Goal: Transaction & Acquisition: Book appointment/travel/reservation

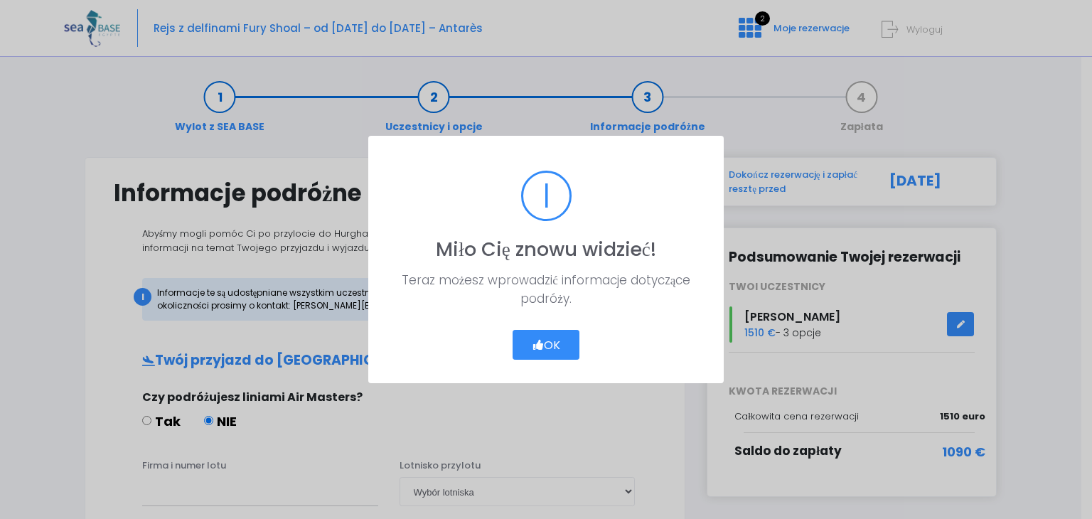
click at [542, 345] on icon "button" at bounding box center [538, 345] width 13 height 0
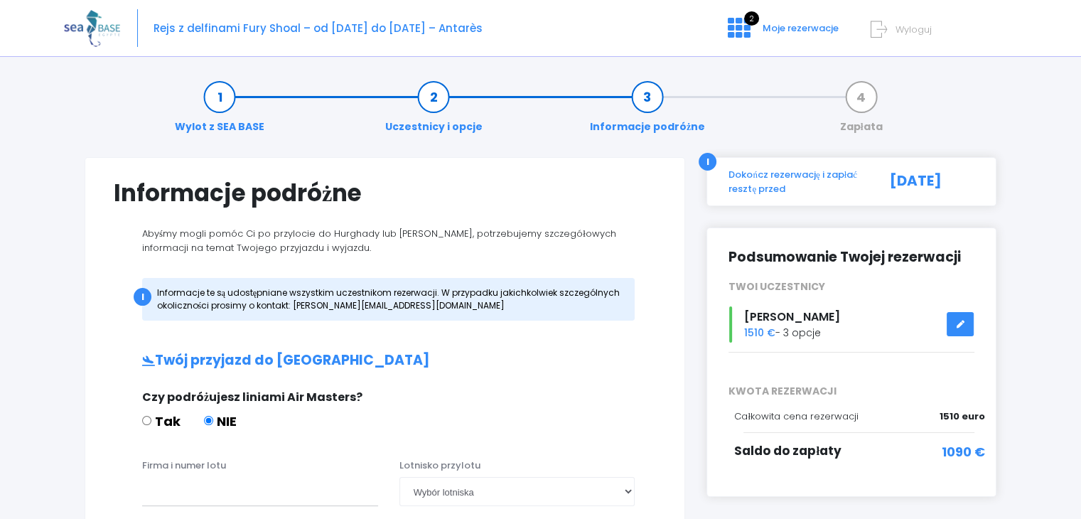
click at [428, 100] on link "Uczestnicy i opcje" at bounding box center [434, 112] width 112 height 45
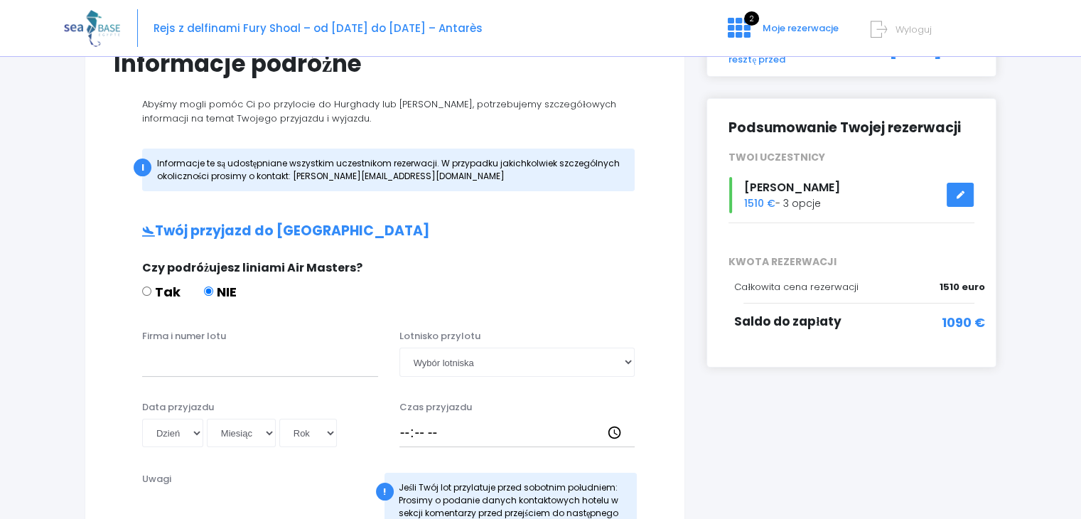
scroll to position [151, 0]
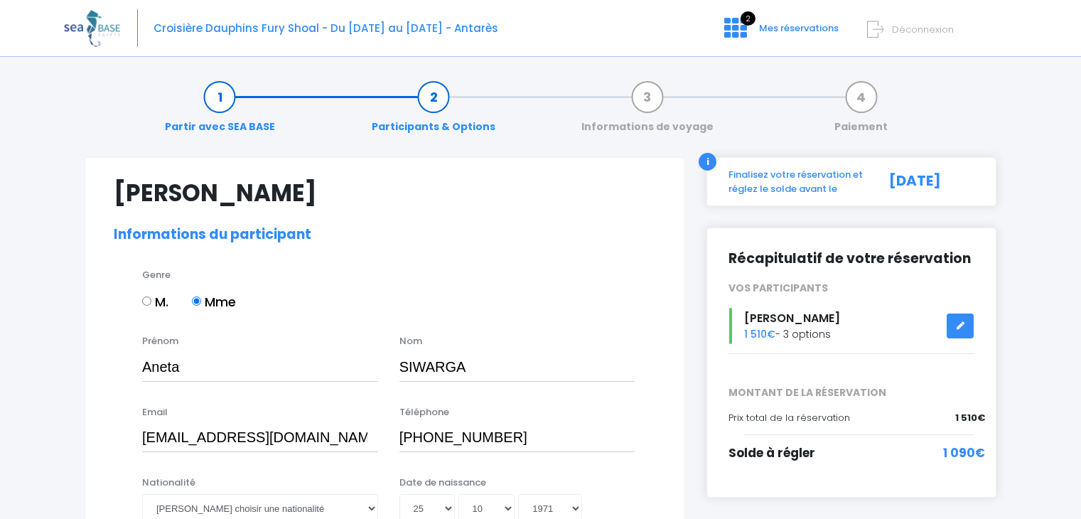
select select "Pologne"
select select "PADI Adventure OW diver"
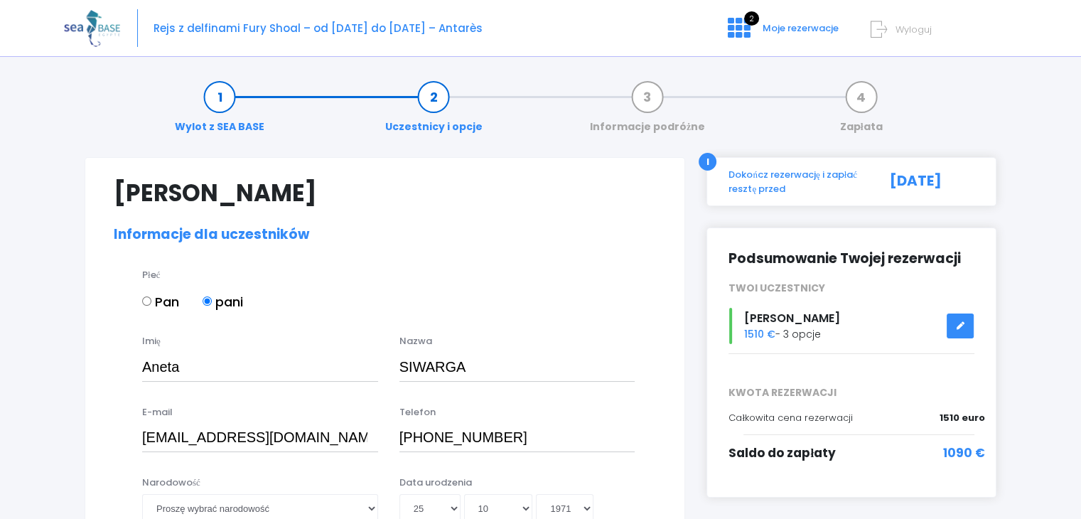
click at [144, 299] on input "Pan" at bounding box center [146, 300] width 9 height 9
radio input "true"
click at [192, 359] on input "Aneta" at bounding box center [260, 367] width 236 height 28
type input "A"
type input "j"
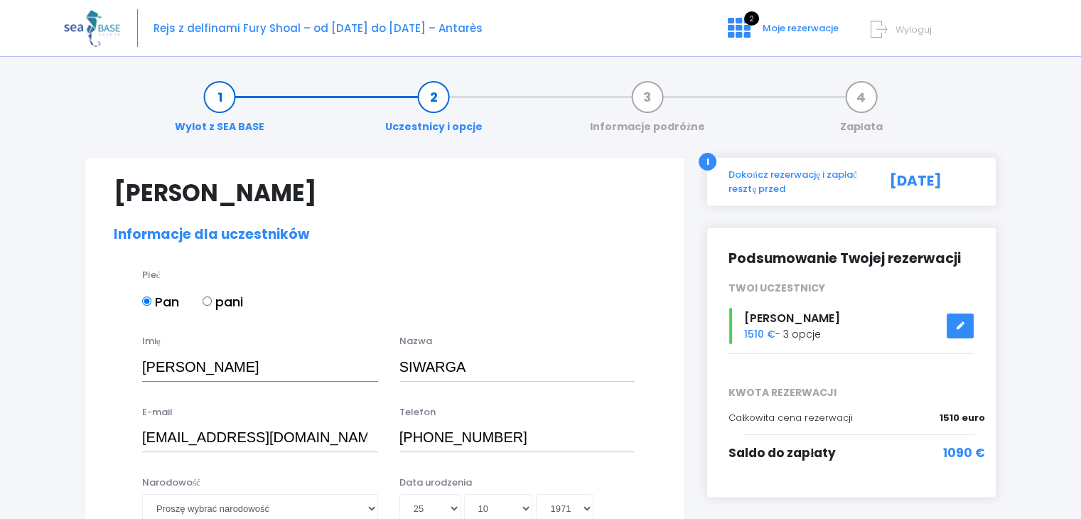
type input "JAKUB"
click at [490, 384] on div "Imię JAKUB Nazwa SIWARGA" at bounding box center [385, 362] width 564 height 56
click at [483, 365] on input "SIWARGA" at bounding box center [517, 367] width 236 height 28
type input "S"
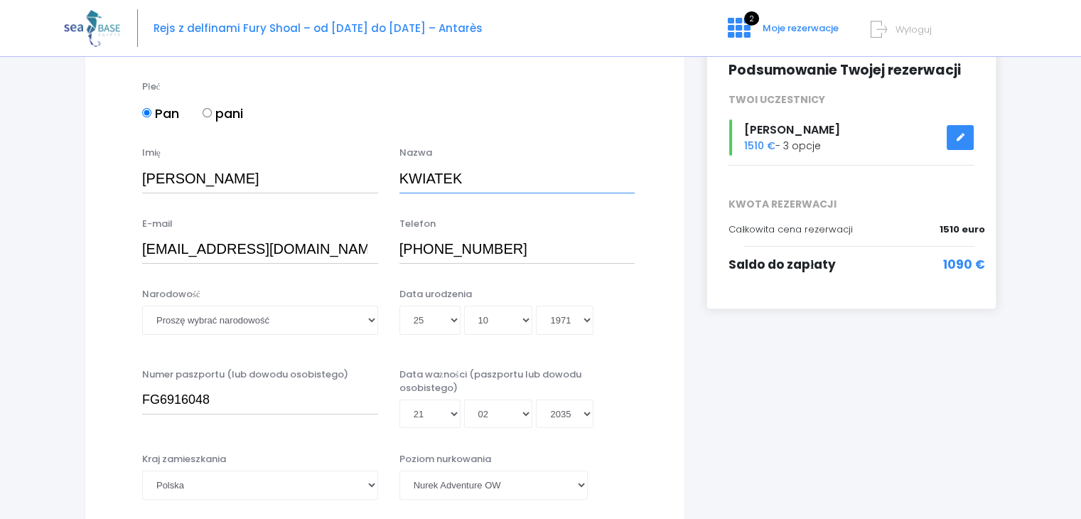
scroll to position [194, 0]
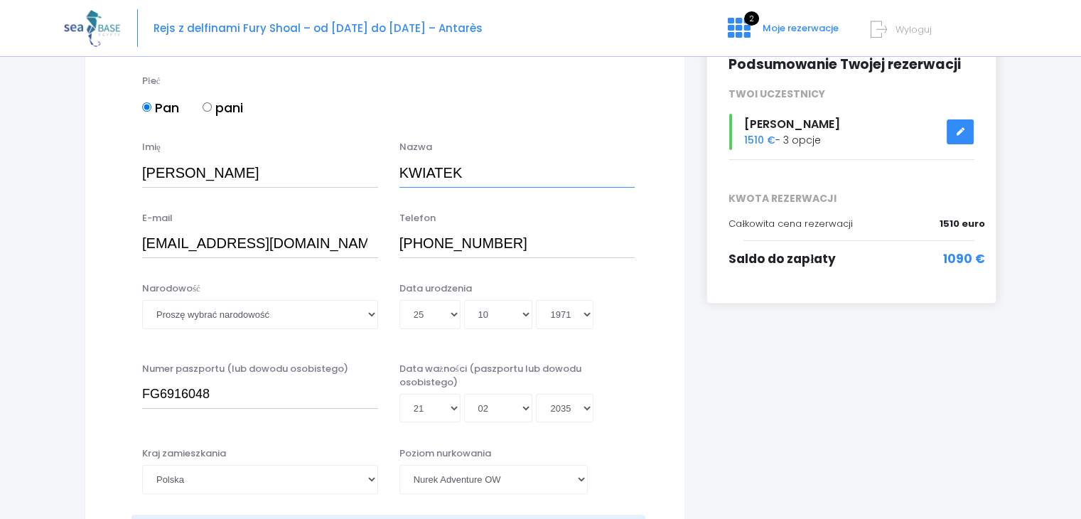
type input "KWIATEK"
click at [341, 312] on select "Proszę wybrać narodowość afgański albański algierski niemiecki amerykański Ando…" at bounding box center [260, 314] width 236 height 28
click at [142, 300] on select "Proszę wybrać narodowość afgański albański algierski niemiecki amerykański Ando…" at bounding box center [260, 314] width 236 height 28
click at [316, 311] on select "Proszę wybrać narodowość afgański albański algierski niemiecki amerykański Ando…" at bounding box center [260, 314] width 236 height 28
select select "Polonaise"
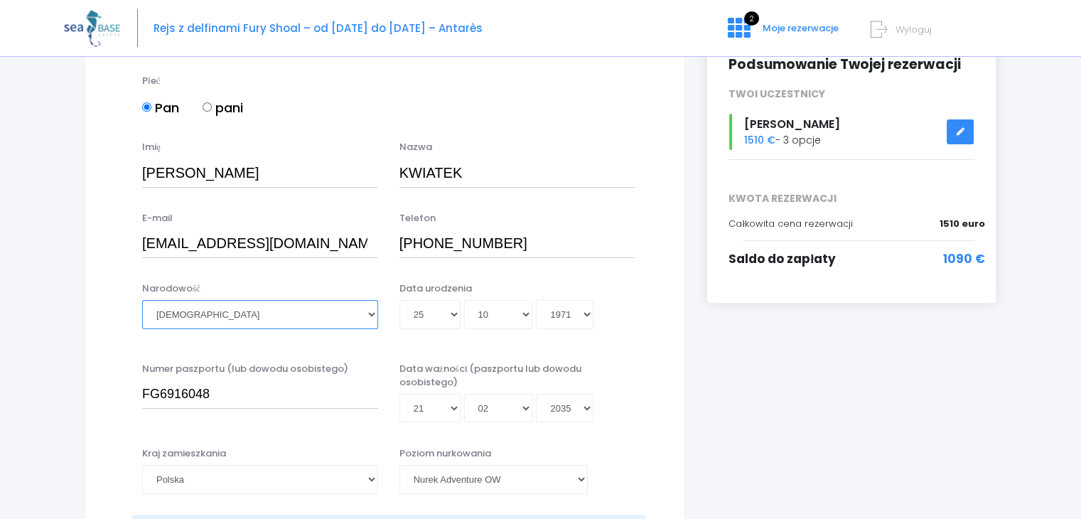
click at [142, 300] on select "Proszę wybrać narodowość afgański albański algierski niemiecki amerykański Ando…" at bounding box center [260, 314] width 236 height 28
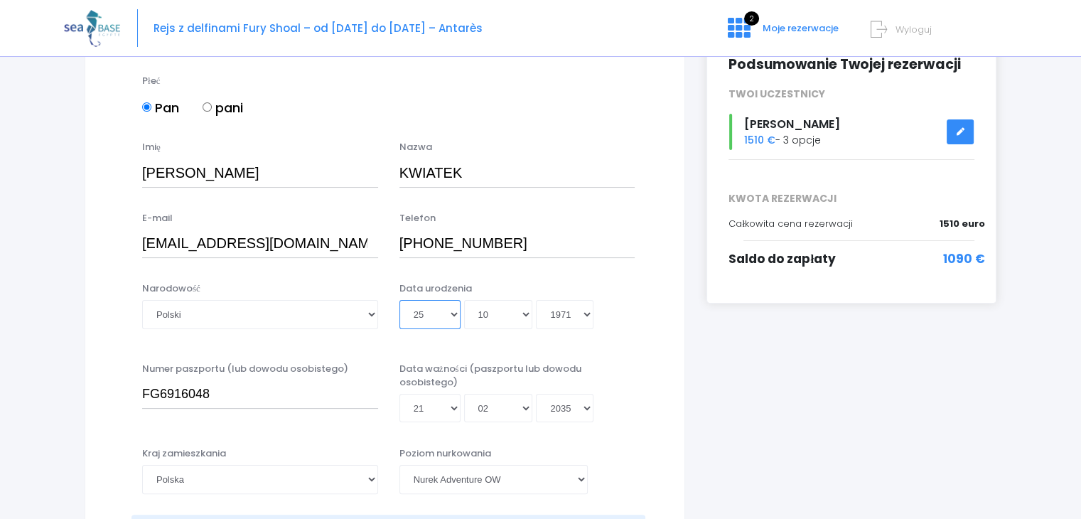
click at [443, 313] on select "Dzień 01 02 03 04 05 06 07 08 09 10 11 12 13 14 15 16 17 18 19 20 21 22 23 24 2…" at bounding box center [429, 314] width 61 height 28
select select "16"
click at [399, 300] on select "Dzień 01 02 03 04 05 06 07 08 09 10 11 12 13 14 15 16 17 18 19 20 21 22 23 24 2…" at bounding box center [429, 314] width 61 height 28
type input "1971-10-16"
click at [515, 308] on select "Miesiąc 01 02 03 04 05 06 07 08 09 10 11 12" at bounding box center [498, 314] width 69 height 28
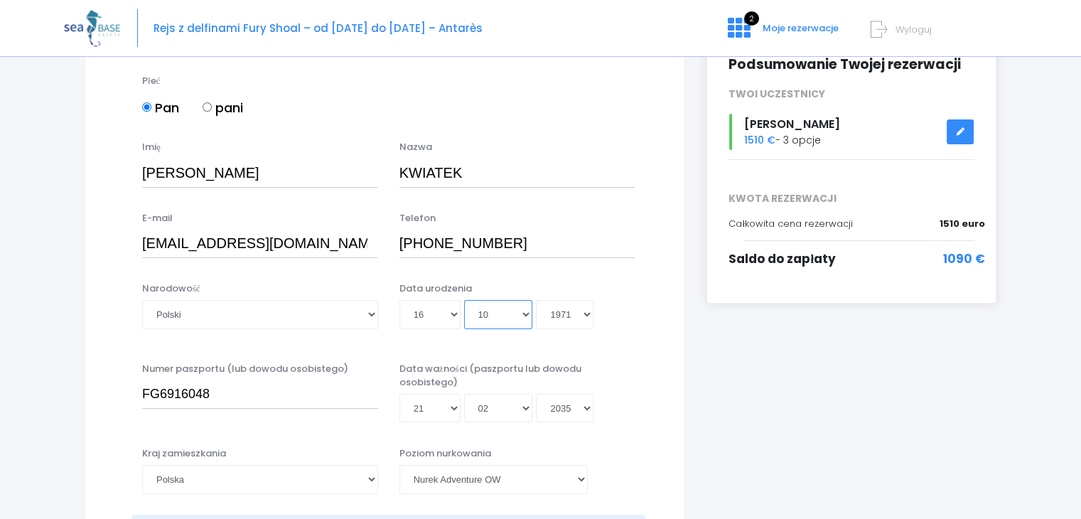
select select "02"
click at [464, 300] on select "Miesiąc 01 02 03 04 05 06 07 08 09 10 11 12" at bounding box center [498, 314] width 69 height 28
type input "1971-02-16"
click at [593, 313] on select "Rok 2045 2044 2043 2042 2041 2040 2039 2038 2037 2036 2035 2034 2033 2032 2031 …" at bounding box center [565, 314] width 58 height 28
select select "2011"
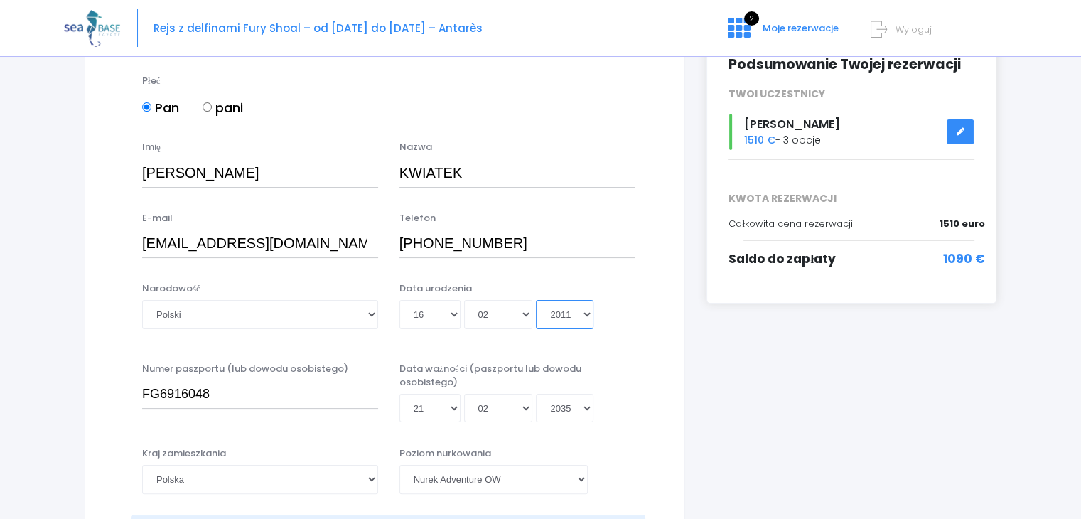
click at [536, 300] on select "Rok 2045 2044 2043 2042 2041 2040 2039 2038 2037 2036 2035 2034 2033 2032 2031 …" at bounding box center [565, 314] width 58 height 28
type input "2011-02-16"
click at [258, 387] on input "FG6916048" at bounding box center [260, 394] width 236 height 28
type input "FC3540553"
click at [441, 412] on select "Dzień 01 02 03 04 05 06 07 08 09 10 11 12 13 14 15 16 17 18 19 20 21 22 23 24 2…" at bounding box center [429, 408] width 61 height 28
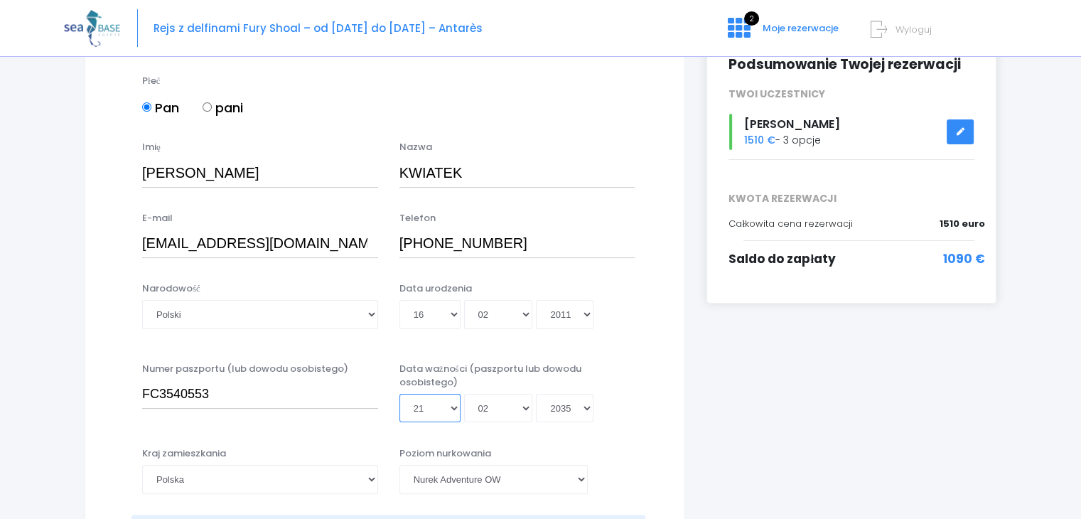
select select "31"
click at [399, 394] on select "Dzień 01 02 03 04 05 06 07 08 09 10 11 12 13 14 15 16 17 18 19 20 21 22 23 24 2…" at bounding box center [429, 408] width 61 height 28
type input "2035-02-31"
click at [510, 407] on select "Miesiąc 01 02 03 04 05 06 07 08 09 10 11 12" at bounding box center [498, 408] width 69 height 28
select select "03"
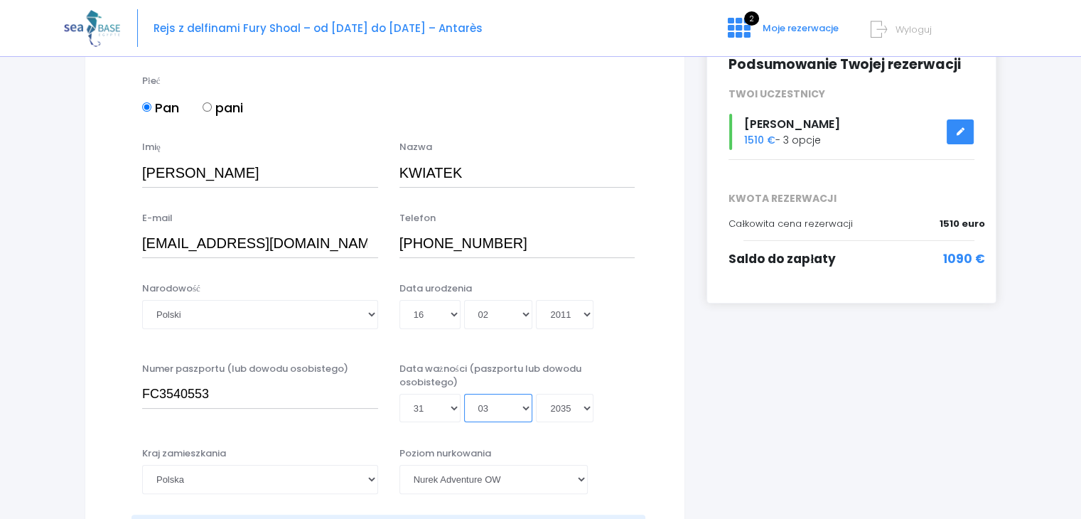
click at [464, 394] on select "Miesiąc 01 02 03 04 05 06 07 08 09 10 11 12" at bounding box center [498, 408] width 69 height 28
type input "2035-03-31"
click at [588, 406] on select "Rok 2045 2044 2043 2042 2041 2040 2039 2038 2037 2036 2035 2034 2033 2032 2031 …" at bounding box center [565, 408] width 58 height 28
select select "2033"
click at [536, 394] on select "Rok 2045 2044 2043 2042 2041 2040 2039 2038 2037 2036 2035 2034 2033 2032 2031 …" at bounding box center [565, 408] width 58 height 28
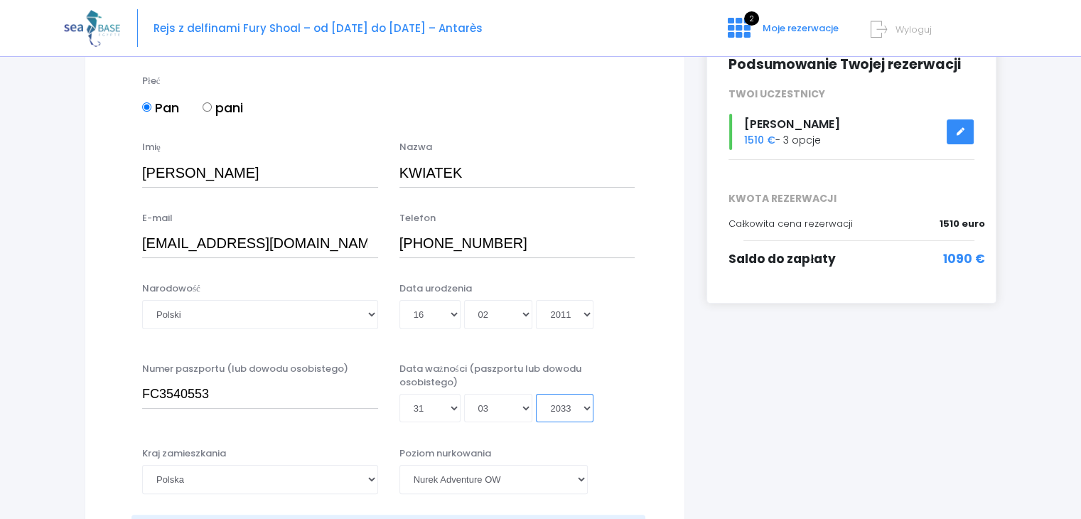
type input "2033-03-31"
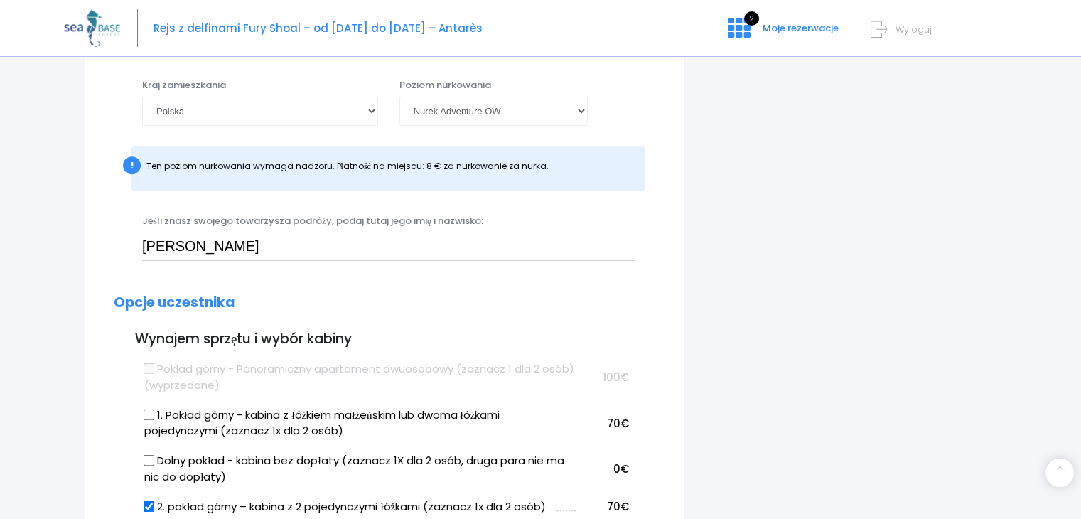
scroll to position [578, 0]
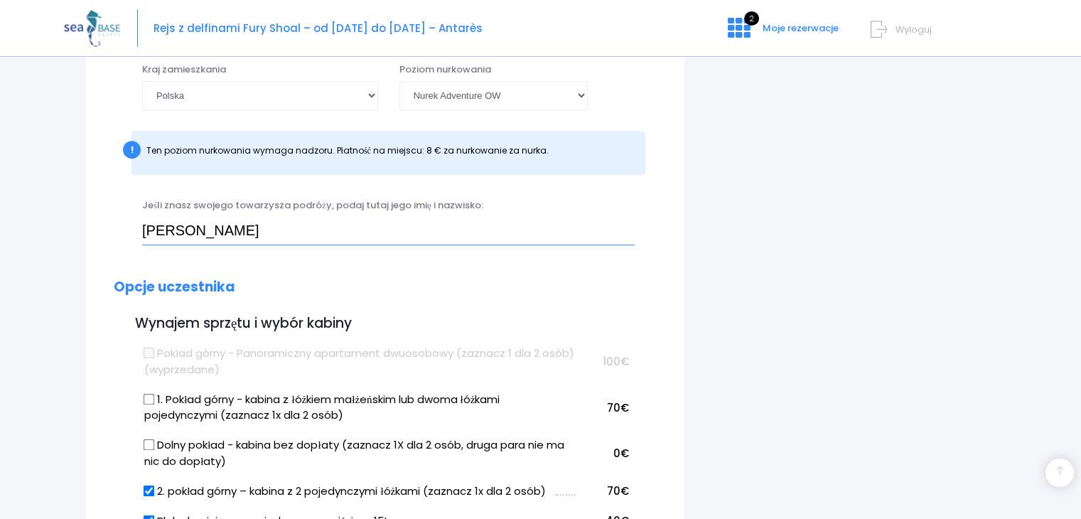
drag, startPoint x: 259, startPoint y: 225, endPoint x: 70, endPoint y: 204, distance: 191.0
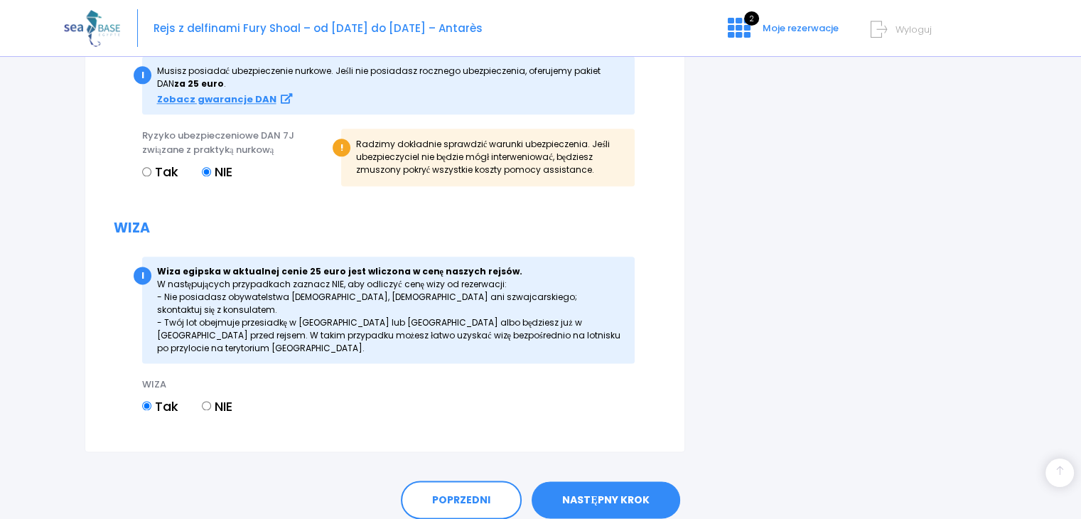
scroll to position [1795, 0]
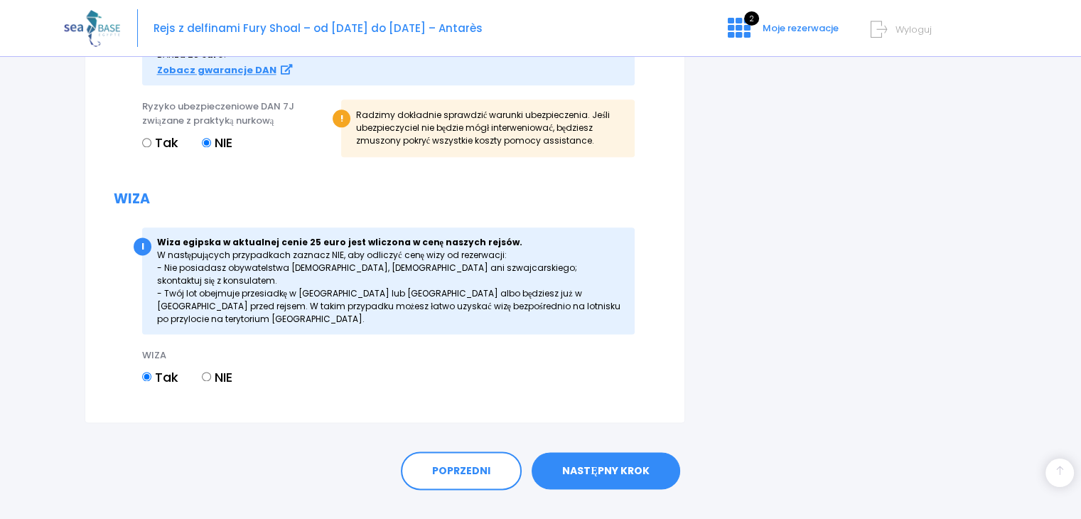
type input "ANETA SIWARGA"
click at [644, 452] on link "NASTĘPNY KROK" at bounding box center [606, 470] width 148 height 37
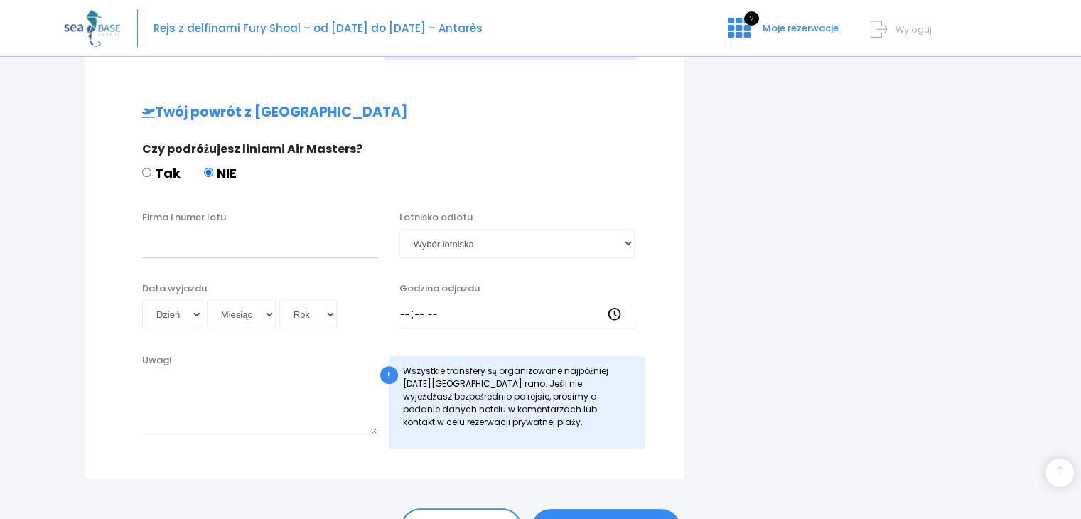
scroll to position [677, 0]
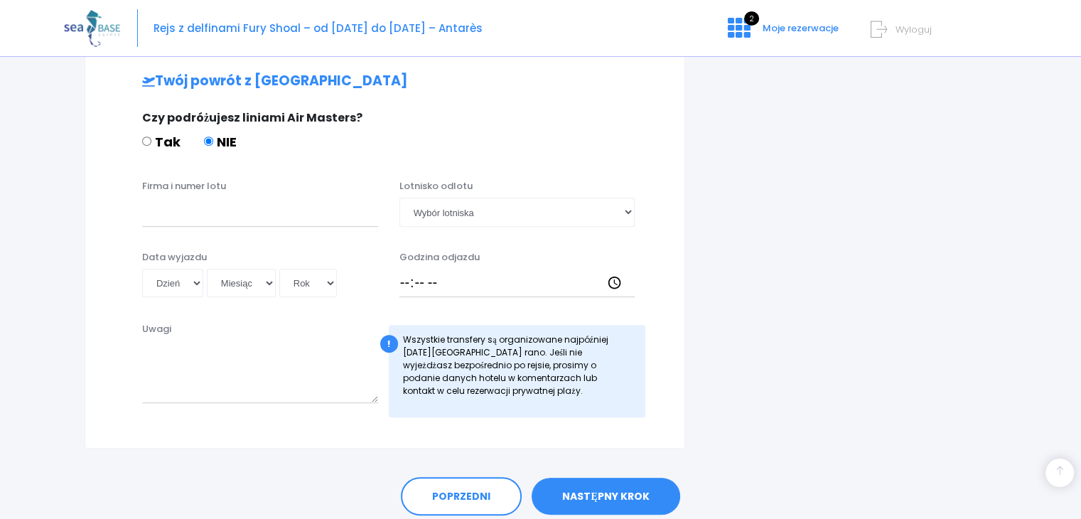
click at [612, 487] on link "NASTĘPNY KROK" at bounding box center [606, 496] width 148 height 37
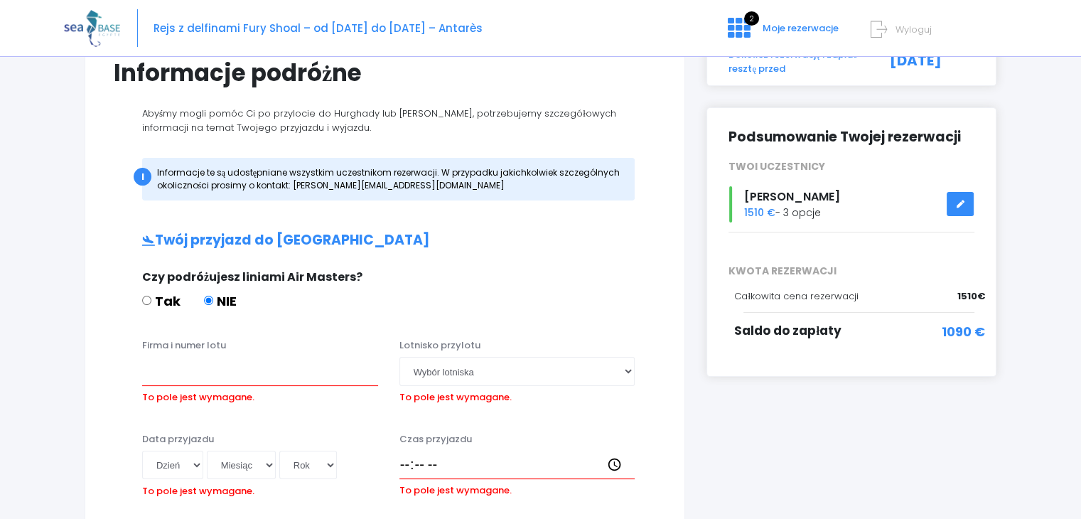
scroll to position [113, 0]
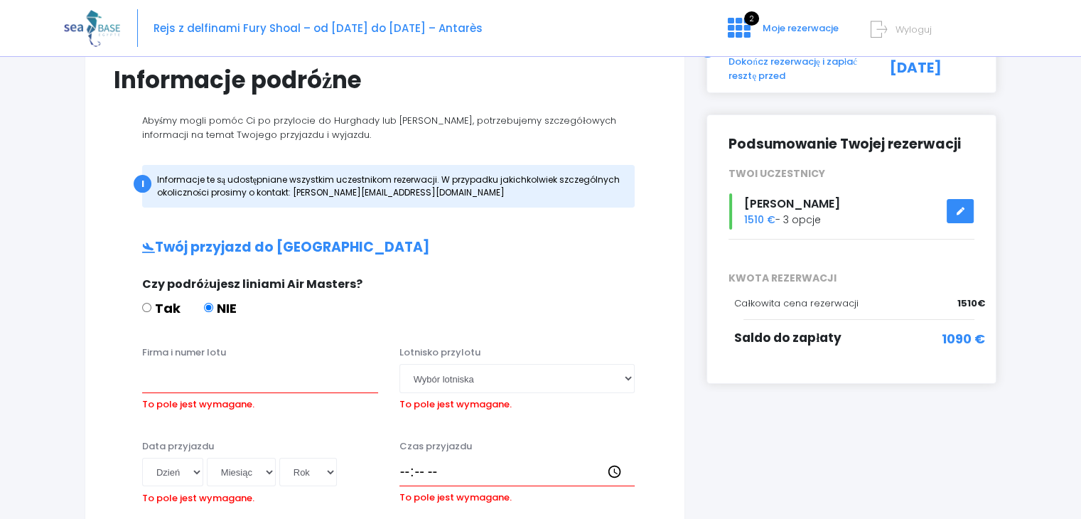
click at [146, 303] on input "Tak" at bounding box center [146, 307] width 9 height 9
radio input "true"
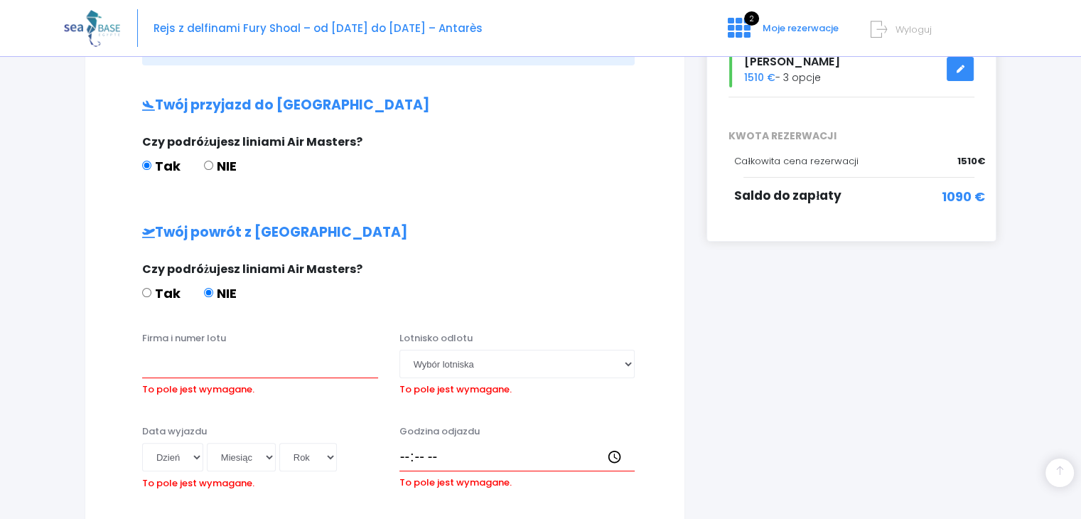
scroll to position [284, 0]
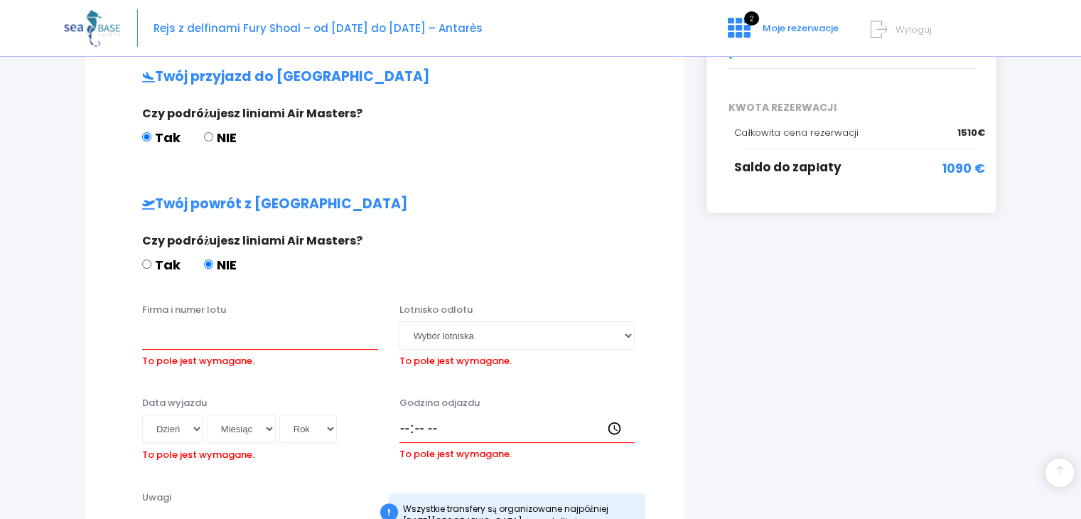
click at [147, 264] on input "Tak" at bounding box center [146, 263] width 9 height 9
radio input "true"
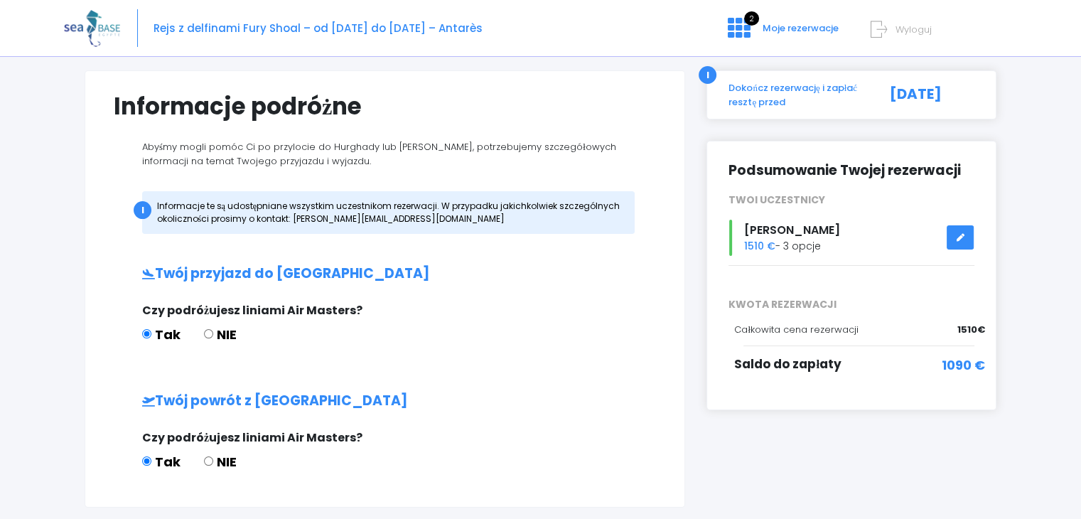
scroll to position [85, 0]
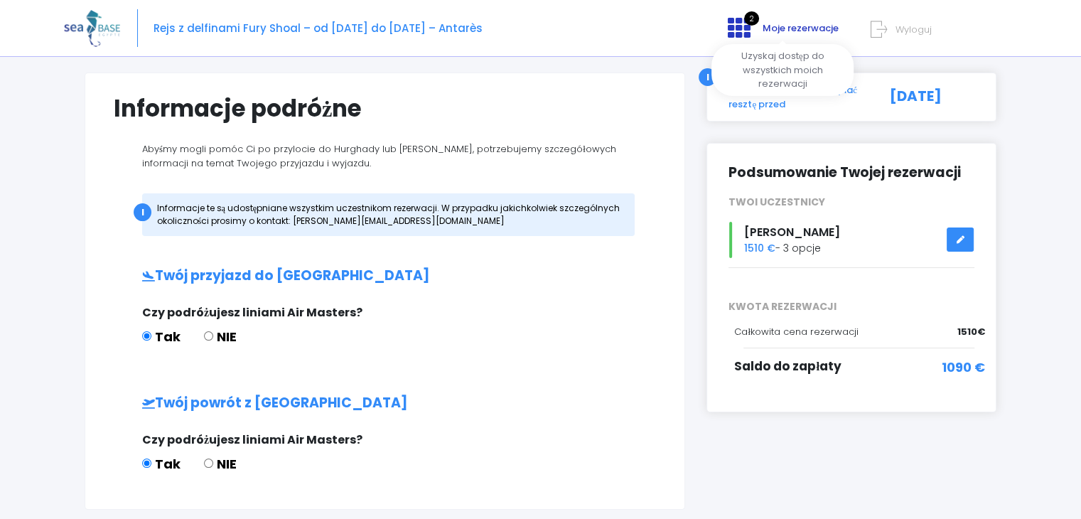
click at [802, 30] on font "Moje rezerwacje" at bounding box center [801, 28] width 76 height 14
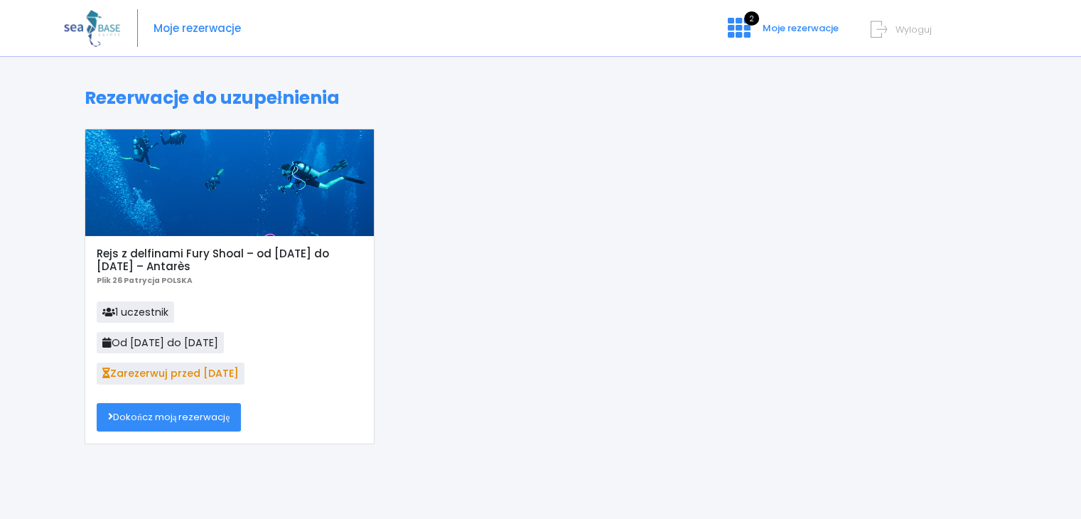
click at [192, 421] on font "Dokończ moją rezerwację" at bounding box center [171, 417] width 117 height 14
click at [112, 311] on icon at bounding box center [108, 312] width 13 height 10
click at [128, 376] on font "Zarezerwuj przed 18.09.2025" at bounding box center [174, 373] width 129 height 14
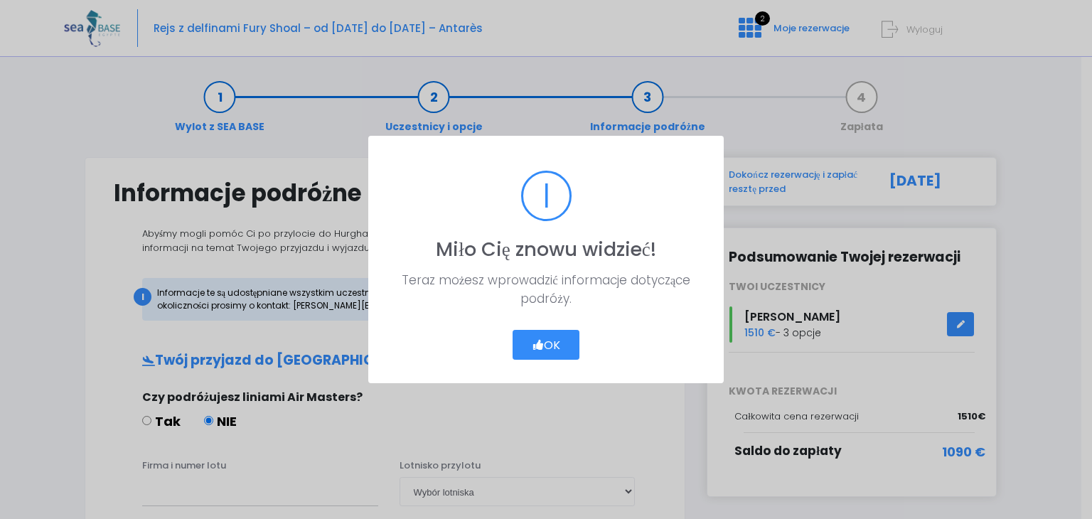
click at [544, 342] on font "OK" at bounding box center [552, 345] width 16 height 16
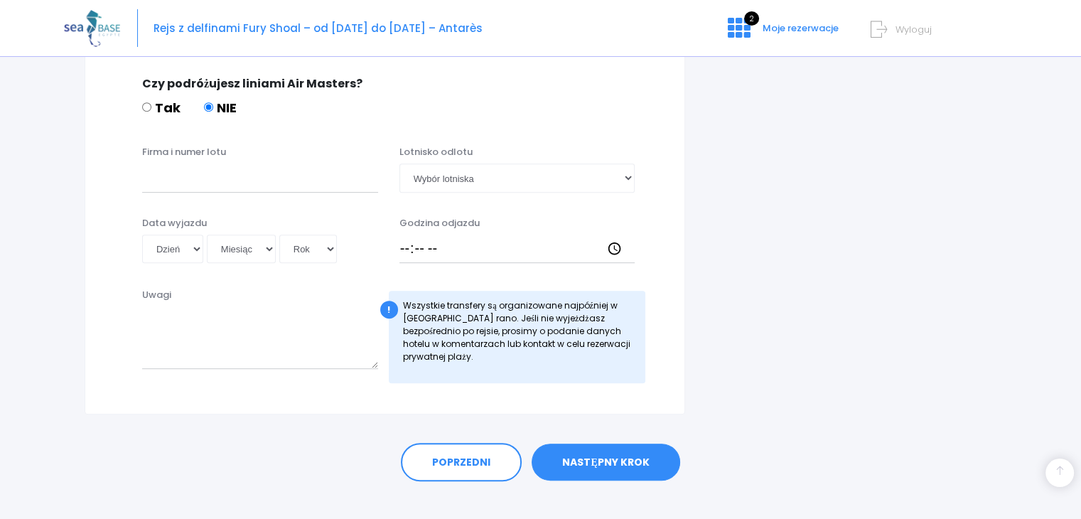
scroll to position [729, 0]
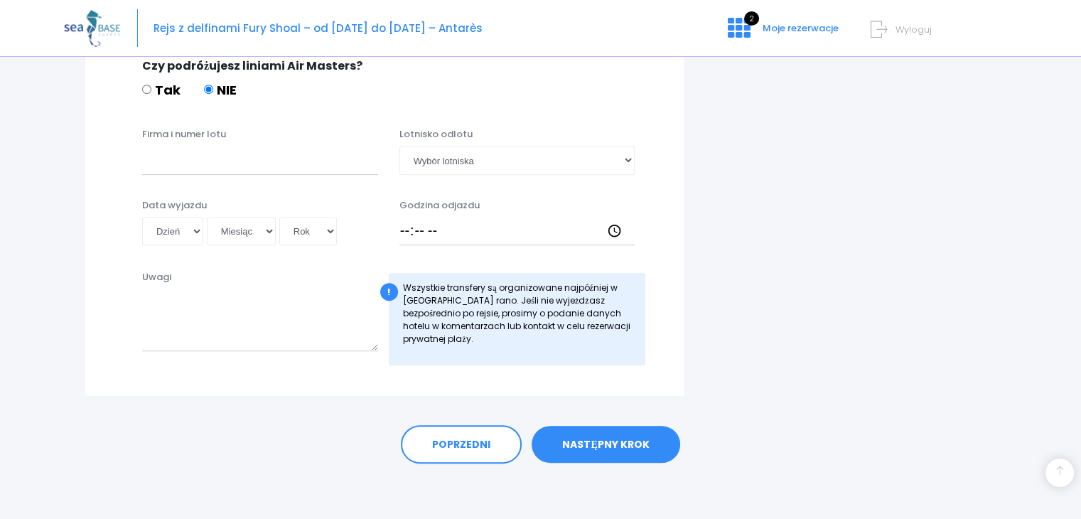
click at [609, 439] on font "NASTĘPNY KROK" at bounding box center [605, 444] width 87 height 14
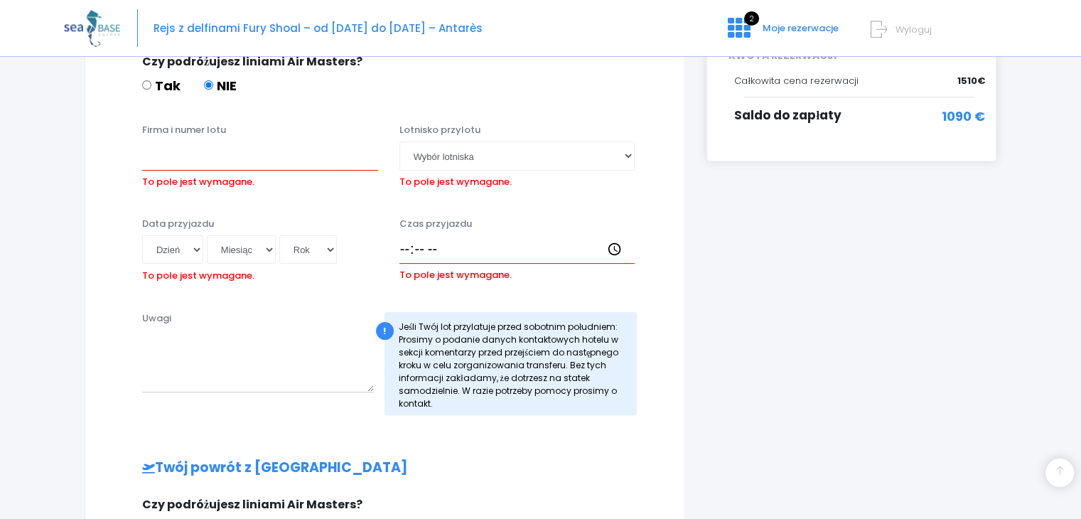
scroll to position [335, 0]
click at [149, 82] on input "Tak" at bounding box center [146, 85] width 9 height 9
radio input "true"
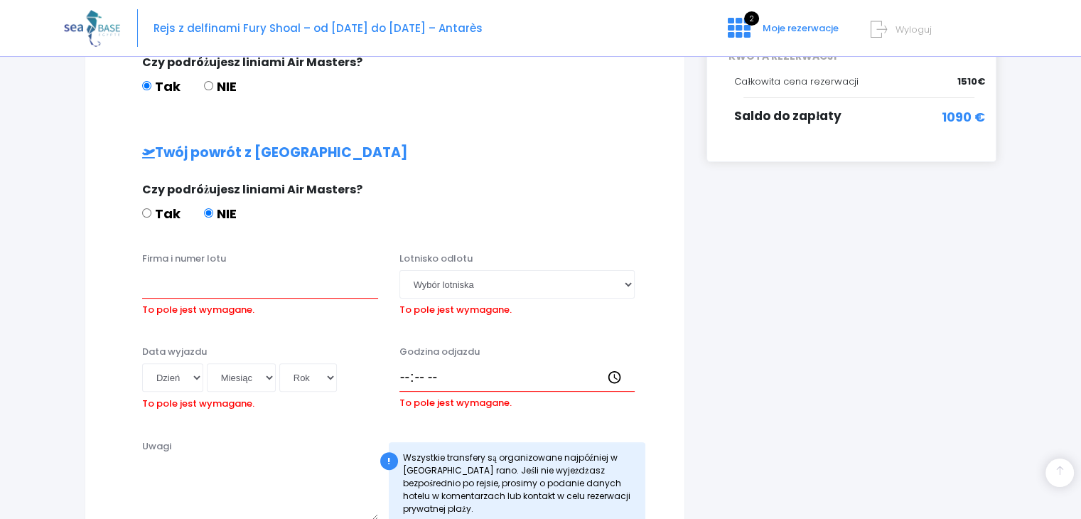
click at [144, 213] on input "Tak" at bounding box center [146, 212] width 9 height 9
radio input "true"
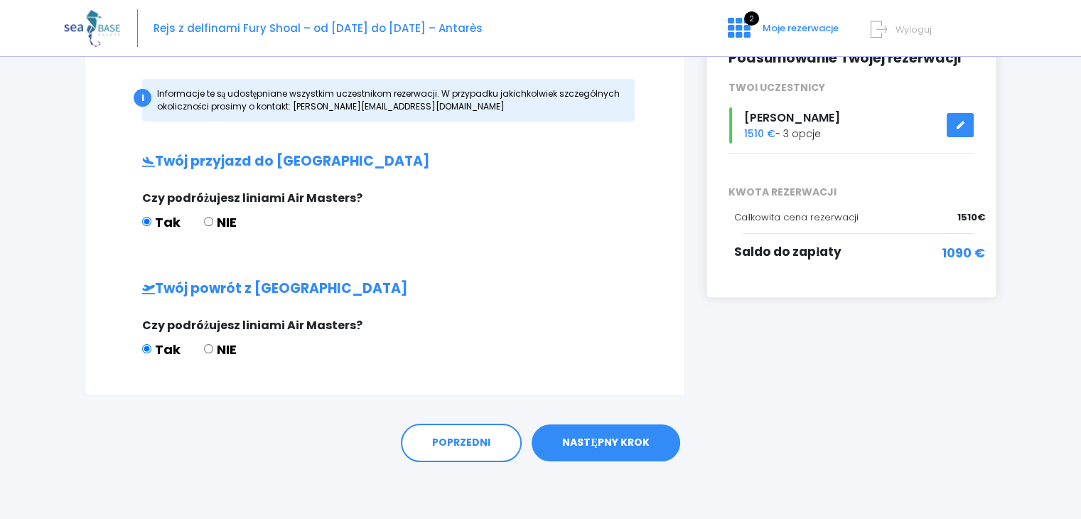
scroll to position [198, 0]
click at [627, 431] on link "NASTĘPNY KROK" at bounding box center [606, 443] width 148 height 37
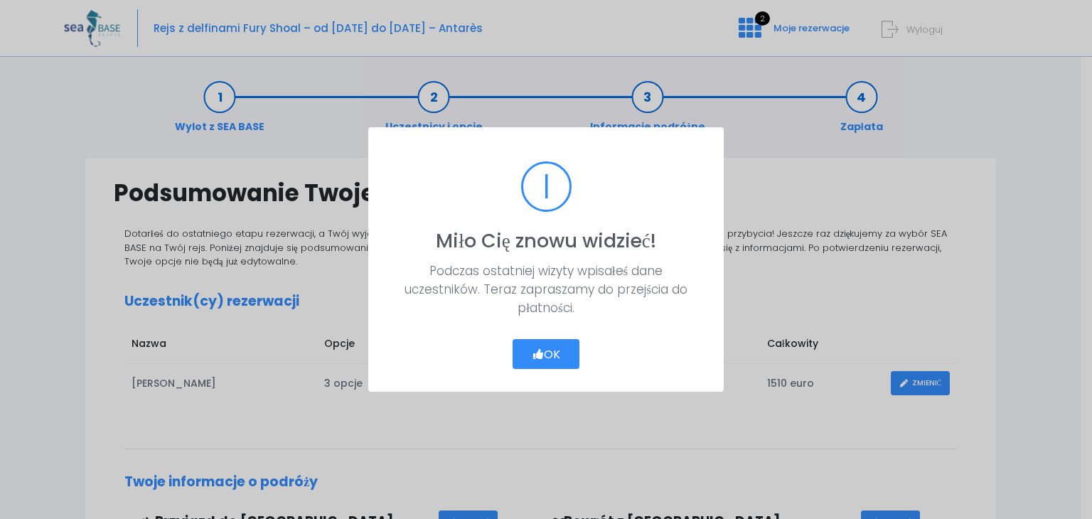
click at [553, 356] on font "OK" at bounding box center [552, 353] width 16 height 16
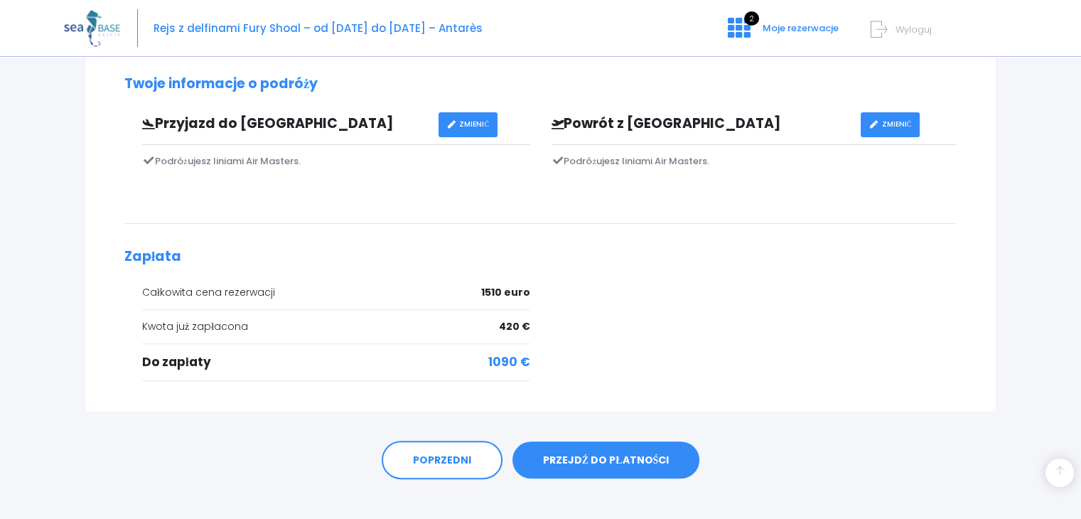
scroll to position [412, 0]
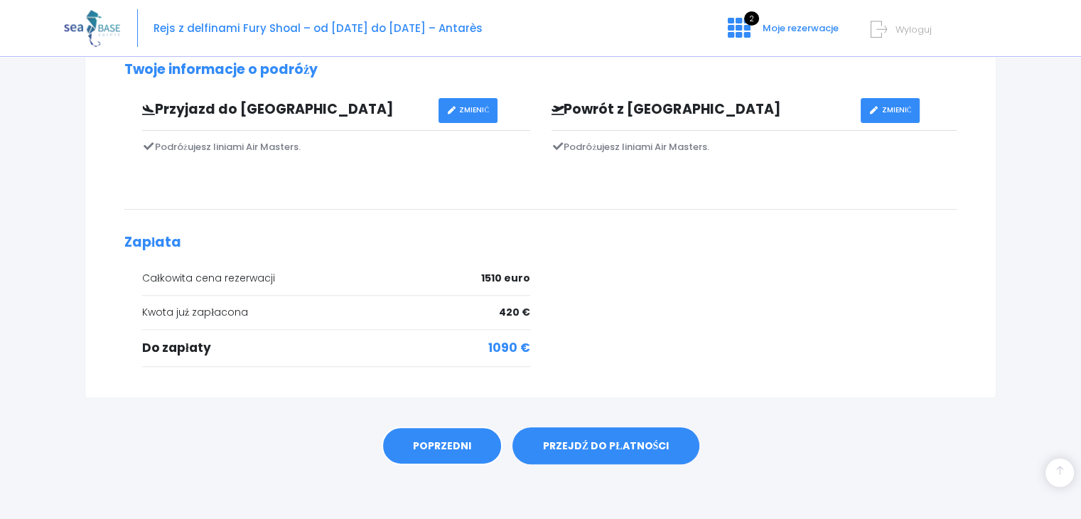
click at [431, 446] on font "POPRZEDNI" at bounding box center [442, 445] width 58 height 14
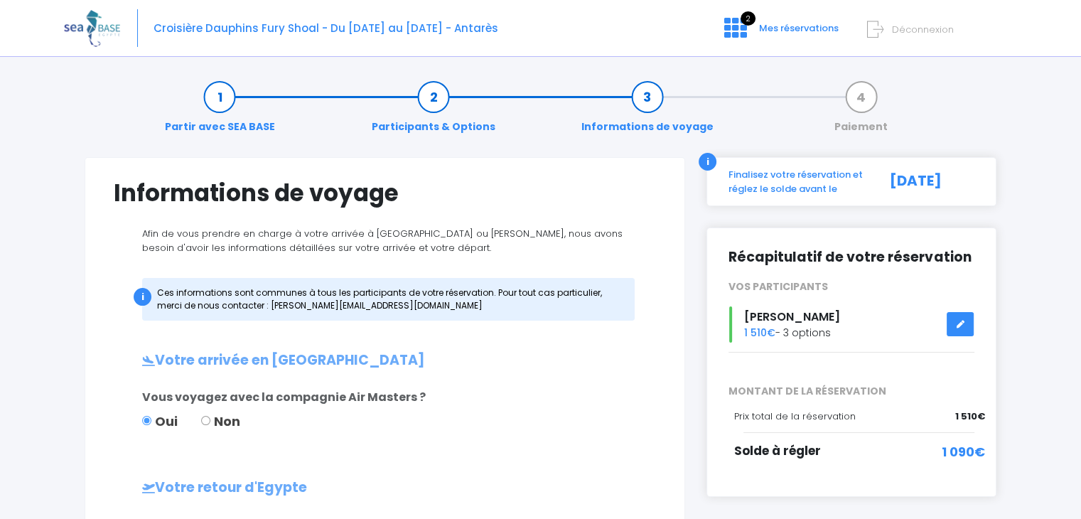
click at [431, 446] on div "Votre arrivée en [GEOGRAPHIC_DATA] Vous voyagez avec la compagnie Air Masters ?…" at bounding box center [385, 463] width 542 height 220
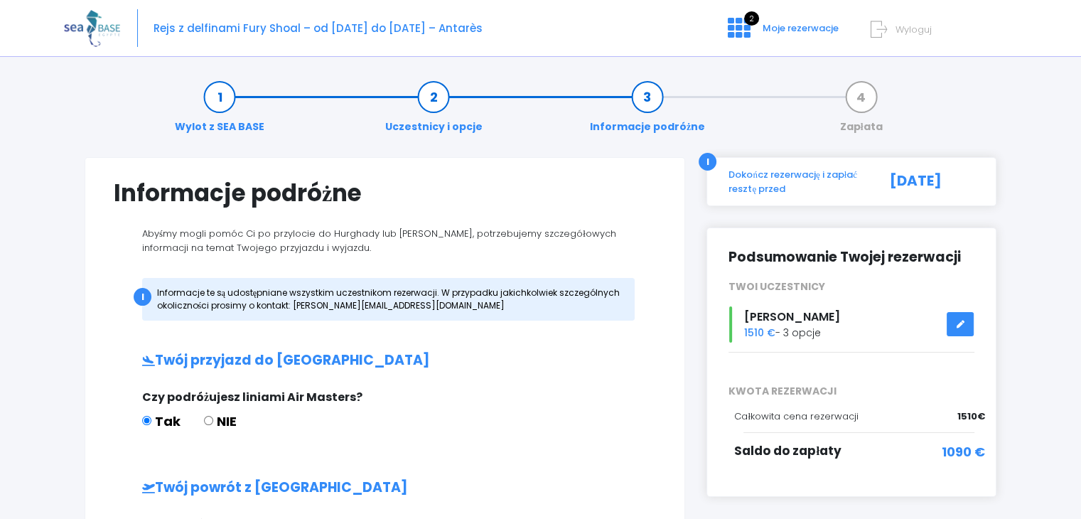
click at [218, 96] on link "Wylot z SEA BASE" at bounding box center [220, 112] width 104 height 45
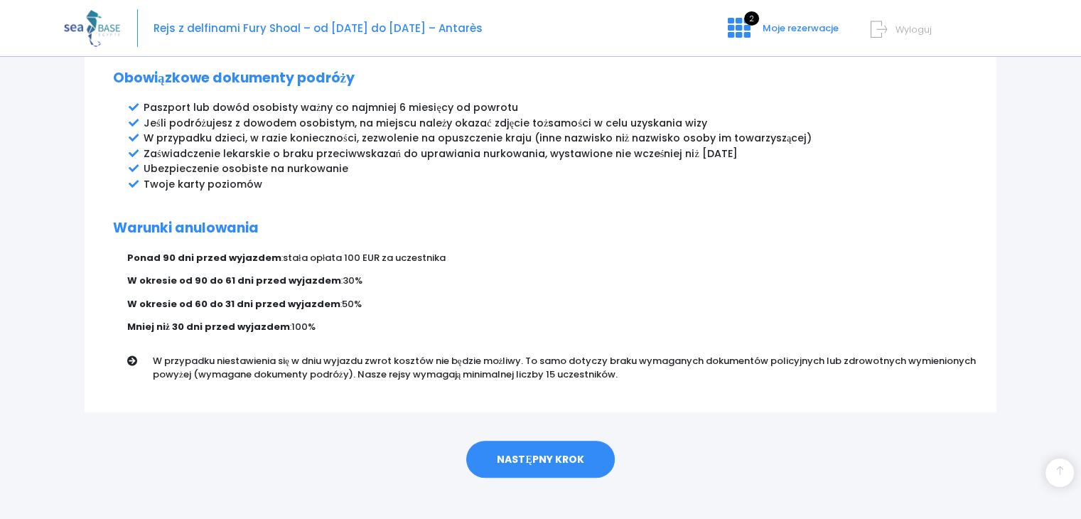
scroll to position [782, 0]
click at [562, 451] on font "NASTĘPNY KROK" at bounding box center [540, 458] width 87 height 14
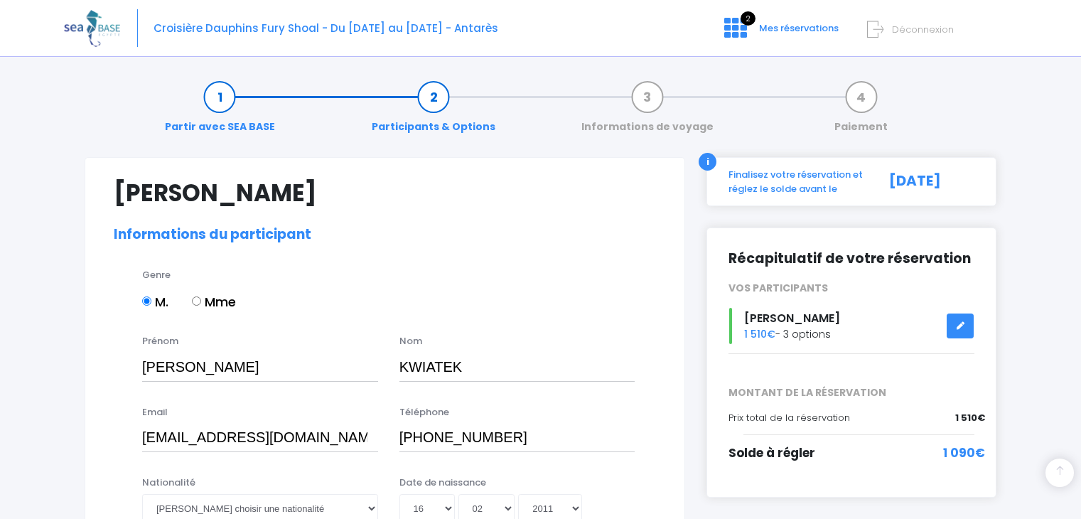
select select "Pologne"
select select "PADI Adventure OW diver"
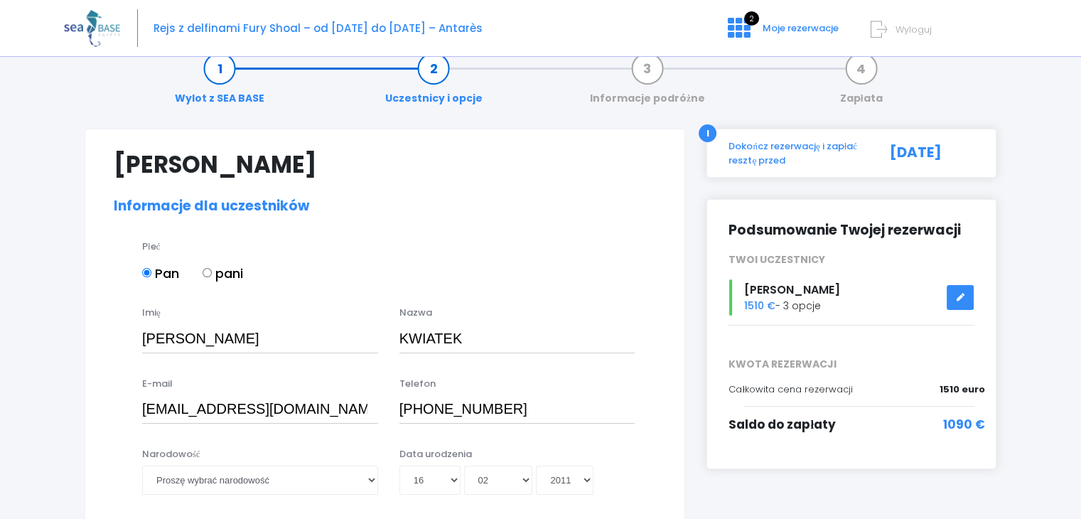
scroll to position [36, 0]
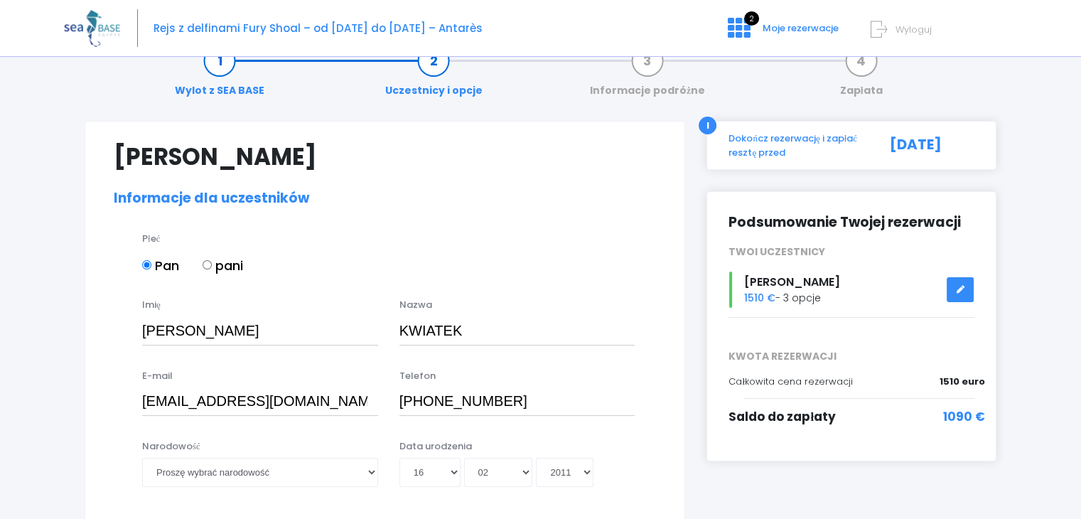
click at [961, 289] on icon at bounding box center [960, 289] width 10 height 0
click at [958, 289] on icon at bounding box center [960, 289] width 10 height 0
click at [959, 289] on icon at bounding box center [960, 289] width 10 height 0
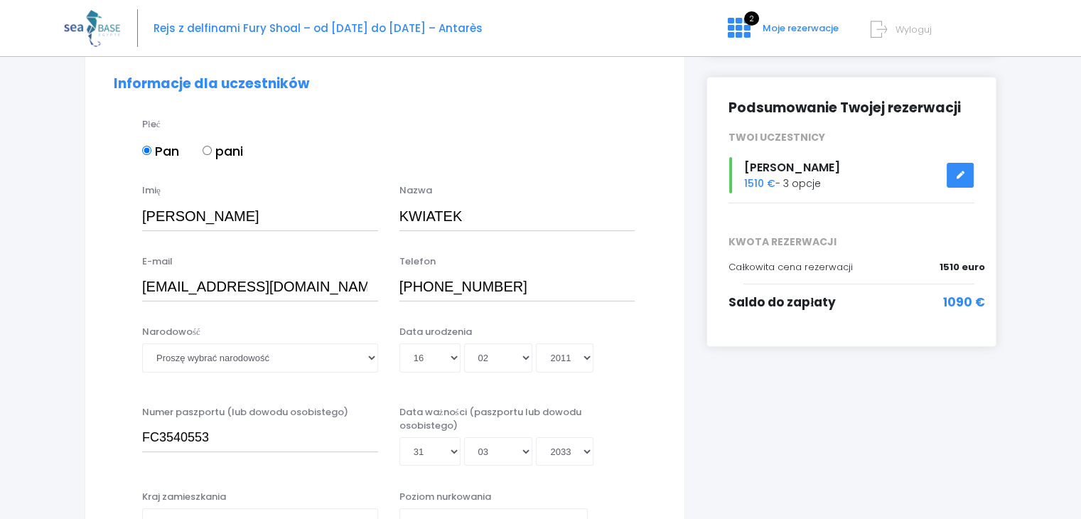
scroll to position [164, 0]
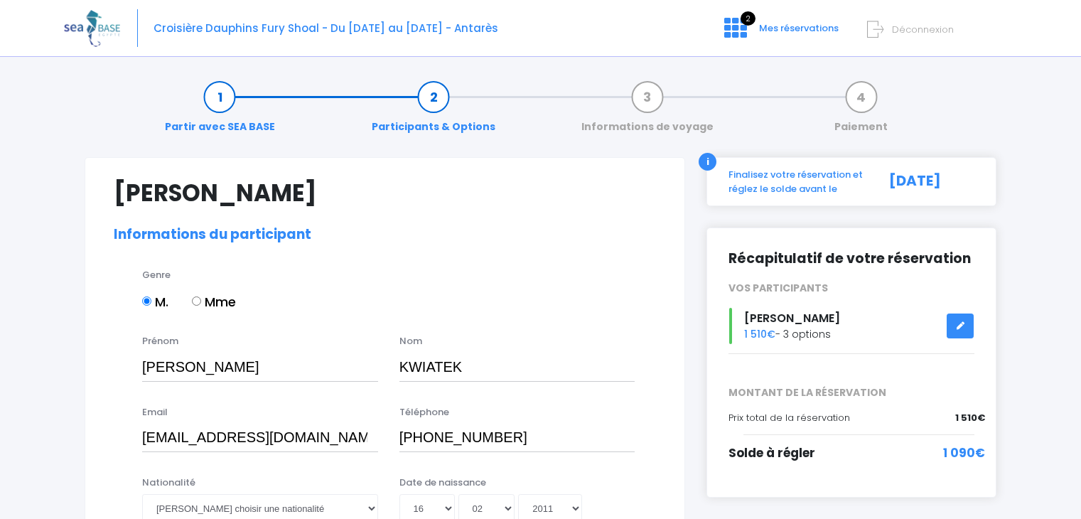
select select "[GEOGRAPHIC_DATA]"
select select "PADI Adventure OW diver"
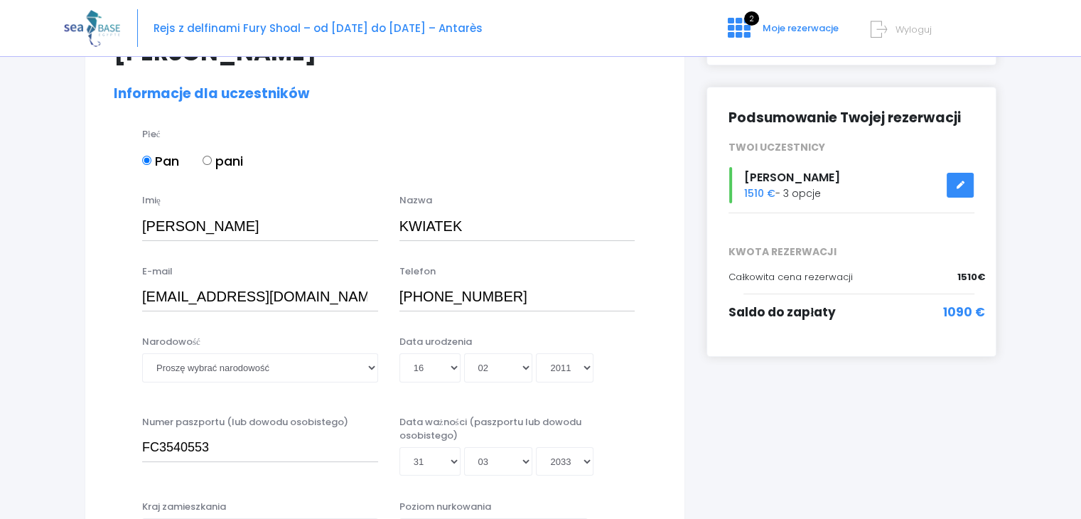
scroll to position [165, 0]
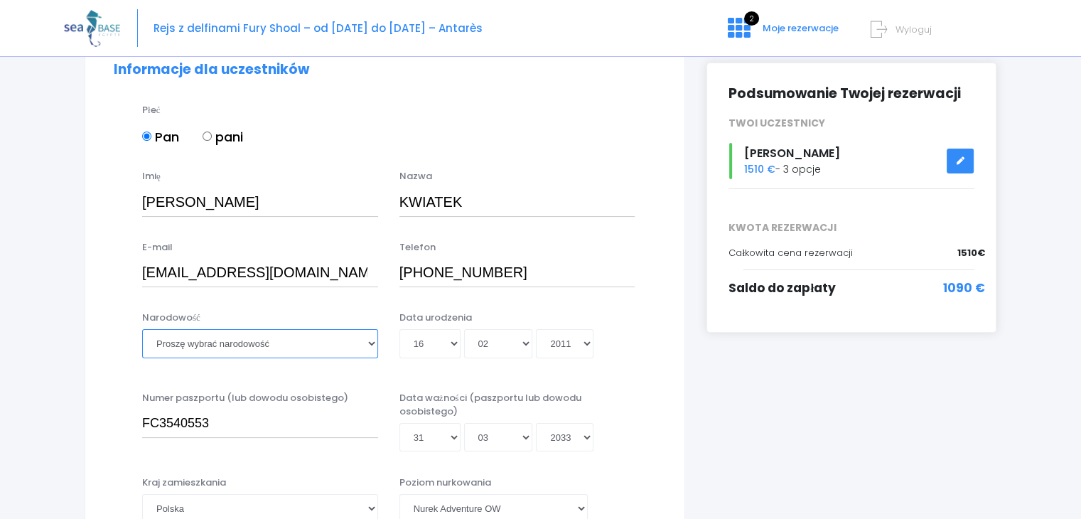
click at [372, 339] on select "Proszę wybrać narodowość afgański albański algierski niemiecki amerykański Ando…" at bounding box center [260, 343] width 236 height 28
select select "Polonaise"
click at [142, 329] on select "Proszę wybrać narodowość afgański albański algierski niemiecki amerykański Ando…" at bounding box center [260, 343] width 236 height 28
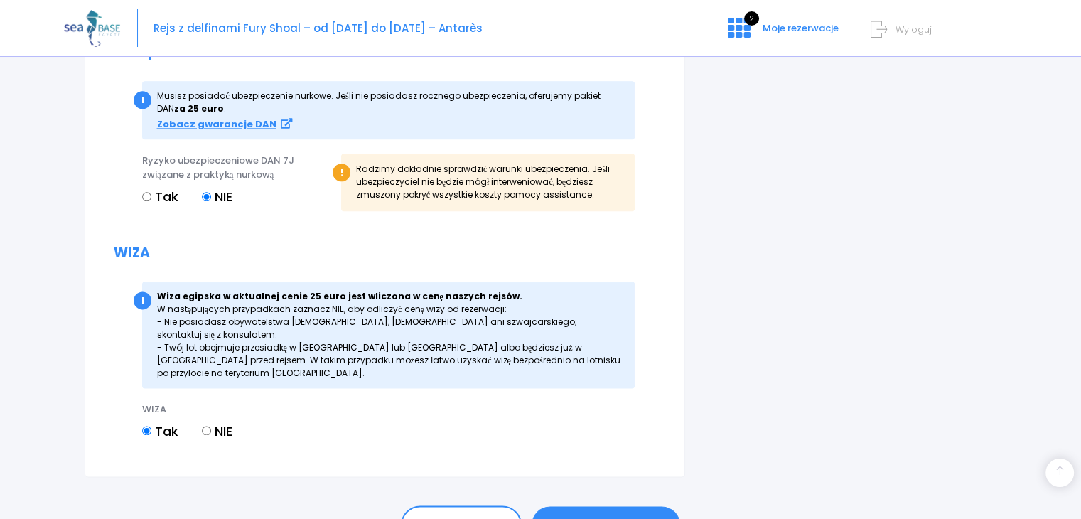
scroll to position [1795, 0]
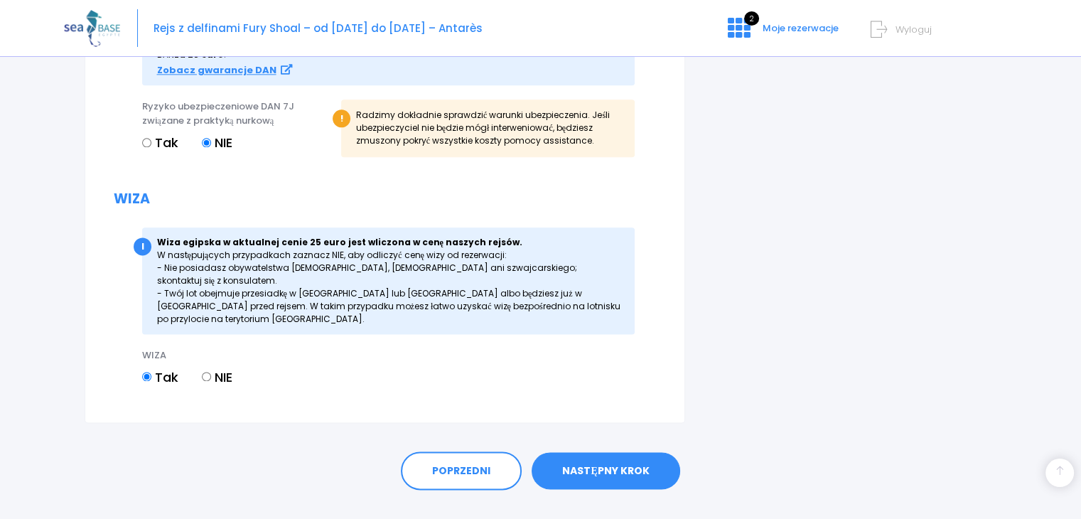
click at [622, 452] on link "NASTĘPNY KROK" at bounding box center [606, 470] width 148 height 37
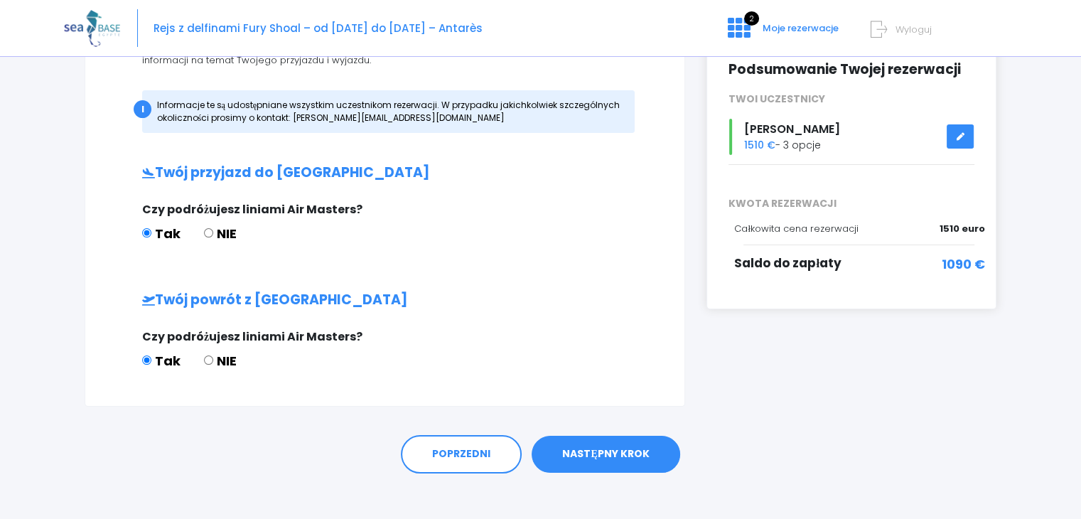
scroll to position [173, 0]
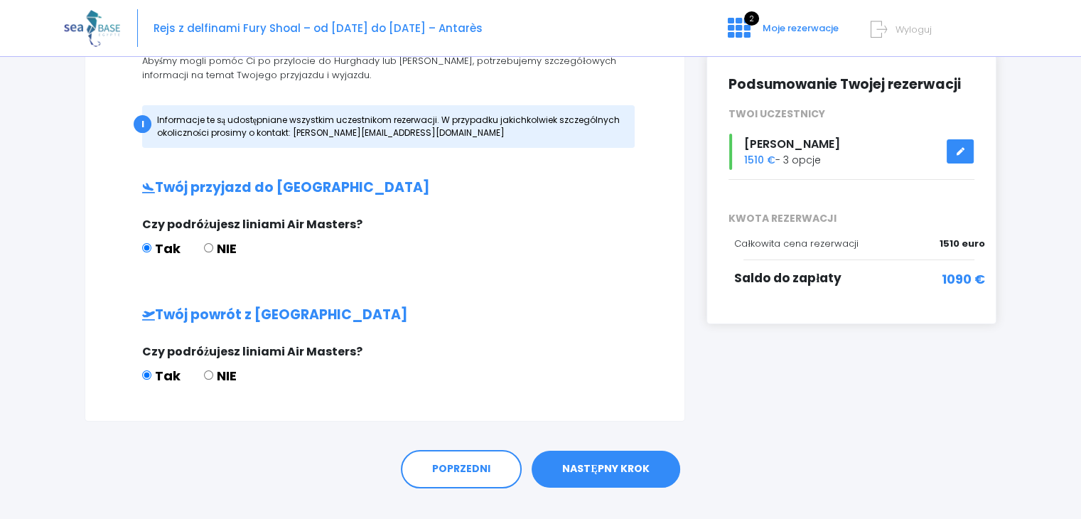
click at [628, 456] on link "NASTĘPNY KROK" at bounding box center [606, 469] width 148 height 37
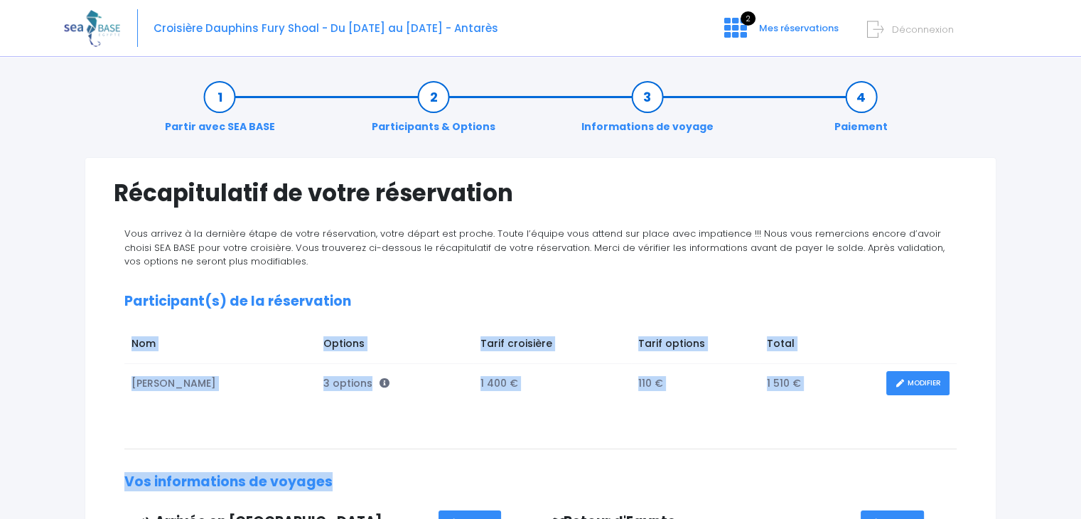
click at [856, 242] on div "Vous arrivez à la dernière étape de votre réservation, votre départ est proche.…" at bounding box center [541, 507] width 854 height 561
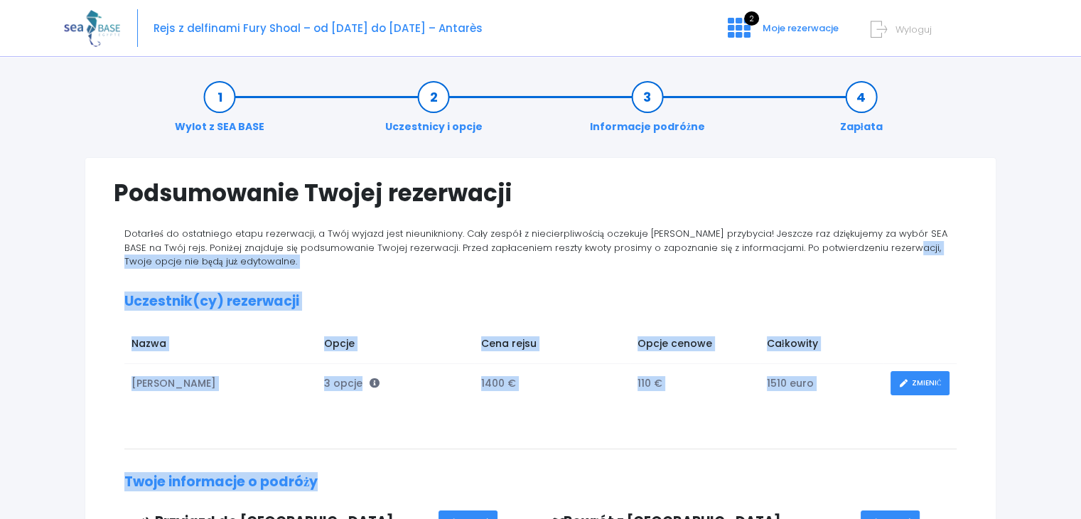
click at [688, 383] on td "110 €" at bounding box center [694, 383] width 129 height 39
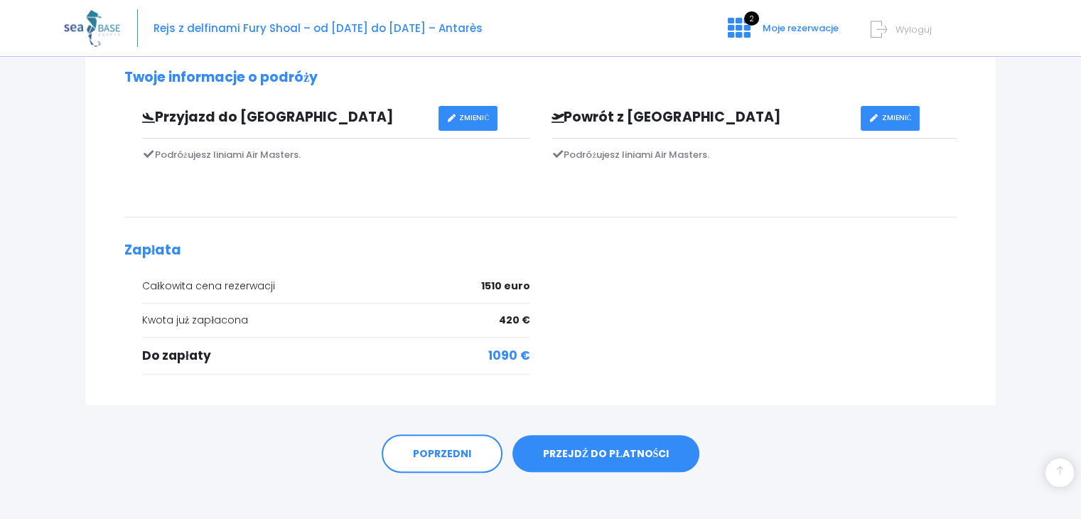
scroll to position [412, 0]
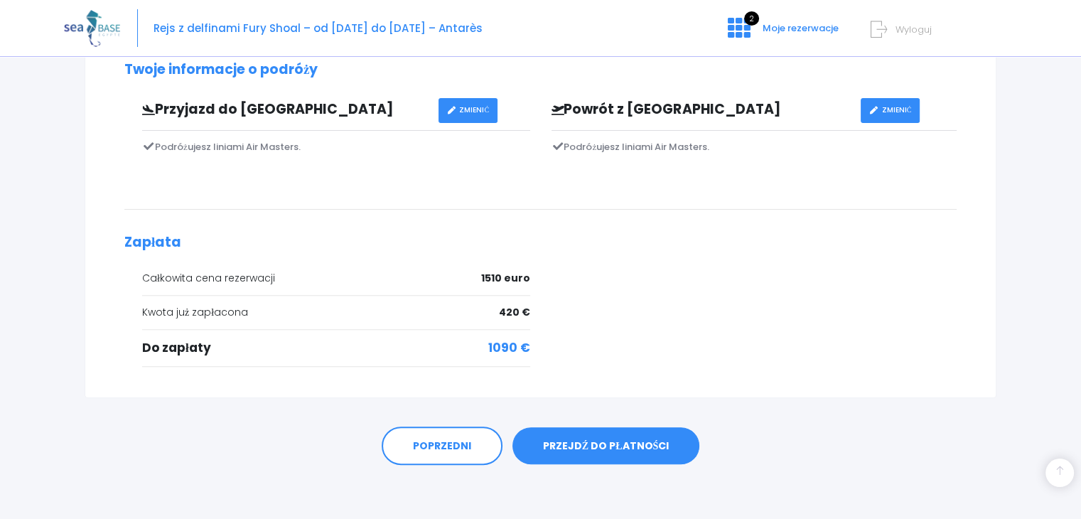
click at [657, 447] on font "PRZEJDŹ DO PŁATNOŚCI" at bounding box center [606, 445] width 126 height 14
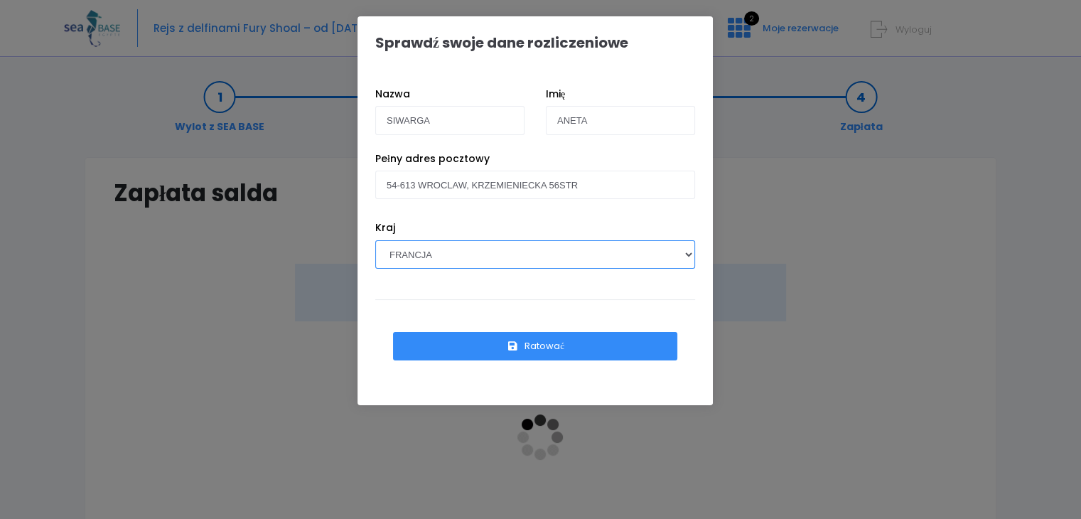
click at [688, 255] on select "AFGANISTAN REPUBLIKA POŁUDNIOWEJ AFRYKI WYSPY ÅLANDZKIE ALBANIA ALGIERIA NIEMCY…" at bounding box center [535, 254] width 320 height 28
select select "PL"
click at [375, 240] on select "AFGANISTAN REPUBLIKA POŁUDNIOWEJ AFRYKI WYSPY ÅLANDZKIE ALBANIA ALGIERIA NIEMCY…" at bounding box center [535, 254] width 320 height 28
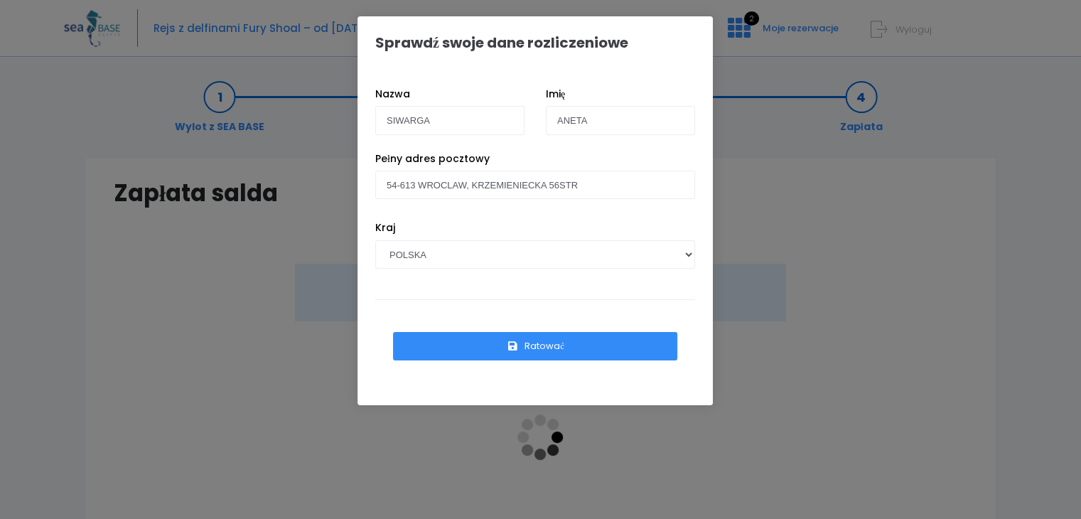
click at [579, 345] on button "Ratować" at bounding box center [535, 346] width 284 height 28
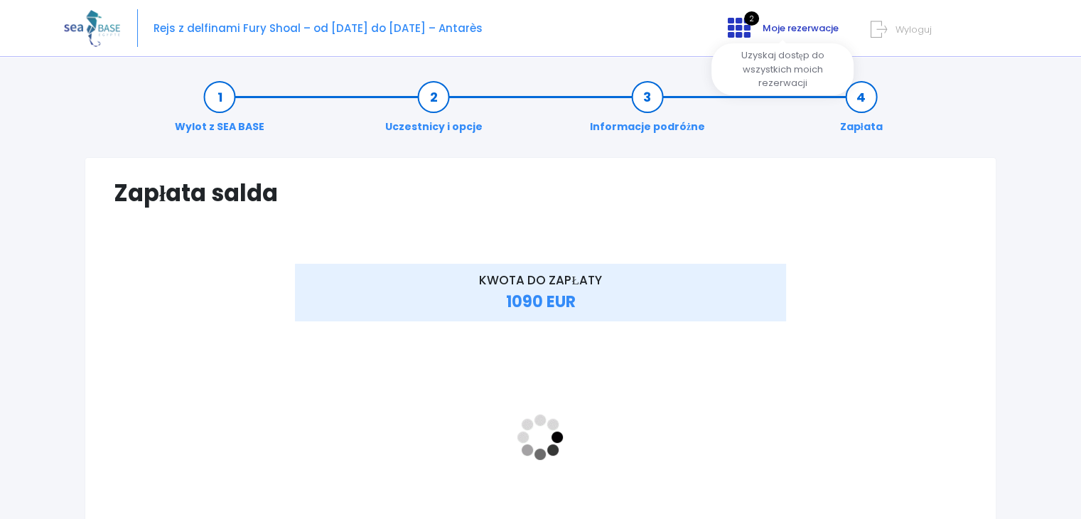
click at [768, 24] on font "Moje rezerwacje" at bounding box center [801, 28] width 76 height 14
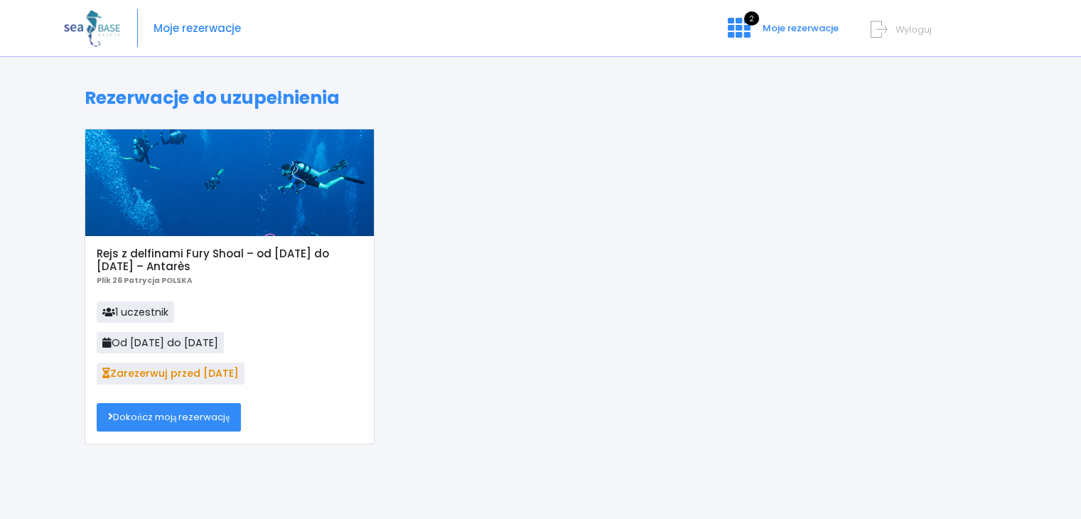
click at [111, 311] on icon at bounding box center [108, 312] width 13 height 10
click at [743, 31] on icon at bounding box center [739, 27] width 23 height 23
click at [784, 23] on font "Moje rezerwacje" at bounding box center [801, 28] width 76 height 14
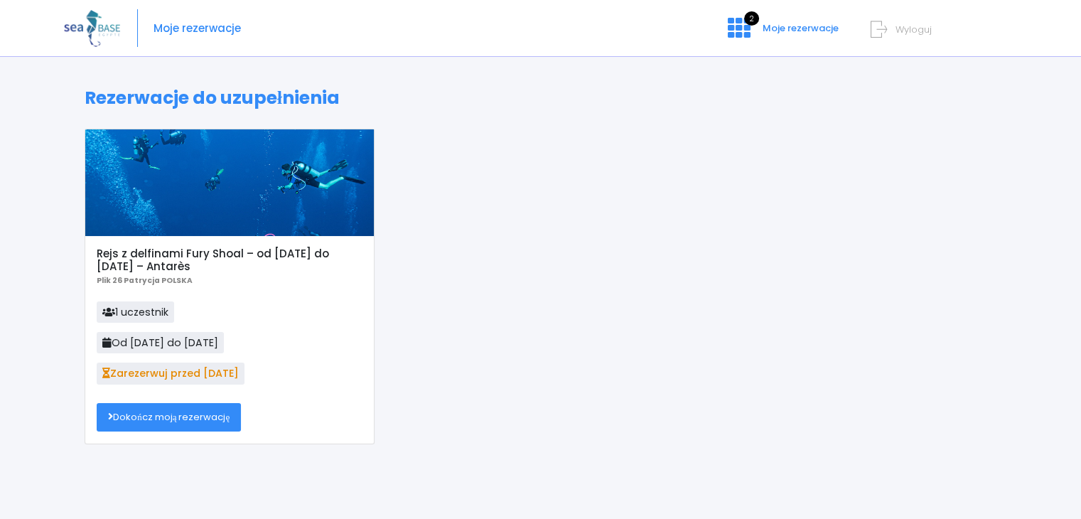
click at [784, 23] on font "Moje rezerwacje" at bounding box center [801, 28] width 76 height 14
click at [206, 411] on font "Dokończ moją rezerwację" at bounding box center [171, 417] width 117 height 14
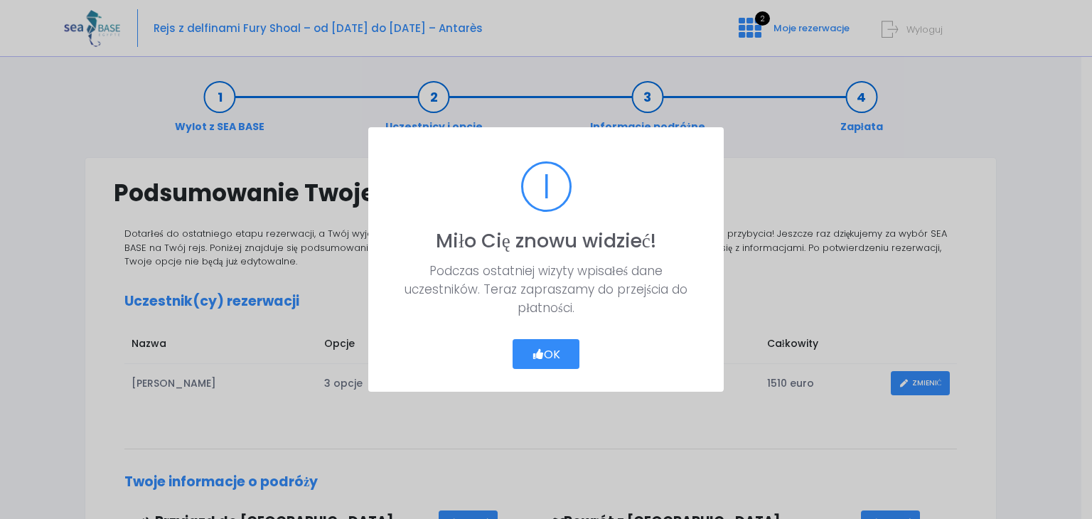
click at [555, 353] on font "OK" at bounding box center [552, 353] width 16 height 16
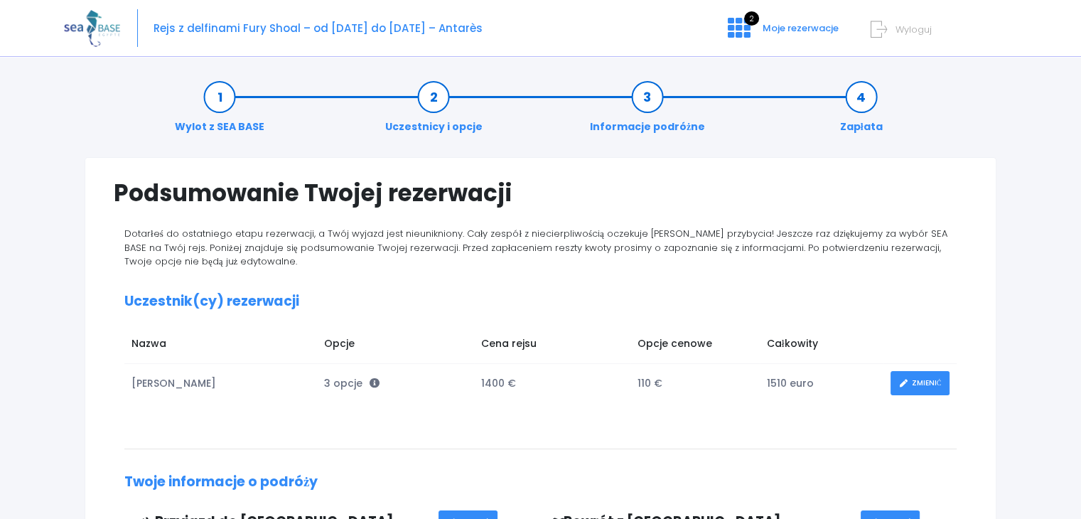
click at [918, 28] on font "Wyloguj" at bounding box center [914, 30] width 36 height 14
click at [918, 383] on font "ZMIENIĆ" at bounding box center [927, 382] width 30 height 11
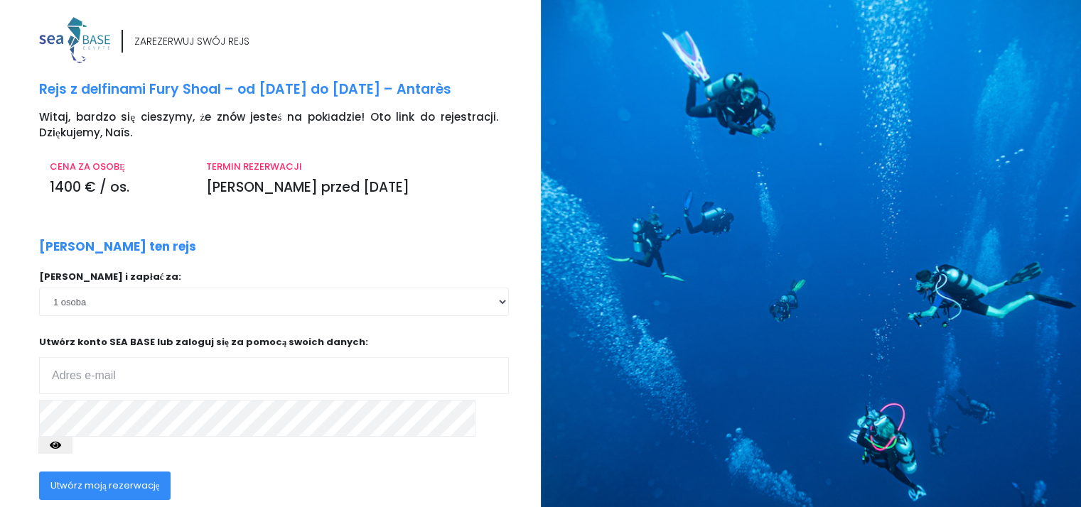
type input "[EMAIL_ADDRESS][DOMAIN_NAME]"
click at [99, 479] on font "Utwórz moją rezerwację" at bounding box center [104, 486] width 109 height 14
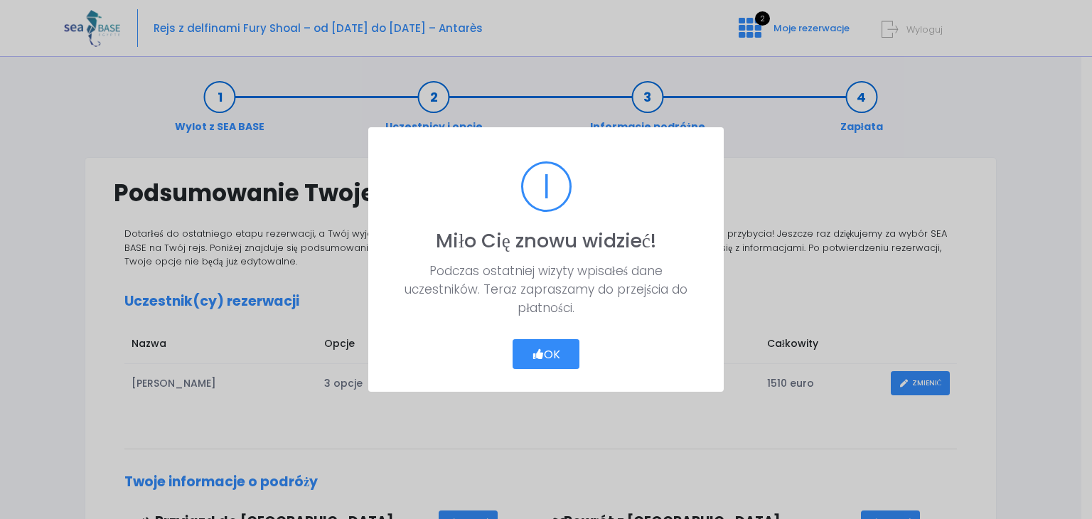
click at [554, 350] on font "OK" at bounding box center [552, 353] width 16 height 16
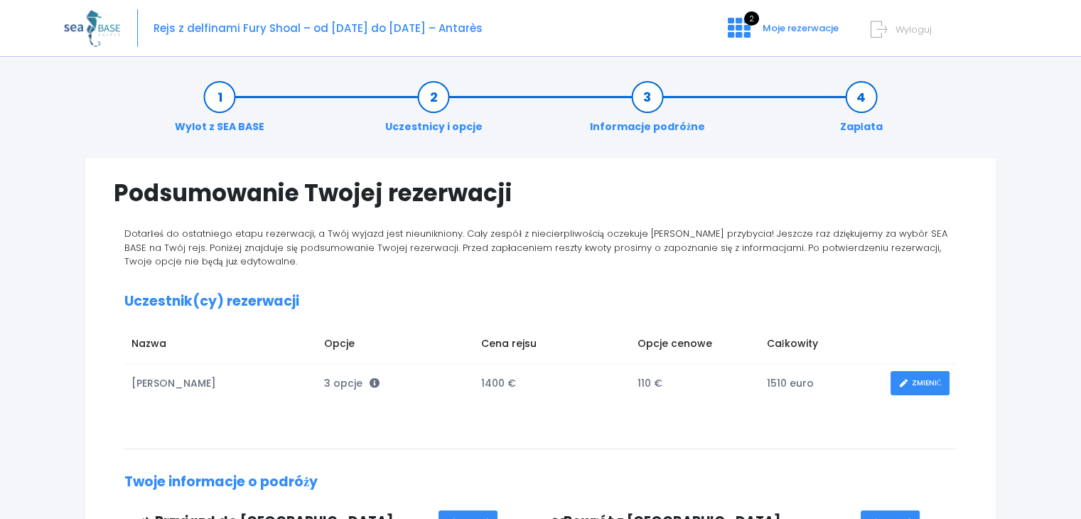
click at [925, 375] on link "ZMIENIĆ" at bounding box center [920, 383] width 59 height 25
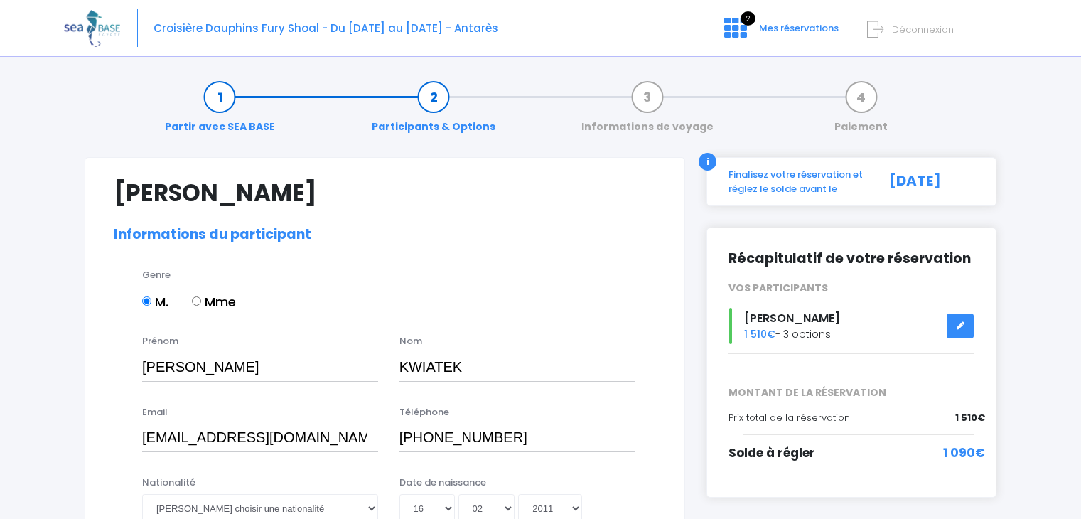
select select "[GEOGRAPHIC_DATA]"
select select "PADI Adventure OW diver"
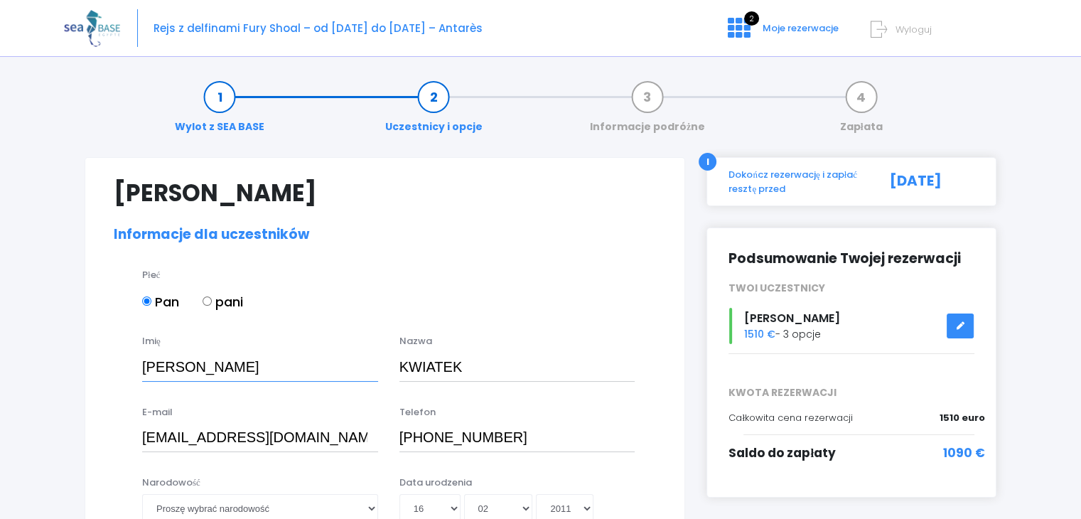
click at [222, 359] on input "[PERSON_NAME]" at bounding box center [260, 367] width 236 height 28
click at [209, 299] on input "pani" at bounding box center [207, 300] width 9 height 9
radio input "true"
click at [187, 367] on input "Jakub" at bounding box center [260, 367] width 236 height 28
type input "J"
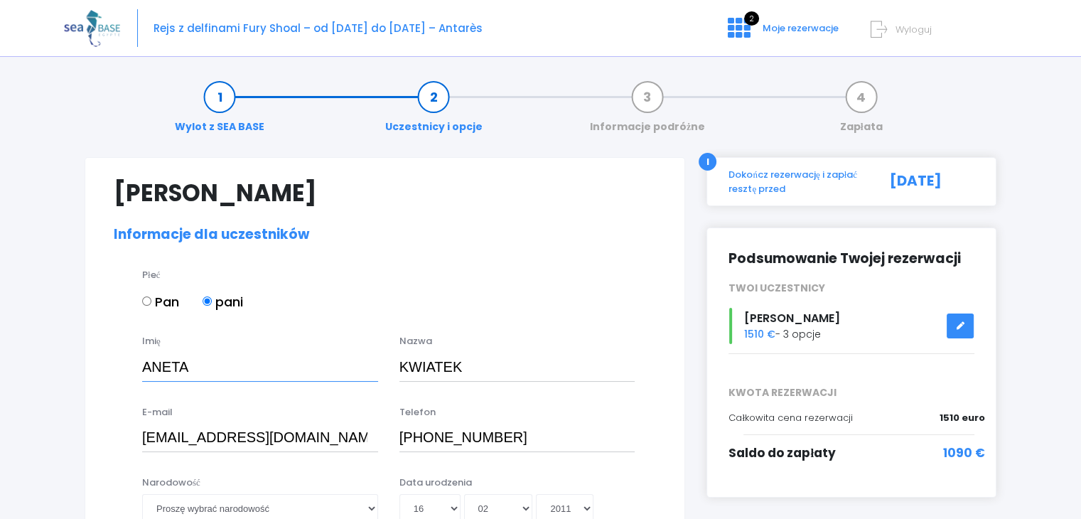
type input "ANETA"
drag, startPoint x: 471, startPoint y: 370, endPoint x: 371, endPoint y: 356, distance: 100.5
click at [371, 356] on div "Imię ANETA Nazwa KWIATEK" at bounding box center [385, 362] width 564 height 56
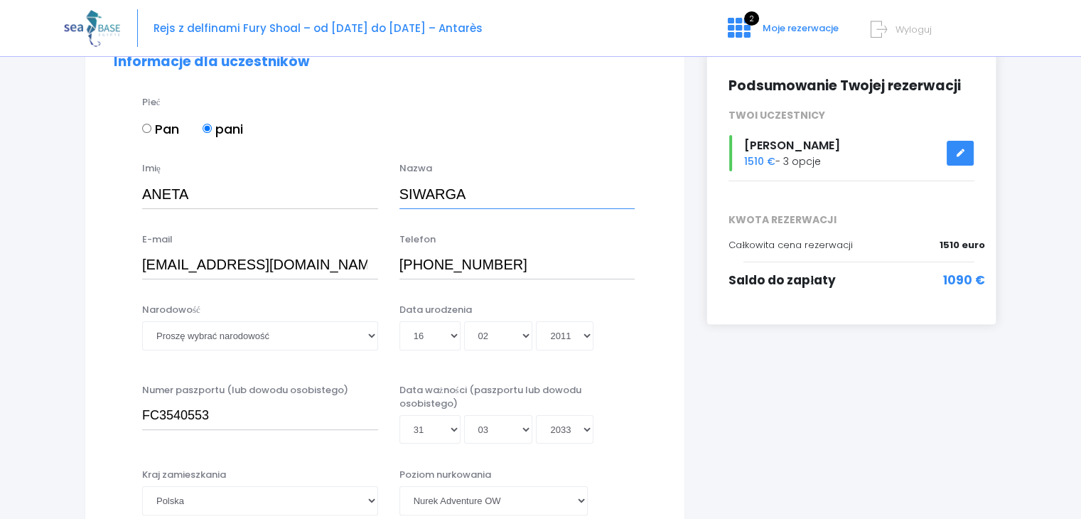
scroll to position [176, 0]
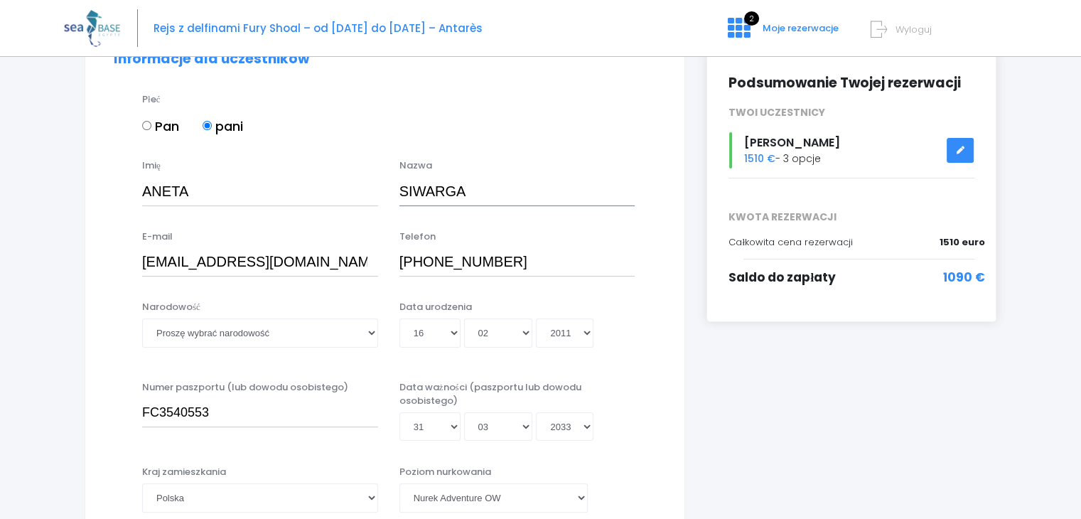
type input "SIWARGA"
click at [367, 336] on select "Proszę wybrać narodowość afgański albański algierski niemiecki amerykański Ando…" at bounding box center [260, 332] width 236 height 28
click at [142, 318] on select "Proszę wybrać narodowość afgański albański algierski niemiecki amerykański Ando…" at bounding box center [260, 332] width 236 height 28
click at [315, 321] on select "Proszę wybrać narodowość afgański albański algierski niemiecki amerykański Ando…" at bounding box center [260, 332] width 236 height 28
select select "Polonaise"
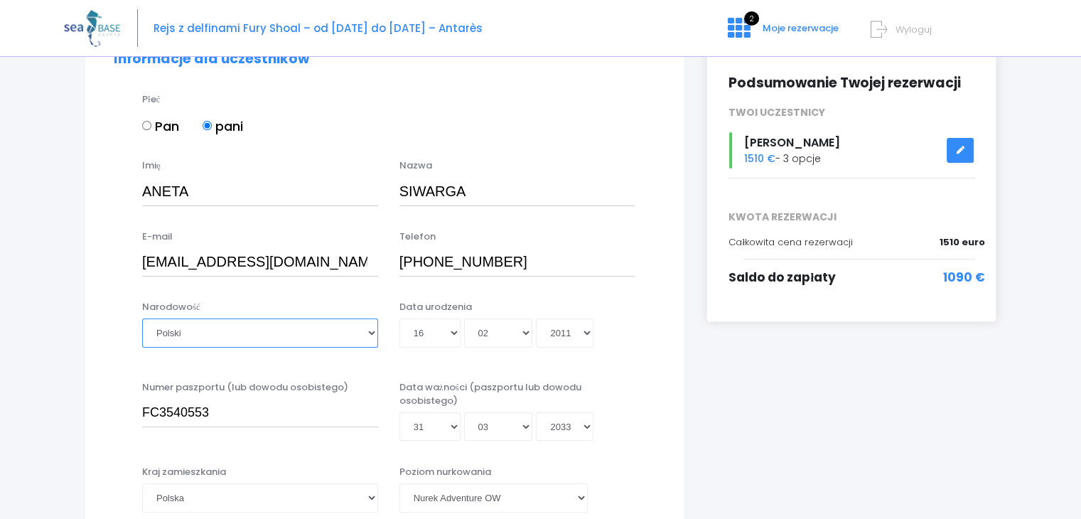
click at [142, 318] on select "Proszę wybrać narodowość afgański albański algierski niemiecki amerykański Ando…" at bounding box center [260, 332] width 236 height 28
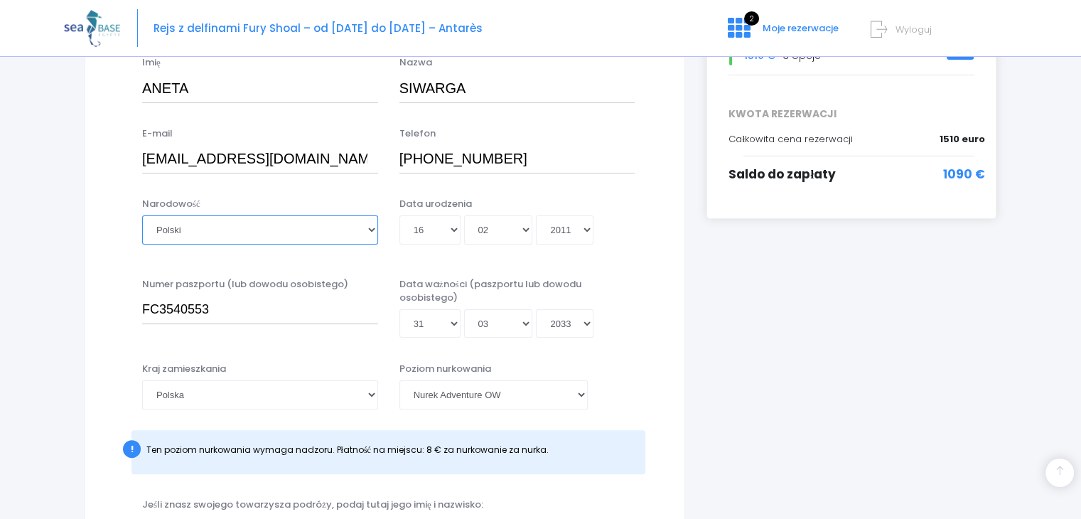
scroll to position [210, 0]
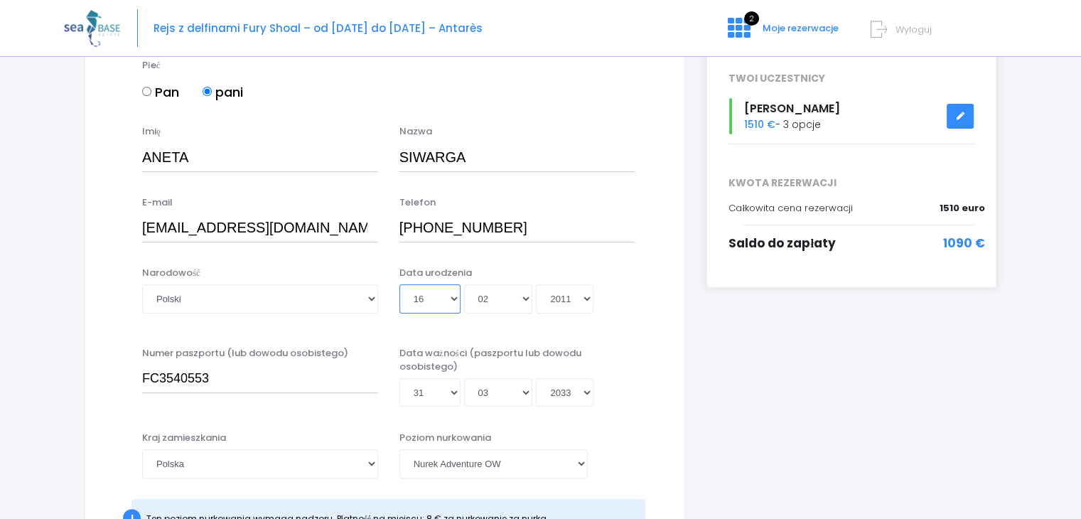
click at [445, 301] on select "Dzień 01 02 03 04 05 06 07 08 09 10 11 12 13 14 15 16 17 18 19 20 21 22 23 24 2…" at bounding box center [429, 298] width 61 height 28
select select "25"
type input "2011-02-25"
click at [428, 301] on select "Dzień 01 02 03 04 05 06 07 08 09 10 11 12 13 14 15 16 17 18 19 20 21 22 23 24 2…" at bounding box center [429, 298] width 61 height 28
click at [510, 299] on select "Miesiąc 01 02 03 04 05 06 07 08 09 10 11 12" at bounding box center [498, 298] width 69 height 28
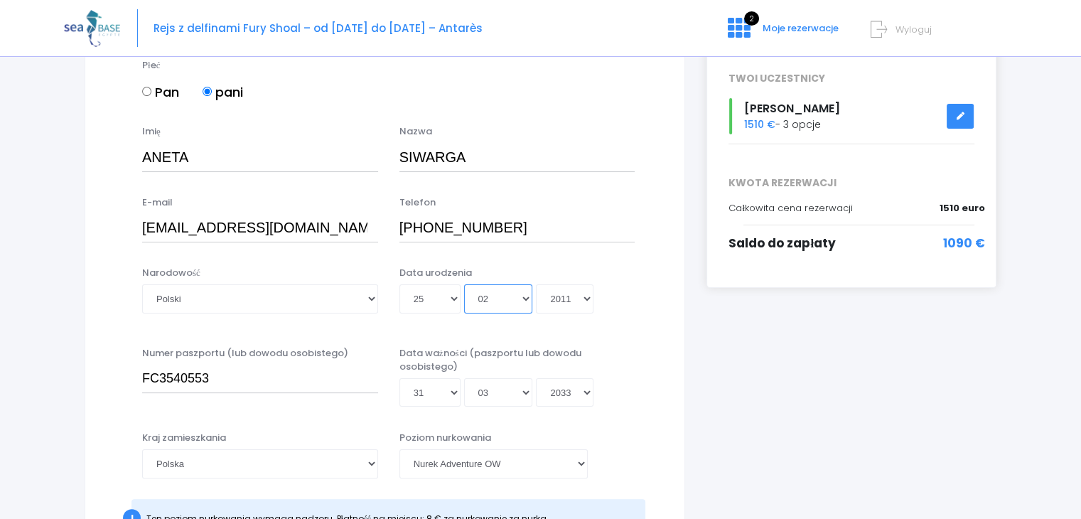
select select "10"
type input "2011-10-25"
click at [593, 299] on select "Rok 2045 2044 2043 2042 2041 2040 2039 2038 2037 2036 2035 2034 2033 2032 2031 …" at bounding box center [565, 298] width 58 height 28
select select "1971"
click at [536, 284] on select "Rok 2045 2044 2043 2042 2041 2040 2039 2038 2037 2036 2035 2034 2033 2032 2031 …" at bounding box center [565, 298] width 58 height 28
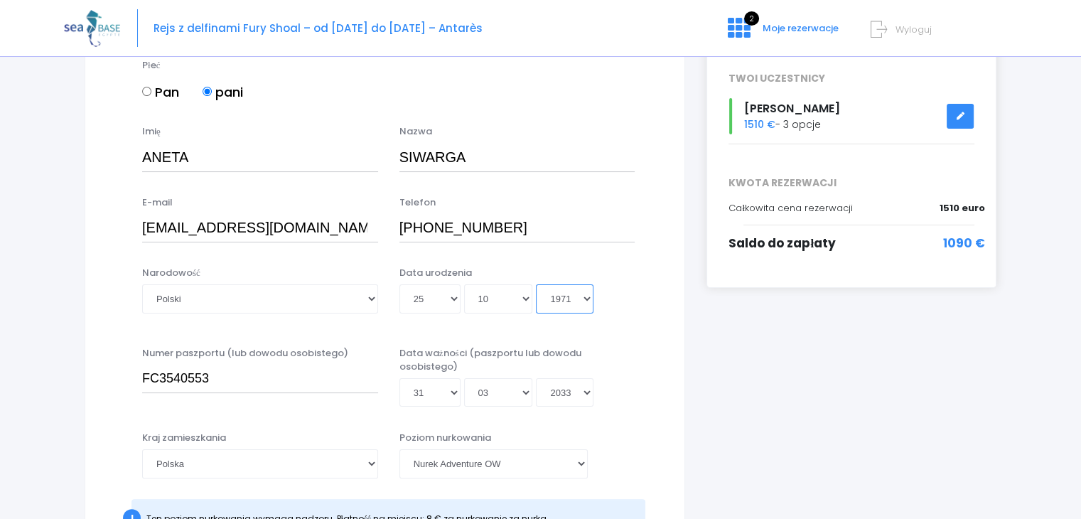
type input "1971-10-25"
click at [242, 378] on input "FC3540553" at bounding box center [260, 379] width 236 height 28
type input "FG6916047"
click at [439, 390] on select "Dzień 01 02 03 04 05 06 07 08 09 10 11 12 13 14 15 16 17 18 19 20 21 22 23 24 2…" at bounding box center [429, 392] width 61 height 28
select select "21"
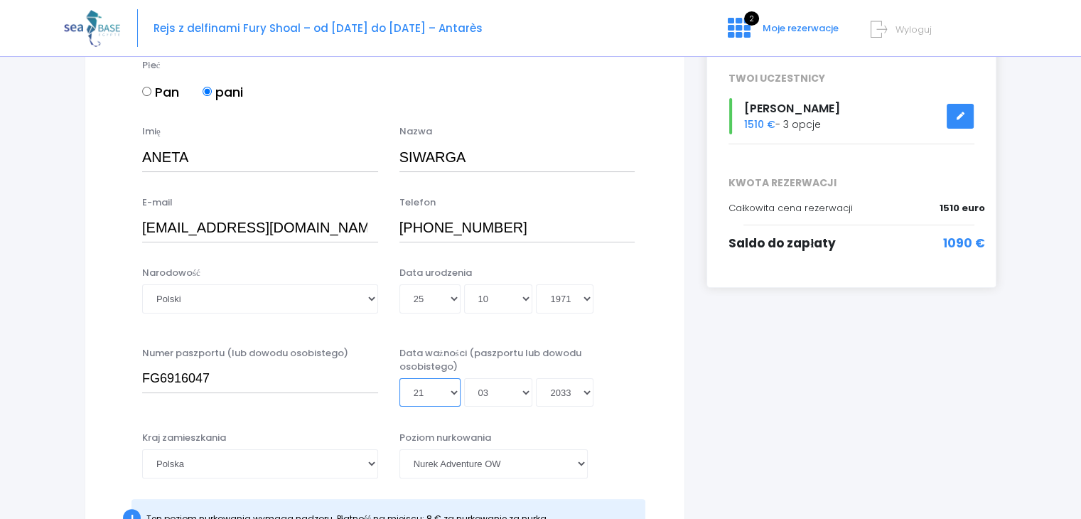
click at [399, 378] on select "Dzień 01 02 03 04 05 06 07 08 09 10 11 12 13 14 15 16 17 18 19 20 21 22 23 24 2…" at bounding box center [429, 392] width 61 height 28
type input "2033-03-21"
click at [509, 388] on select "Miesiąc 01 02 03 04 05 06 07 08 09 10 11 12" at bounding box center [498, 392] width 69 height 28
select select "02"
click at [464, 378] on select "Miesiąc 01 02 03 04 05 06 07 08 09 10 11 12" at bounding box center [498, 392] width 69 height 28
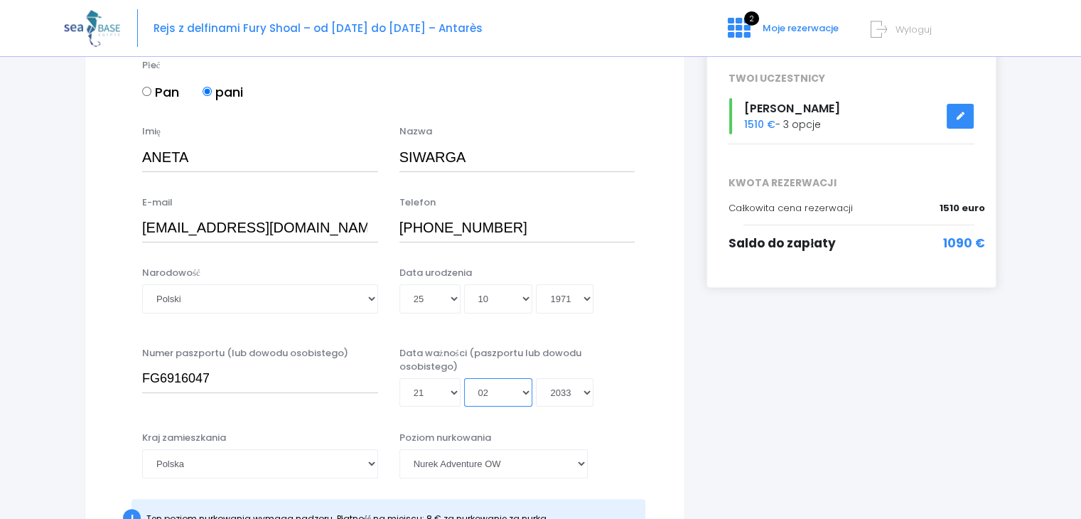
type input "2033-02-21"
click at [589, 392] on select "Rok 2045 2044 2043 2042 2041 2040 2039 2038 2037 2036 2035 2034 2033 2032 2031 …" at bounding box center [565, 392] width 58 height 28
select select "2035"
click at [536, 378] on select "Rok 2045 2044 2043 2042 2041 2040 2039 2038 2037 2036 2035 2034 2033 2032 2031 …" at bounding box center [565, 392] width 58 height 28
type input "[DATE]"
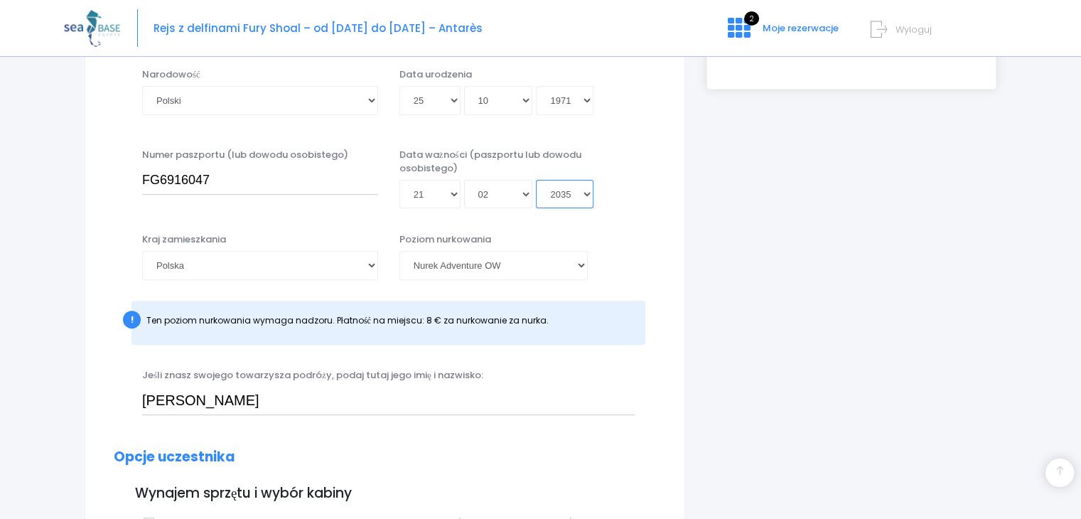
scroll to position [456, 0]
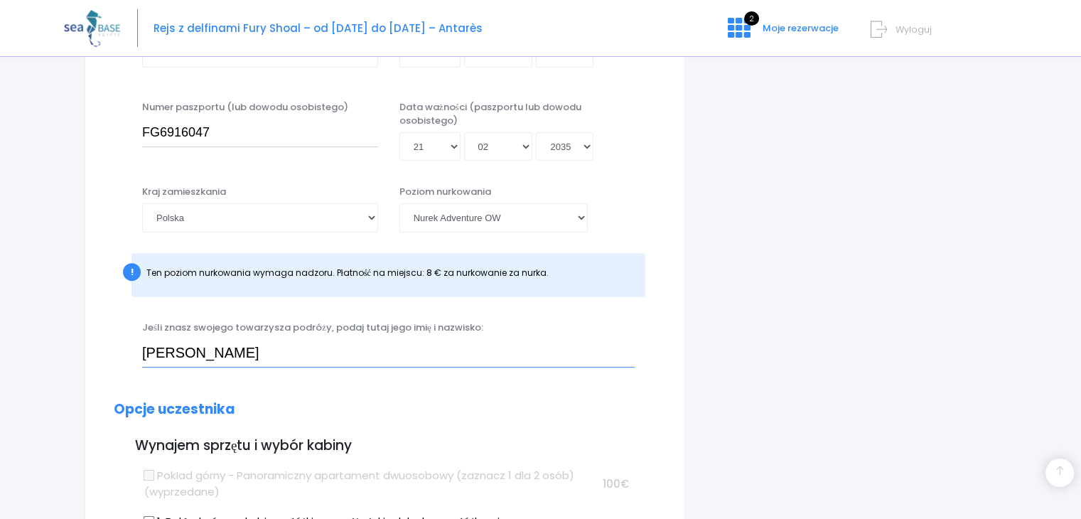
click at [274, 350] on input "ANETA SIWARGA" at bounding box center [388, 353] width 493 height 28
type input "A"
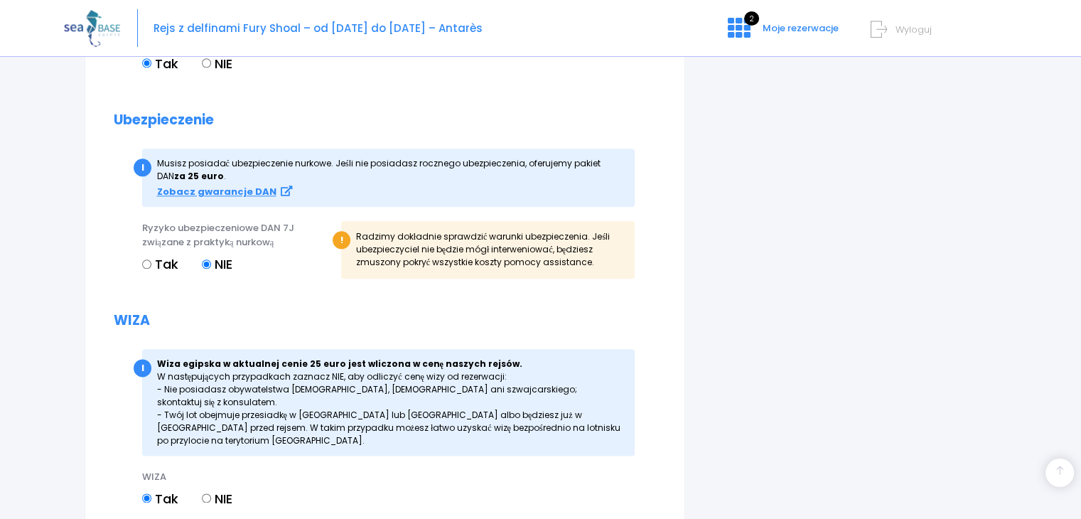
scroll to position [1795, 0]
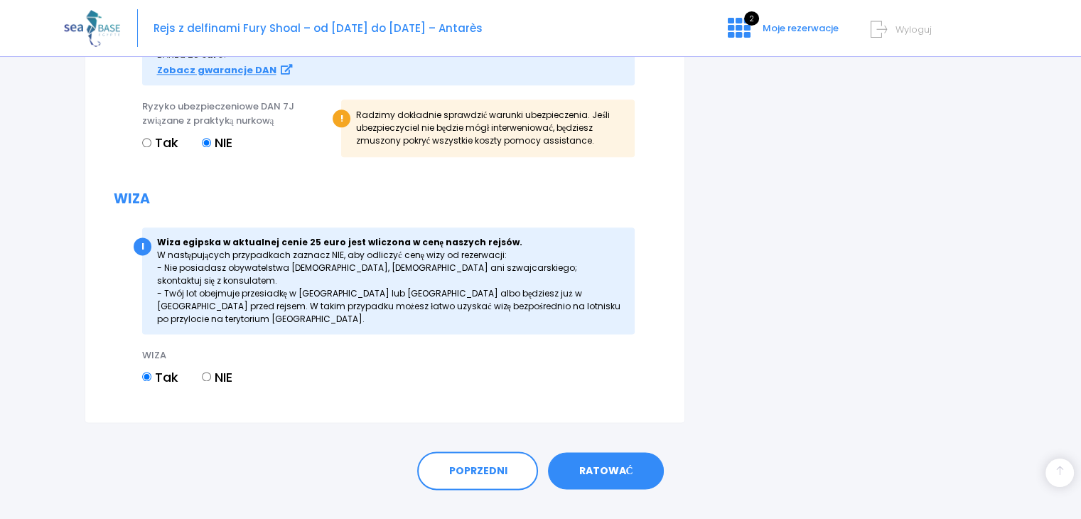
type input "[PERSON_NAME]"
click at [633, 452] on link "RATOWAĆ" at bounding box center [605, 470] width 115 height 37
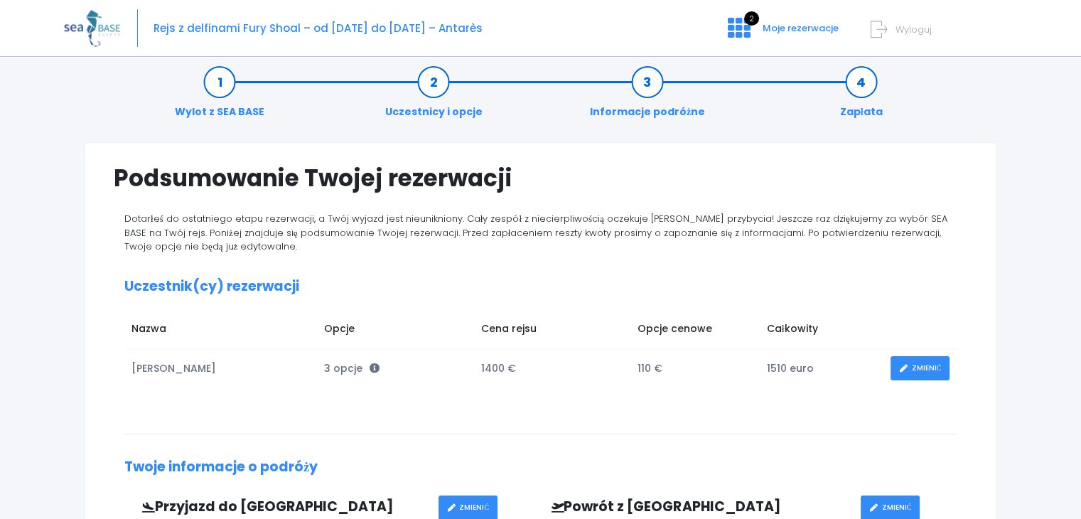
scroll to position [14, 0]
click at [915, 26] on font "Wyloguj" at bounding box center [914, 30] width 36 height 14
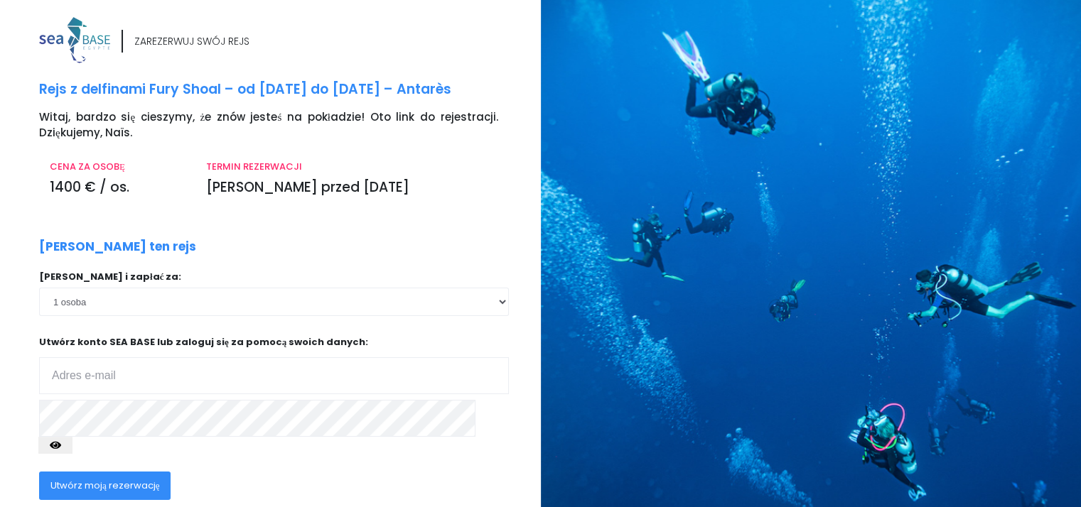
type input "[EMAIL_ADDRESS][DOMAIN_NAME]"
click at [131, 479] on font "Utwórz moją rezerwację" at bounding box center [104, 486] width 109 height 14
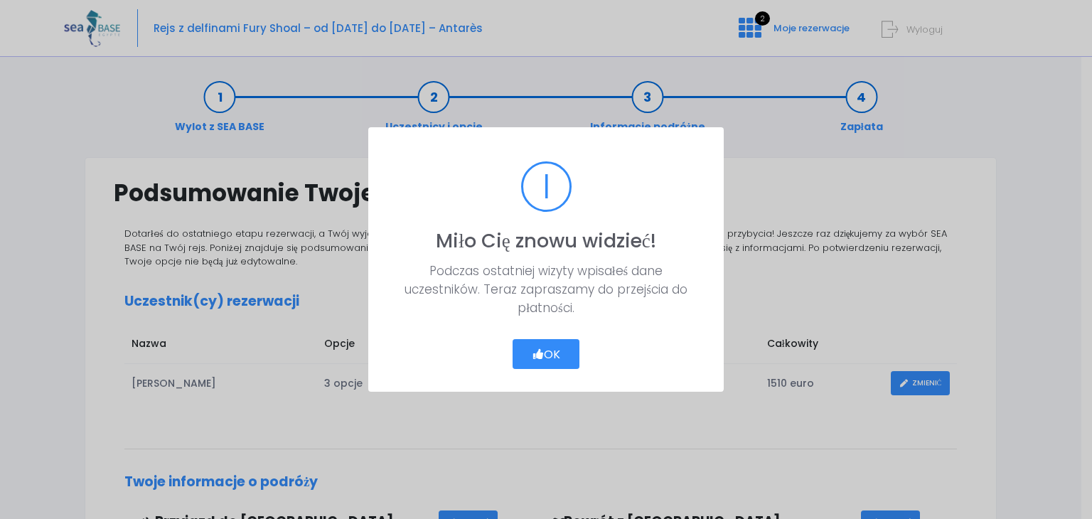
click at [576, 353] on button "OK" at bounding box center [546, 354] width 68 height 30
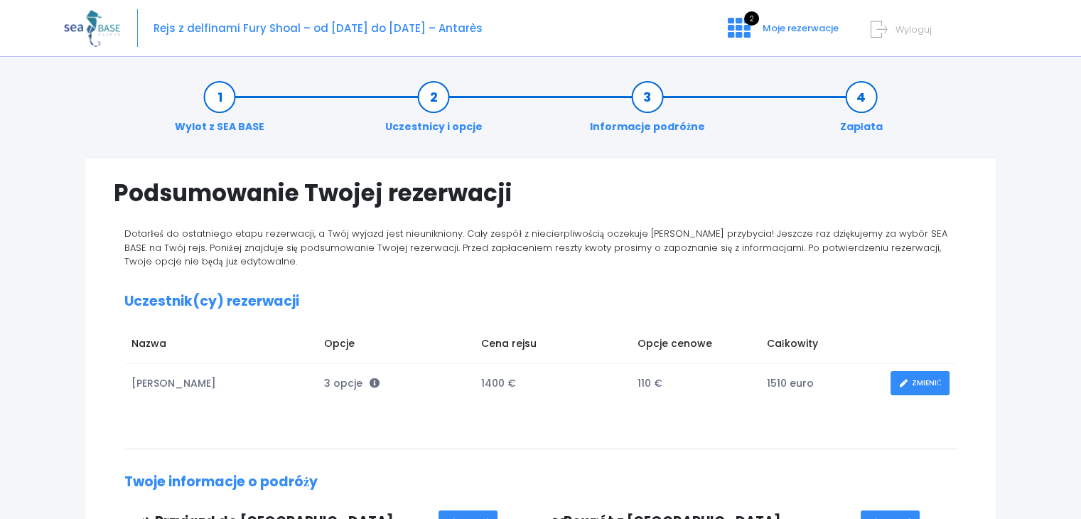
click at [446, 95] on link "Uczestnicy i opcje" at bounding box center [434, 112] width 112 height 45
click at [426, 95] on link "Uczestnicy i opcje" at bounding box center [434, 112] width 112 height 45
click at [431, 94] on link "Uczestnicy i opcje" at bounding box center [434, 112] width 112 height 45
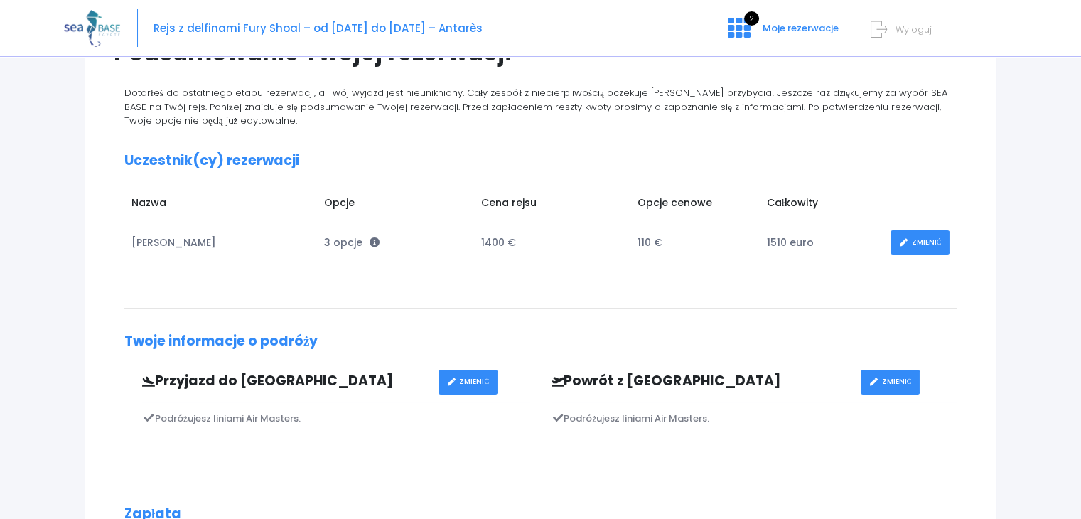
scroll to position [142, 0]
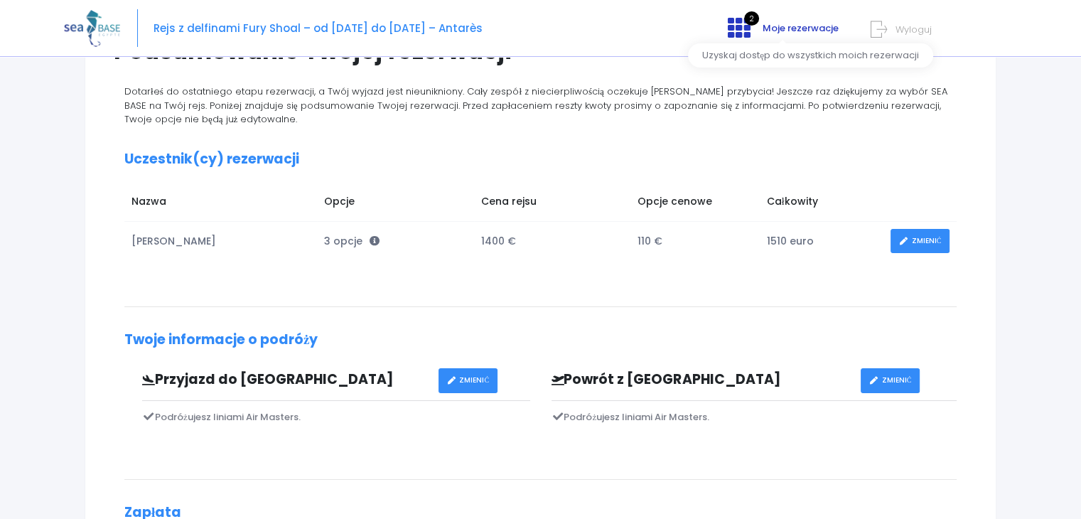
click at [805, 29] on font "Moje rezerwacje" at bounding box center [801, 28] width 76 height 14
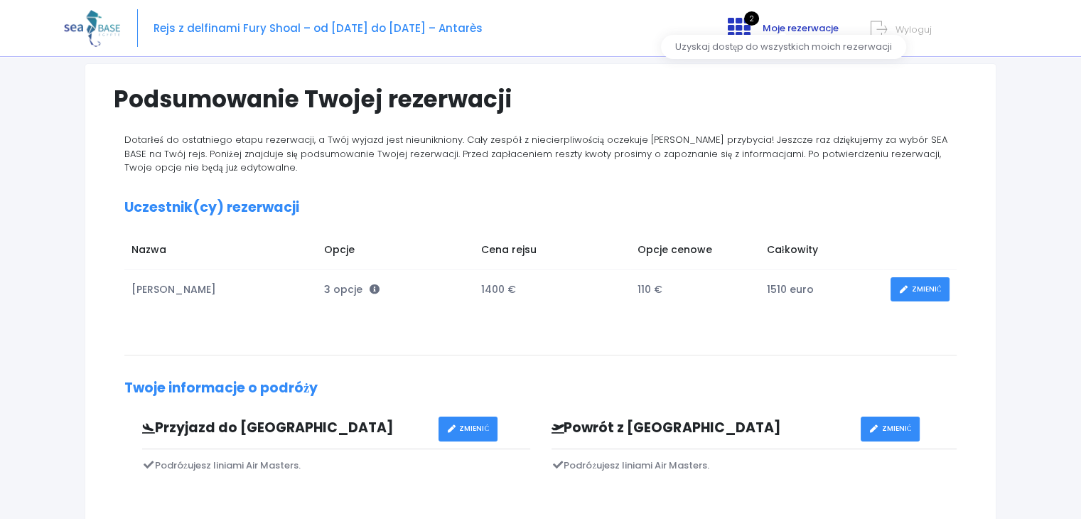
scroll to position [85, 0]
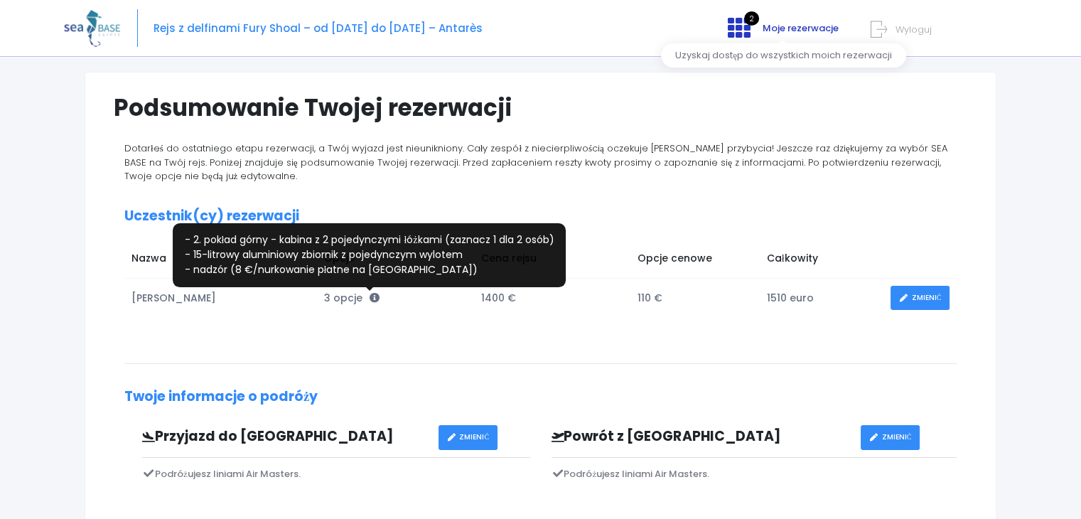
click at [370, 294] on icon at bounding box center [375, 298] width 10 height 10
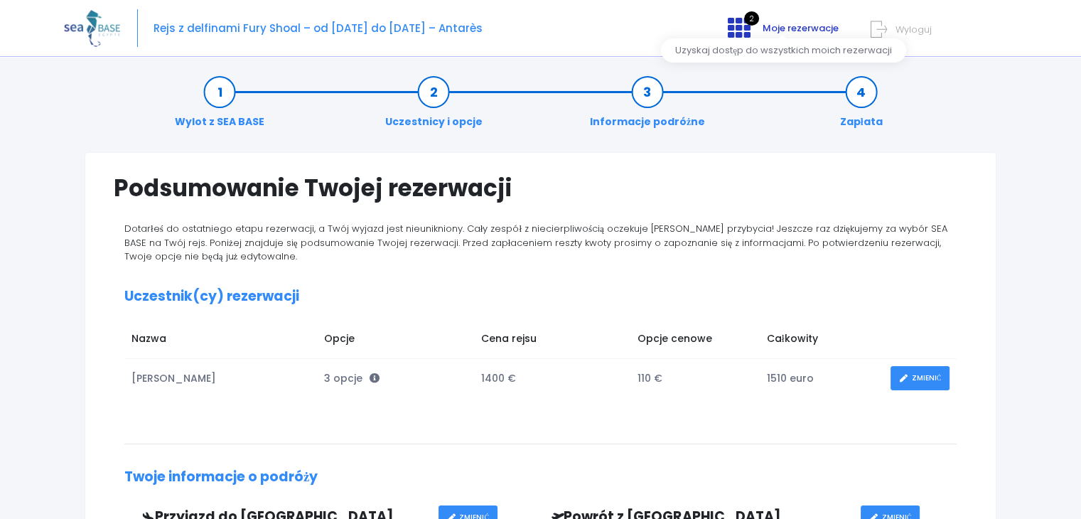
scroll to position [0, 0]
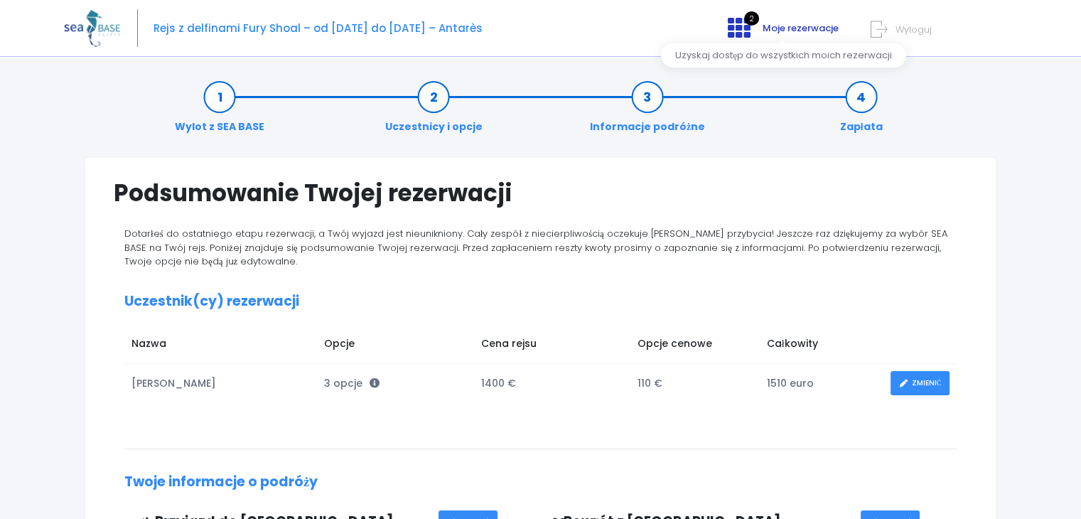
click at [426, 102] on link "Uczestnicy i opcje" at bounding box center [434, 112] width 112 height 45
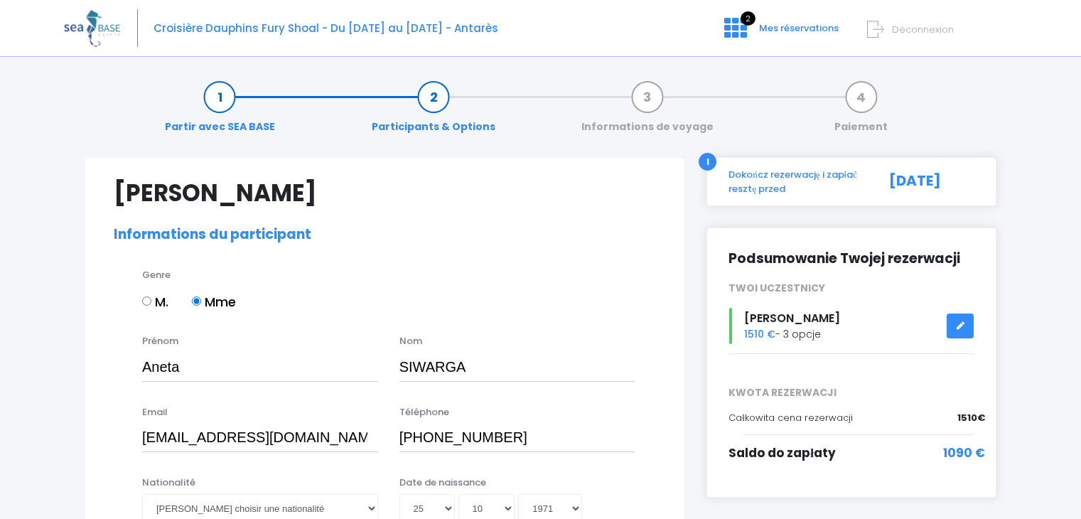
select select "[GEOGRAPHIC_DATA]"
select select "PADI Adventure OW diver"
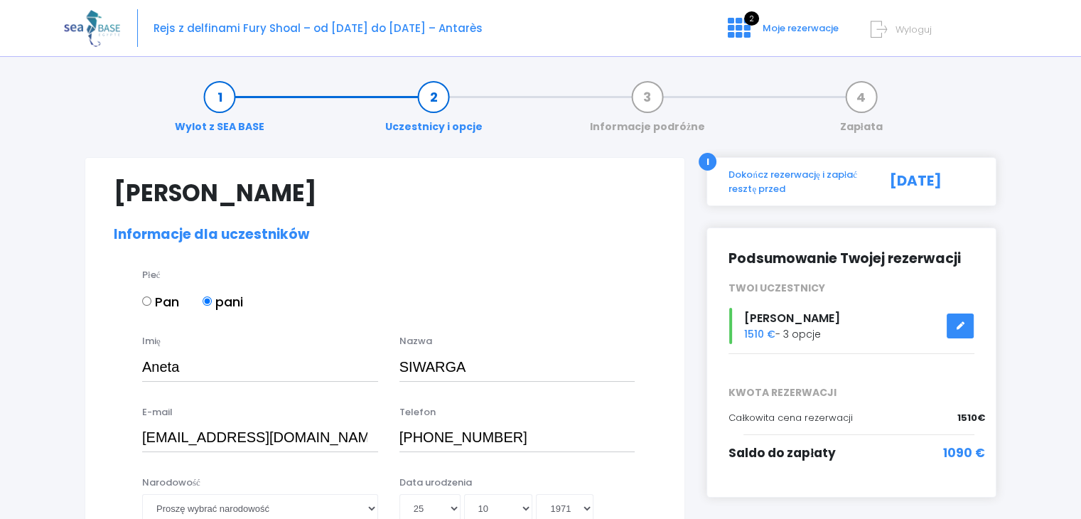
click at [958, 319] on link at bounding box center [960, 325] width 27 height 25
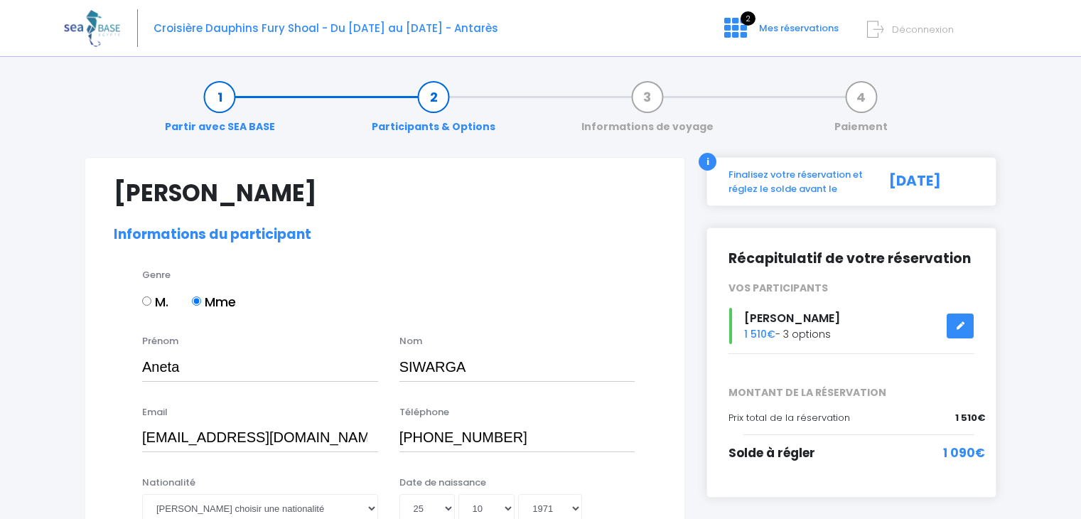
select select "[GEOGRAPHIC_DATA]"
select select "PADI Adventure OW diver"
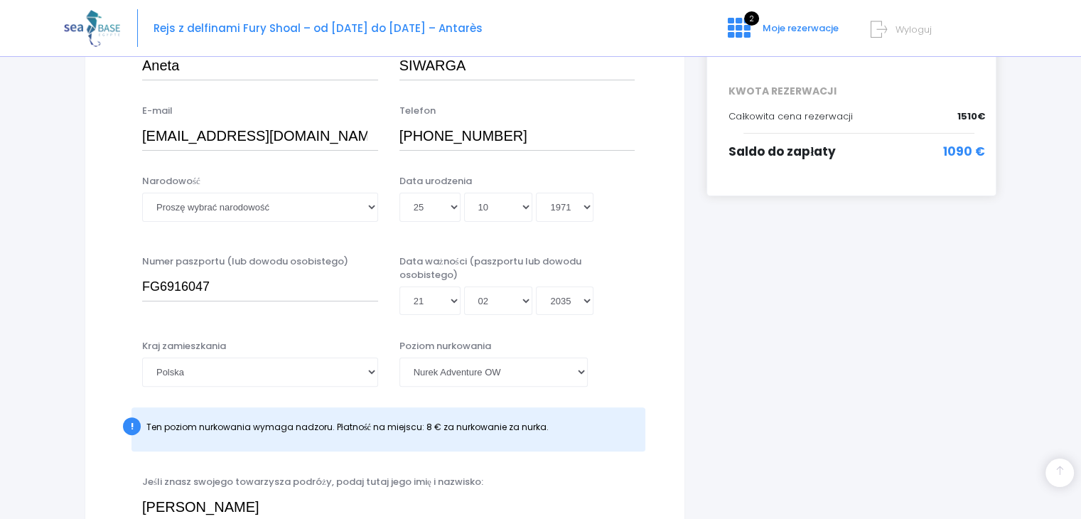
scroll to position [310, 0]
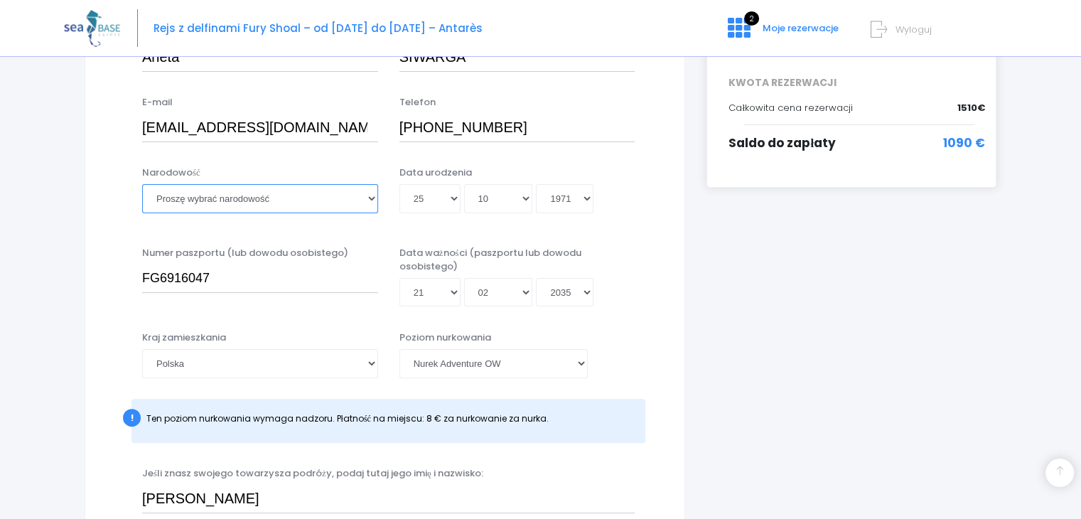
click at [367, 195] on select "Proszę wybrać narodowość afgański albański algierski niemiecki amerykański Ando…" at bounding box center [260, 198] width 236 height 28
select select "Polonaise"
click at [142, 184] on select "Proszę wybrać narodowość afgański albański algierski niemiecki amerykański Ando…" at bounding box center [260, 198] width 236 height 28
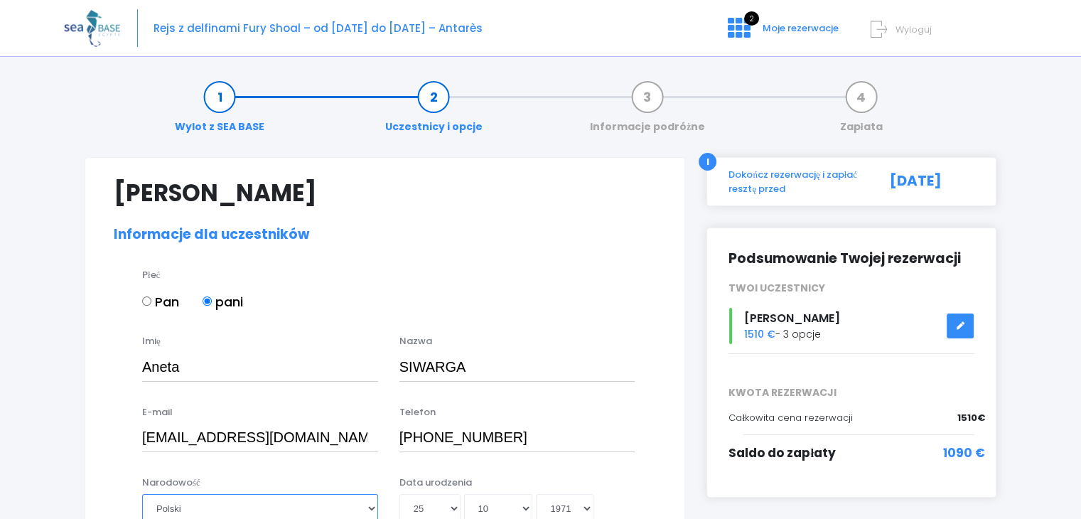
scroll to position [0, 0]
click at [915, 27] on font "Wyloguj" at bounding box center [914, 30] width 36 height 14
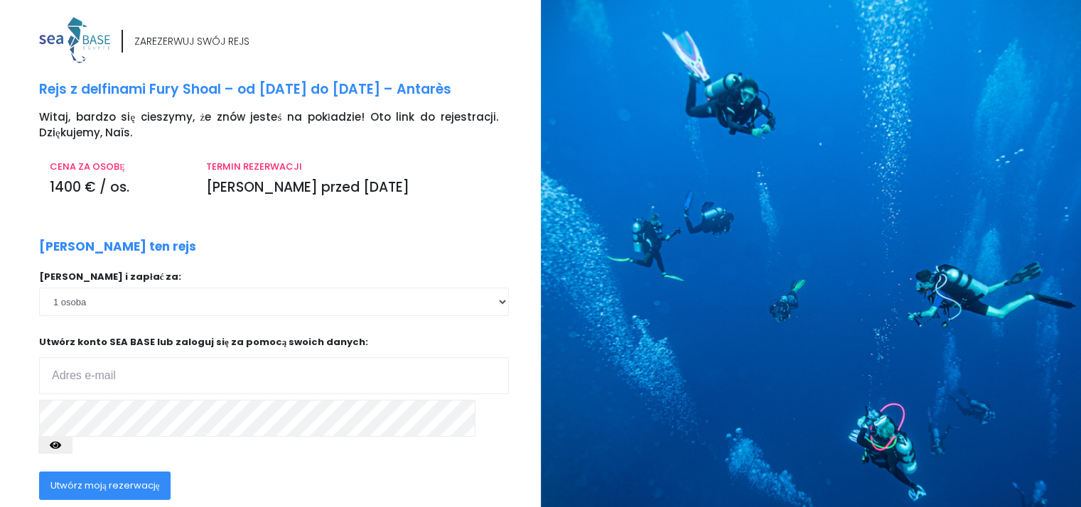
type input "[EMAIL_ADDRESS][DOMAIN_NAME]"
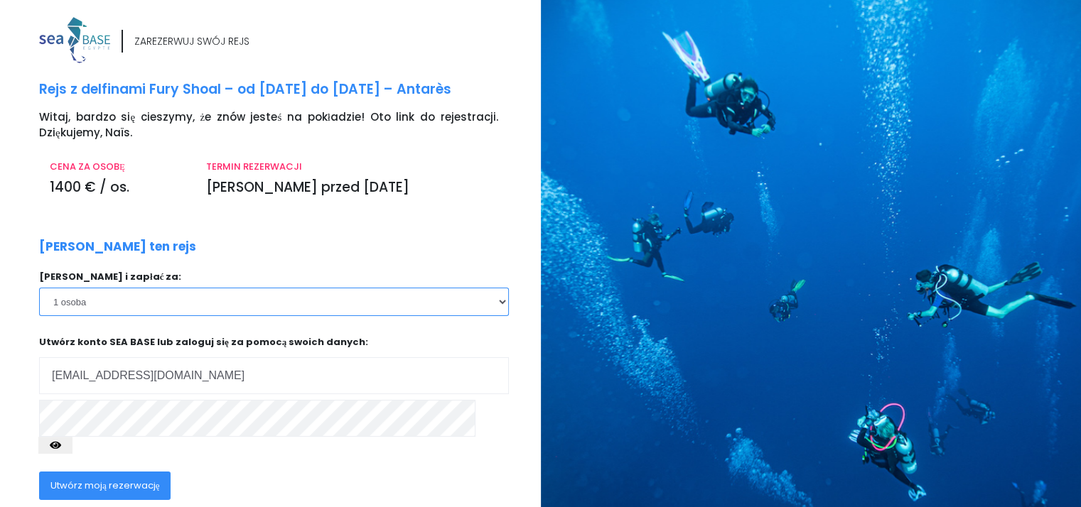
click at [501, 304] on select "1 osoba 2 osoby 3 osoby" at bounding box center [274, 302] width 470 height 28
select select "2"
click at [39, 288] on select "1 osoba 2 osoby 3 osoby" at bounding box center [274, 302] width 470 height 28
click at [148, 479] on font "Utwórz moją rezerwację" at bounding box center [104, 486] width 109 height 14
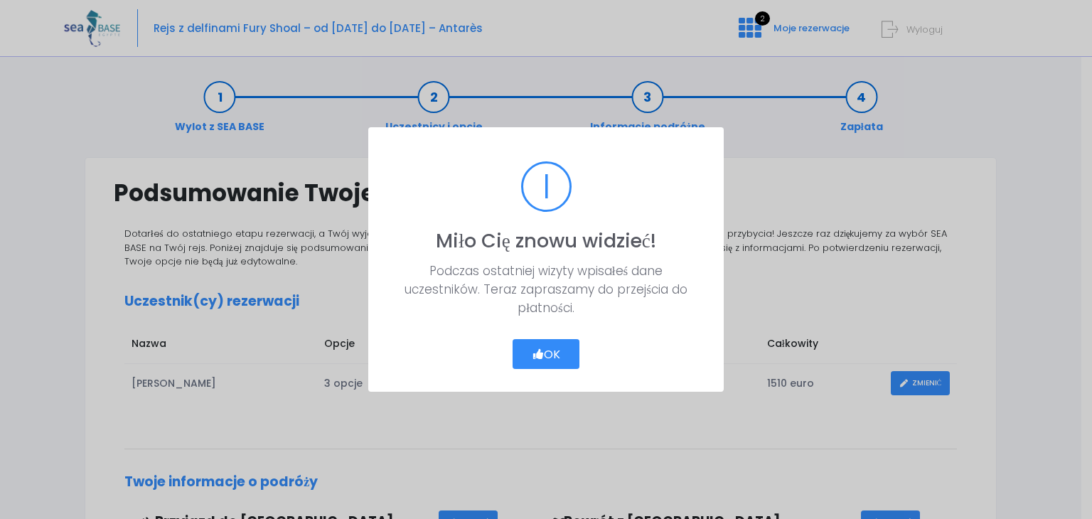
click at [557, 355] on font "OK" at bounding box center [552, 353] width 16 height 16
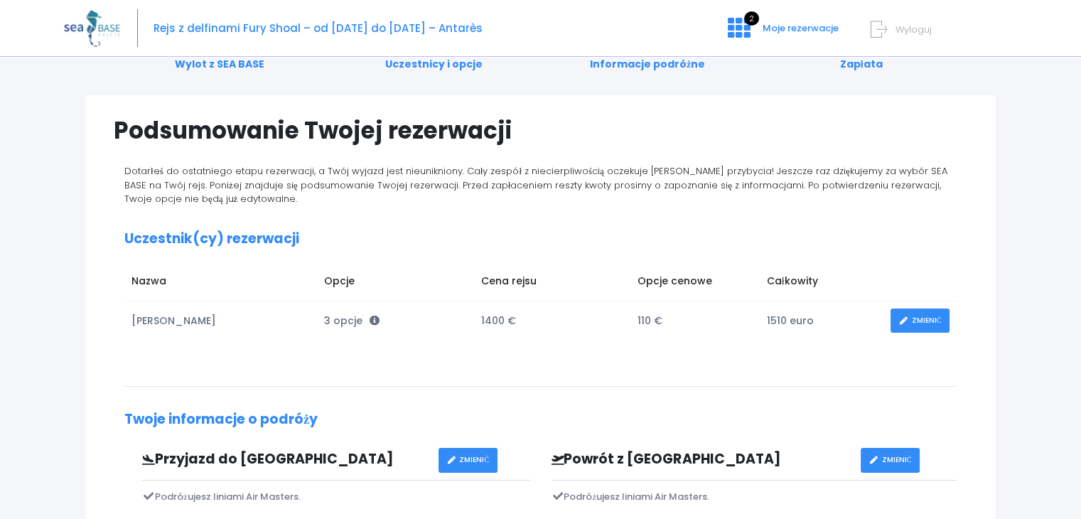
scroll to position [34, 0]
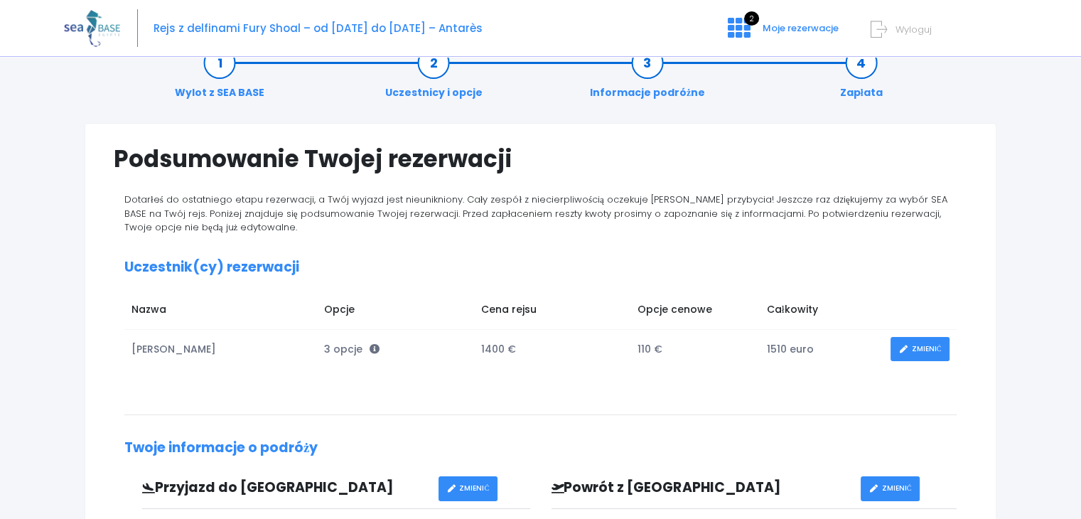
click at [442, 71] on link "Uczestnicy i opcje" at bounding box center [434, 77] width 112 height 45
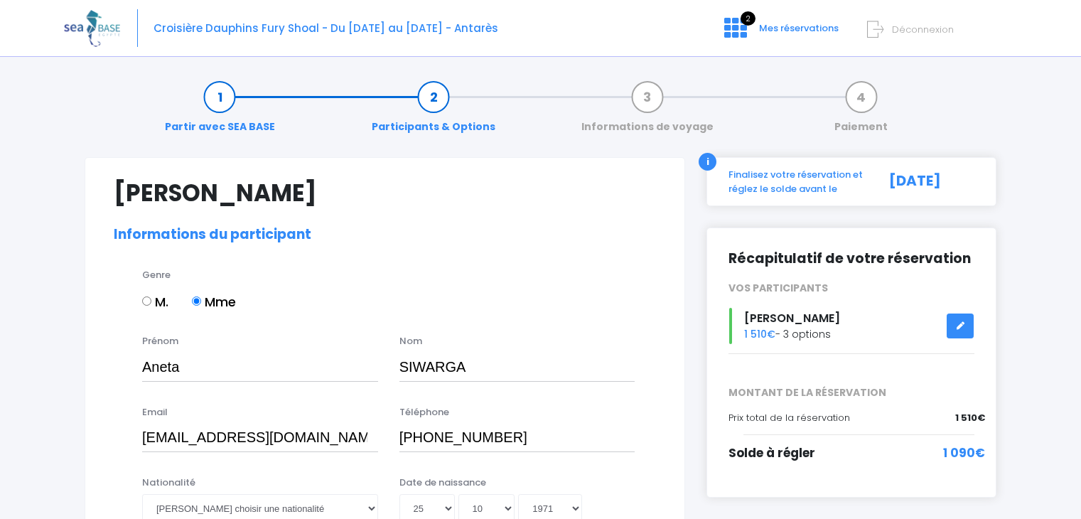
select select "[GEOGRAPHIC_DATA]"
select select "PADI Adventure OW diver"
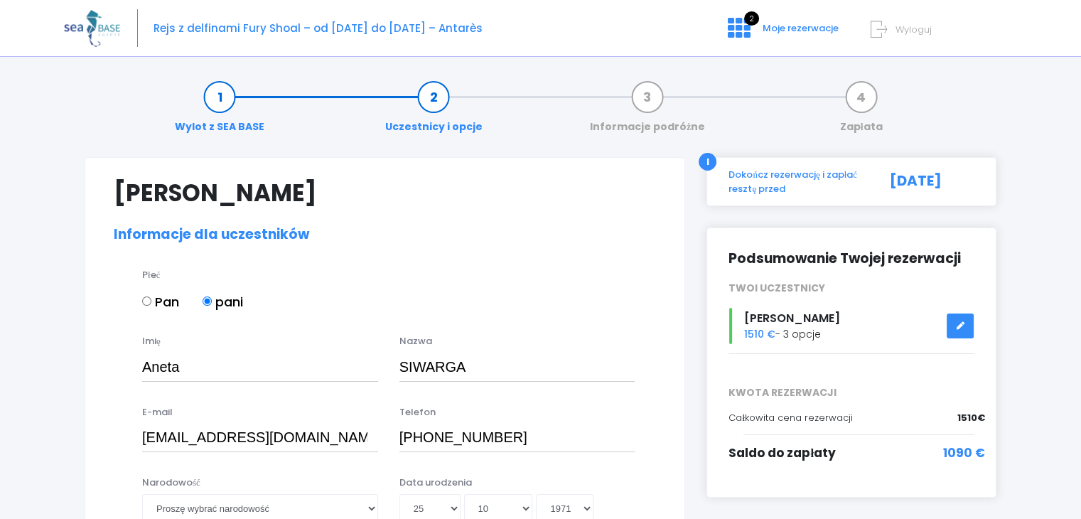
click at [900, 24] on font "Wyloguj" at bounding box center [914, 30] width 36 height 14
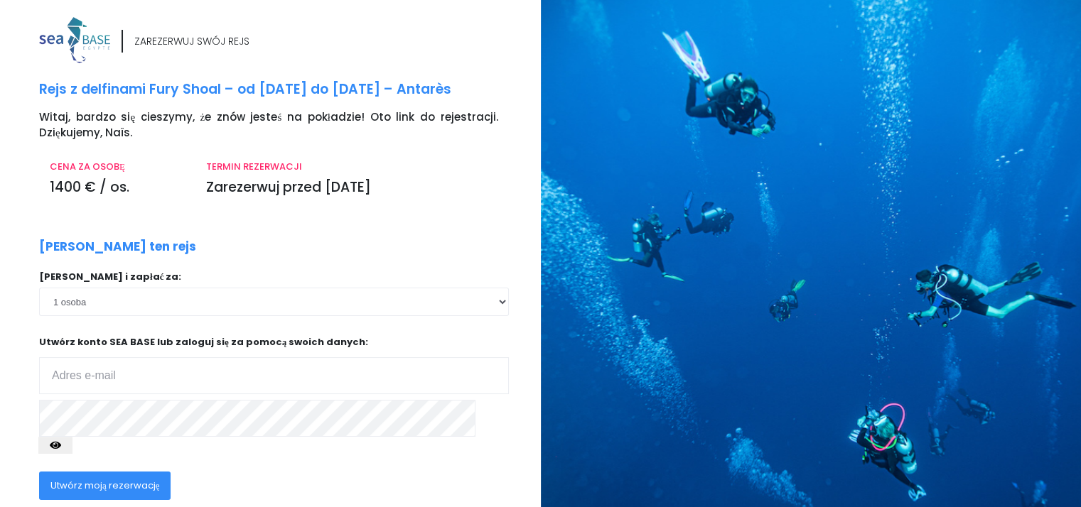
type input "anetaswrg@gmail.com"
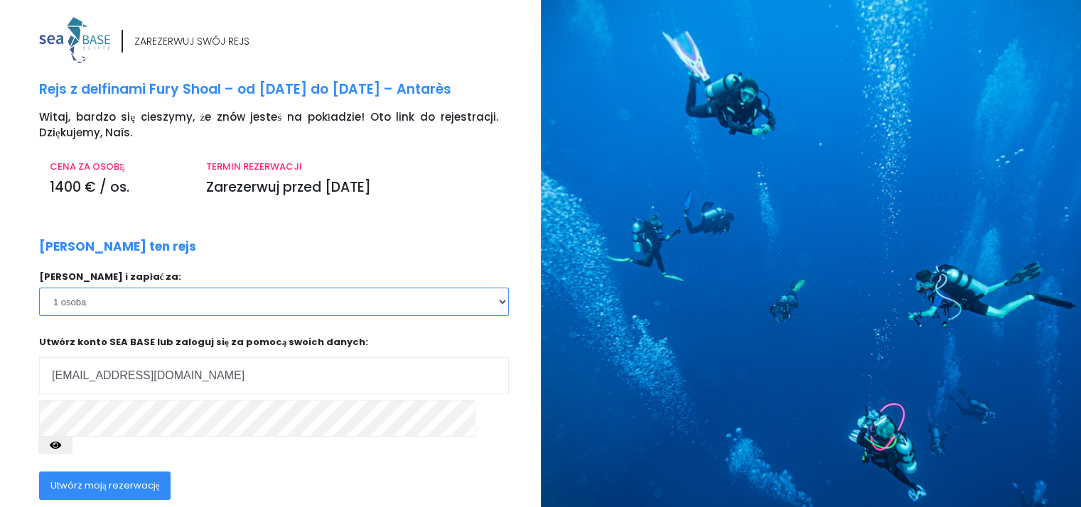
click at [506, 300] on select "1 osoba 2 osoby 3 osoby" at bounding box center [274, 302] width 470 height 28
select select "2"
click at [39, 288] on select "1 osoba 2 osoby 3 osoby" at bounding box center [274, 302] width 470 height 28
drag, startPoint x: 466, startPoint y: 313, endPoint x: 389, endPoint y: 345, distance: 83.2
click at [389, 345] on p "Utwórz konto SEA BASE lub zaloguj się za pomocą swoich danych: Twój adres e-mai…" at bounding box center [274, 364] width 470 height 59
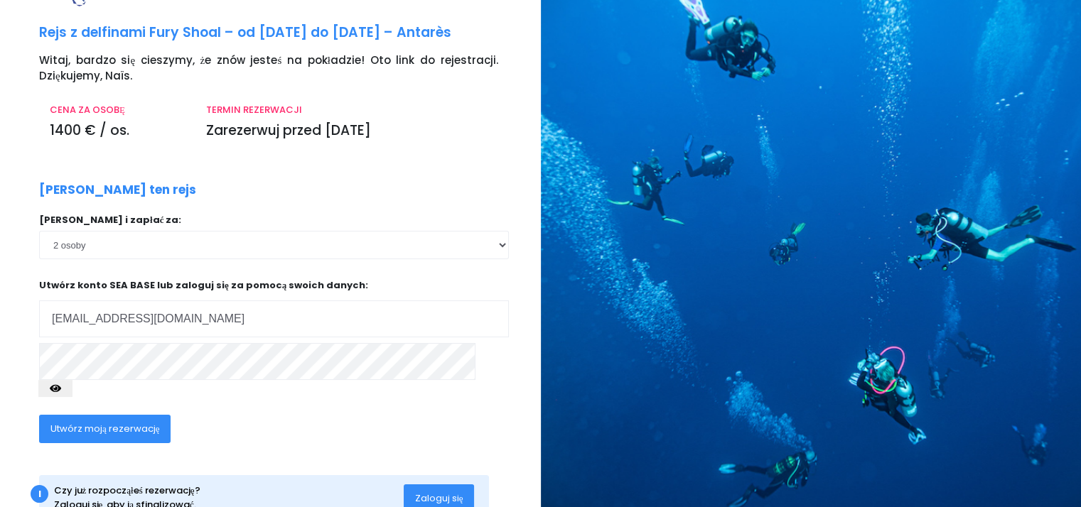
scroll to position [87, 0]
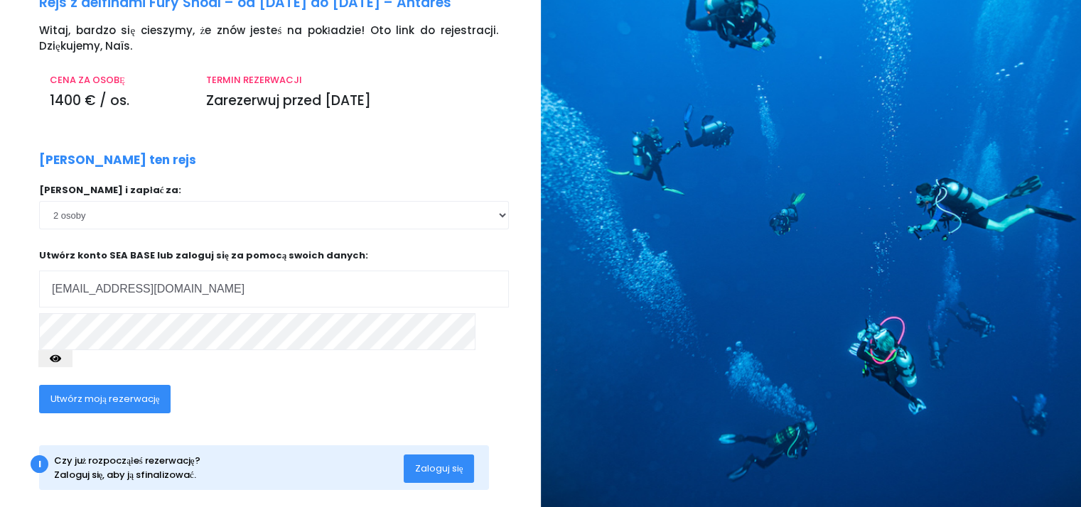
click at [442, 462] on font "Zaloguj się" at bounding box center [439, 469] width 48 height 14
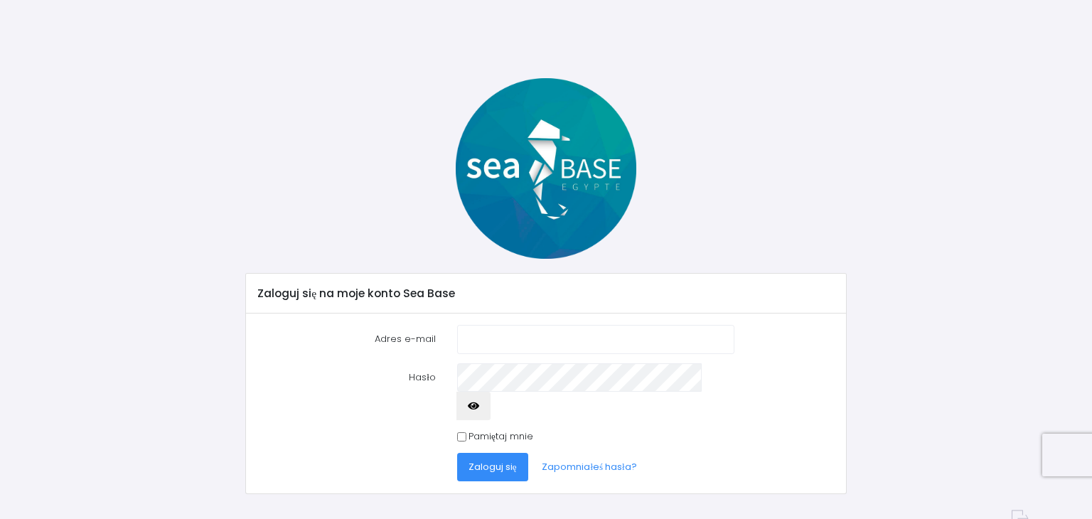
type input "[EMAIL_ADDRESS][DOMAIN_NAME]"
click at [495, 460] on font "Zaloguj się" at bounding box center [492, 467] width 48 height 14
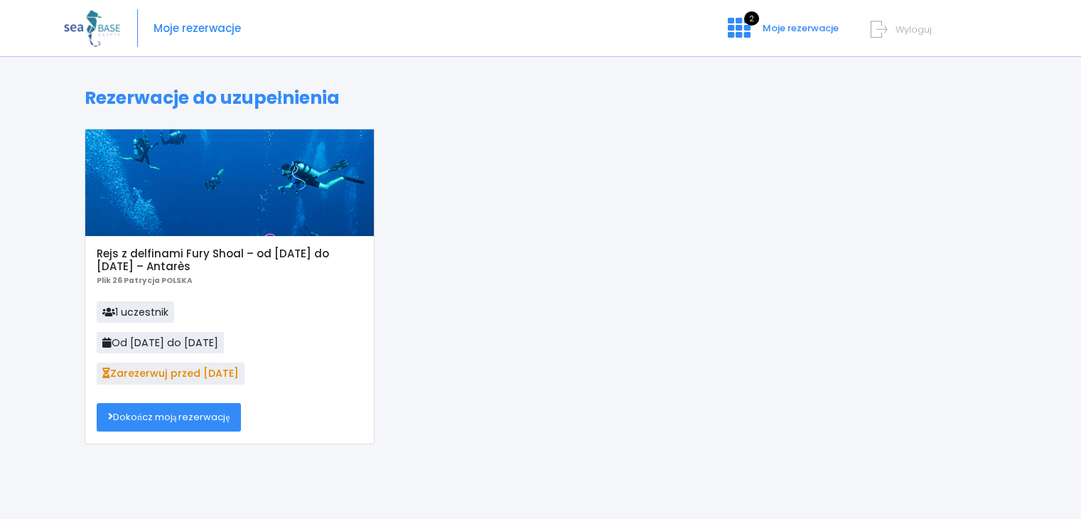
click at [176, 419] on font "Dokończ moją rezerwację" at bounding box center [171, 417] width 117 height 14
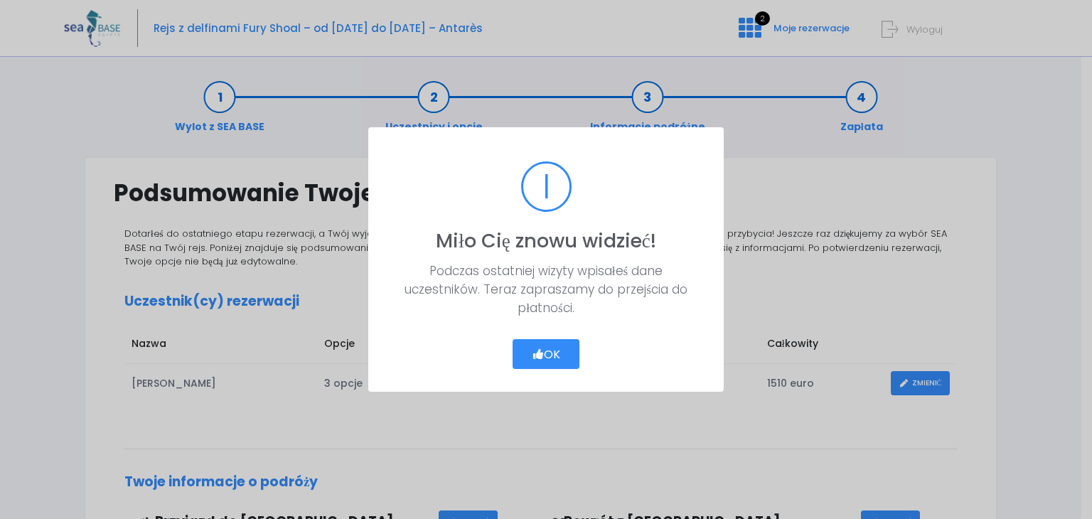
click at [548, 360] on button "OK" at bounding box center [546, 354] width 68 height 30
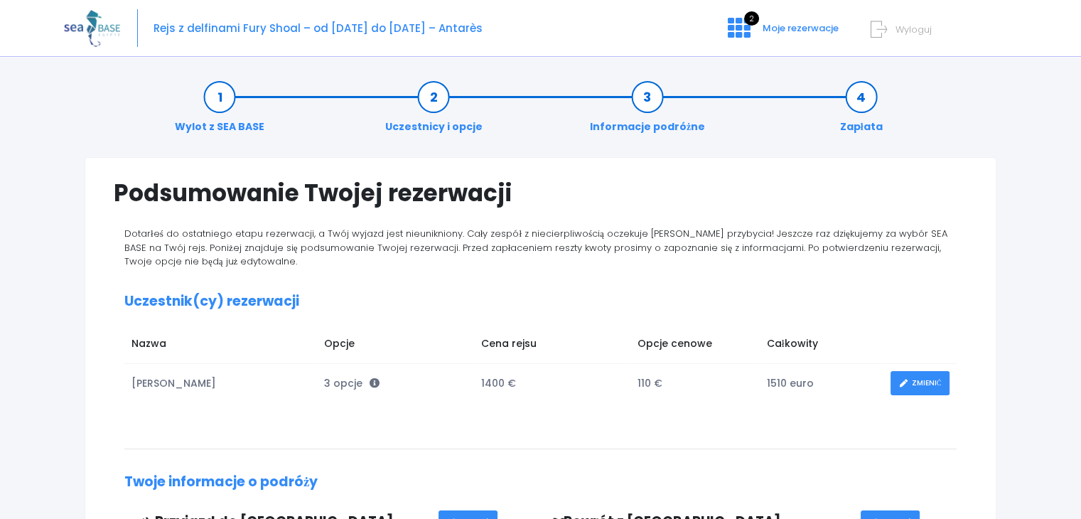
click at [440, 94] on link "Uczestnicy i opcje" at bounding box center [434, 112] width 112 height 45
click at [430, 108] on link "Uczestnicy i opcje" at bounding box center [434, 112] width 112 height 45
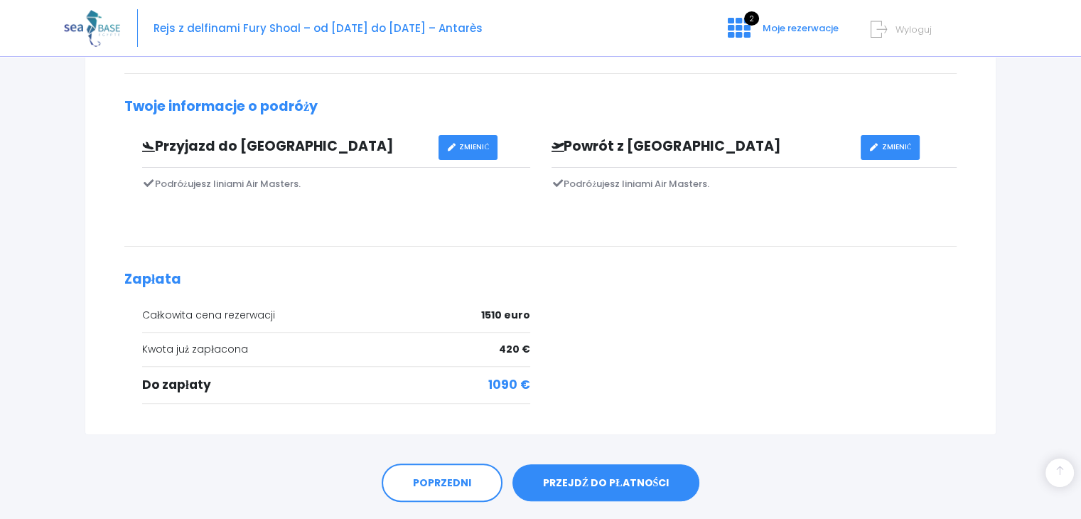
scroll to position [304, 0]
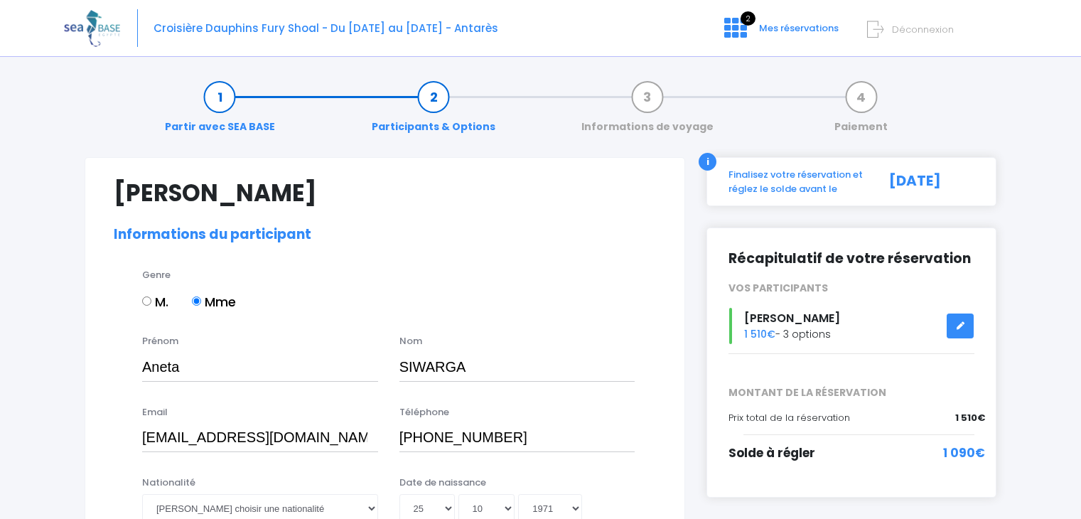
select select "[GEOGRAPHIC_DATA]"
select select "PADI Adventure OW diver"
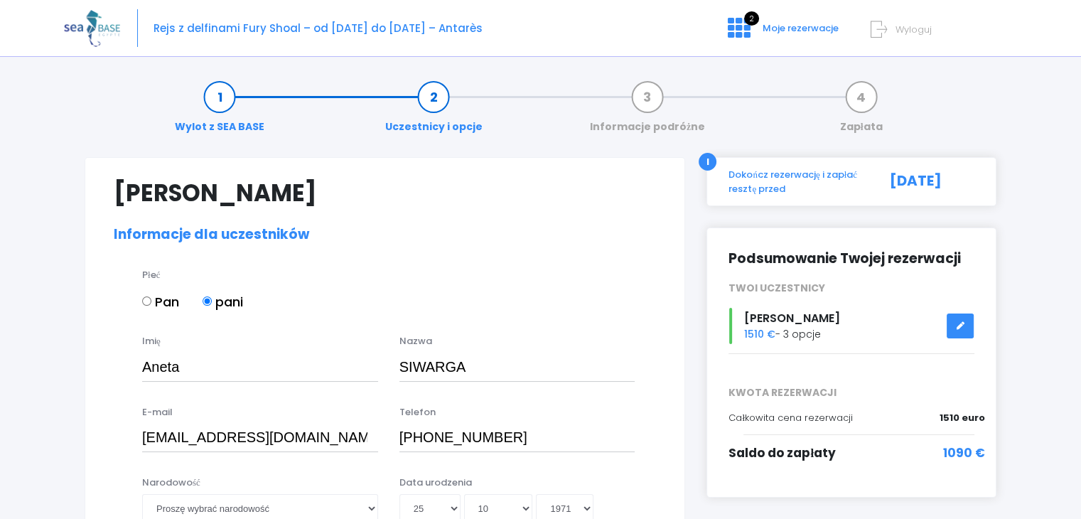
click at [956, 326] on icon at bounding box center [960, 326] width 10 height 0
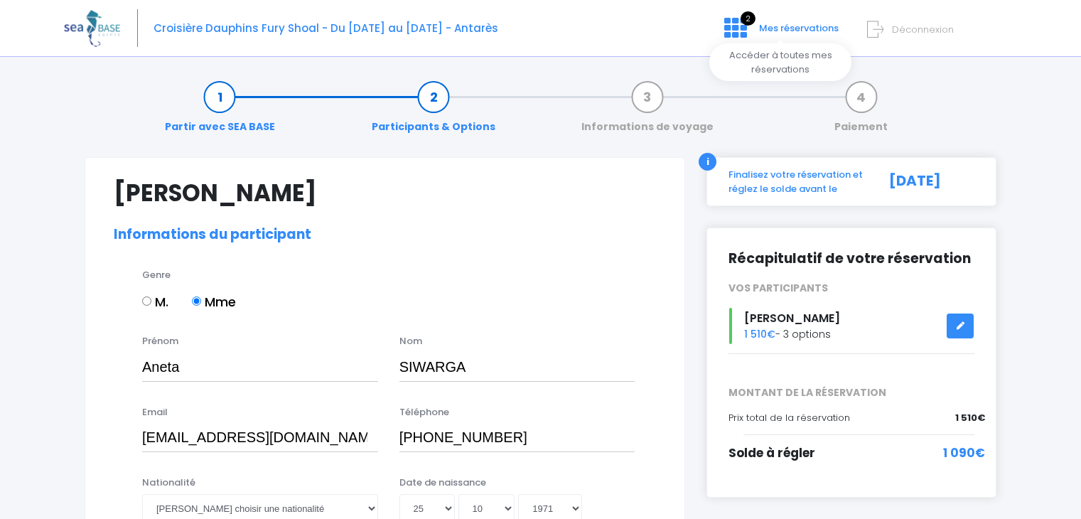
select select "[GEOGRAPHIC_DATA]"
select select "PADI Adventure OW diver"
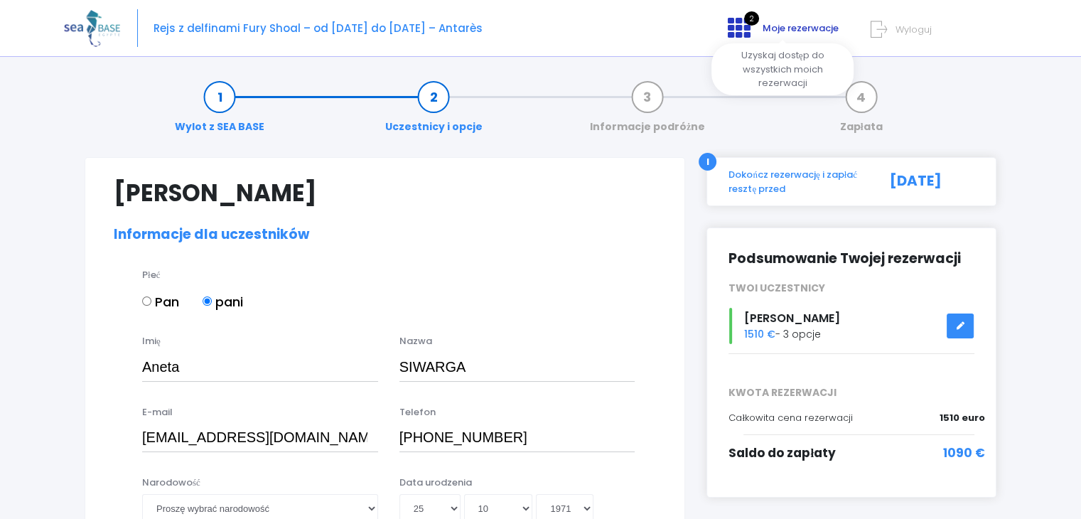
click at [796, 24] on font "Moje rezerwacje" at bounding box center [801, 28] width 76 height 14
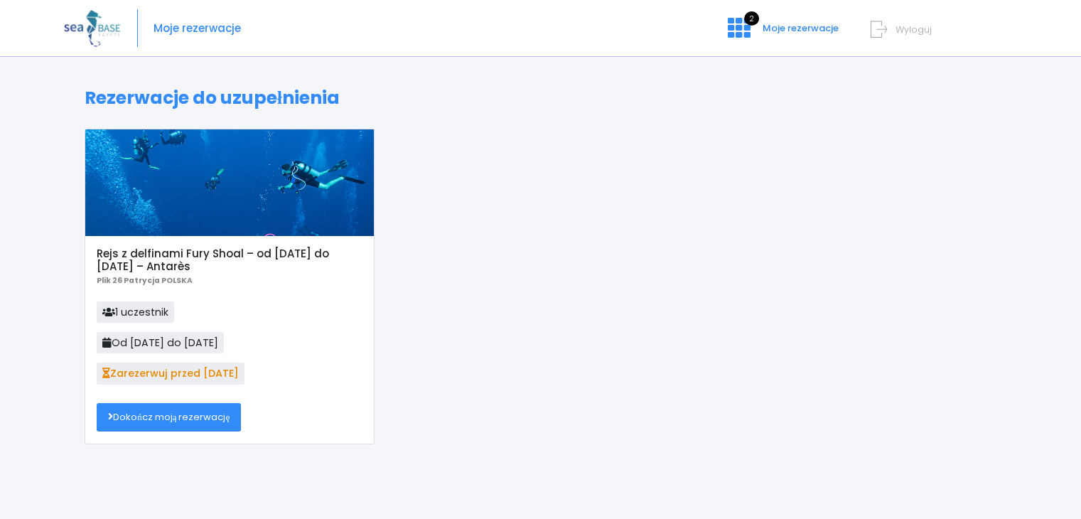
click at [141, 309] on font "1 uczestnik" at bounding box center [141, 312] width 53 height 14
click at [163, 416] on font "Dokończ moją rezerwację" at bounding box center [171, 417] width 117 height 14
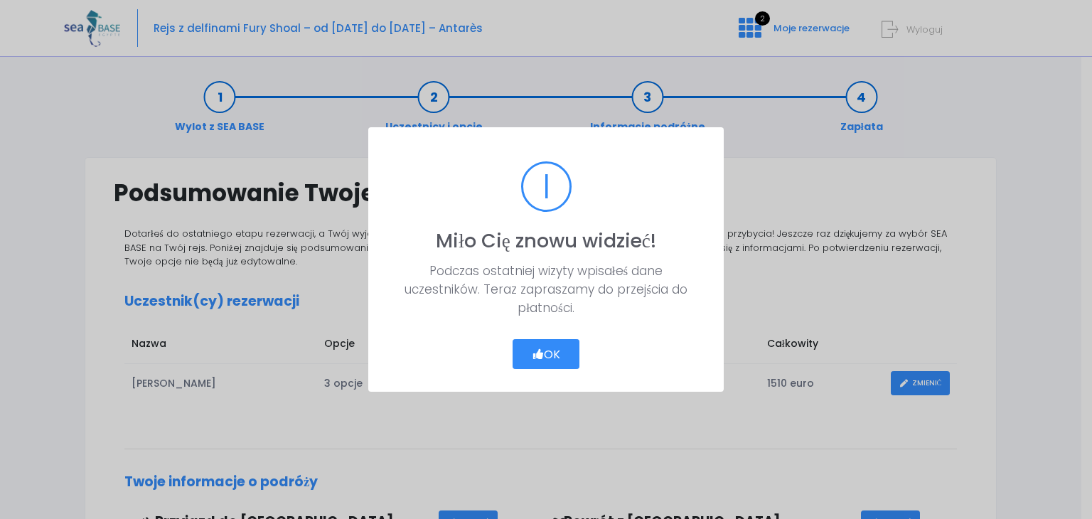
click at [552, 348] on font "OK" at bounding box center [552, 353] width 16 height 16
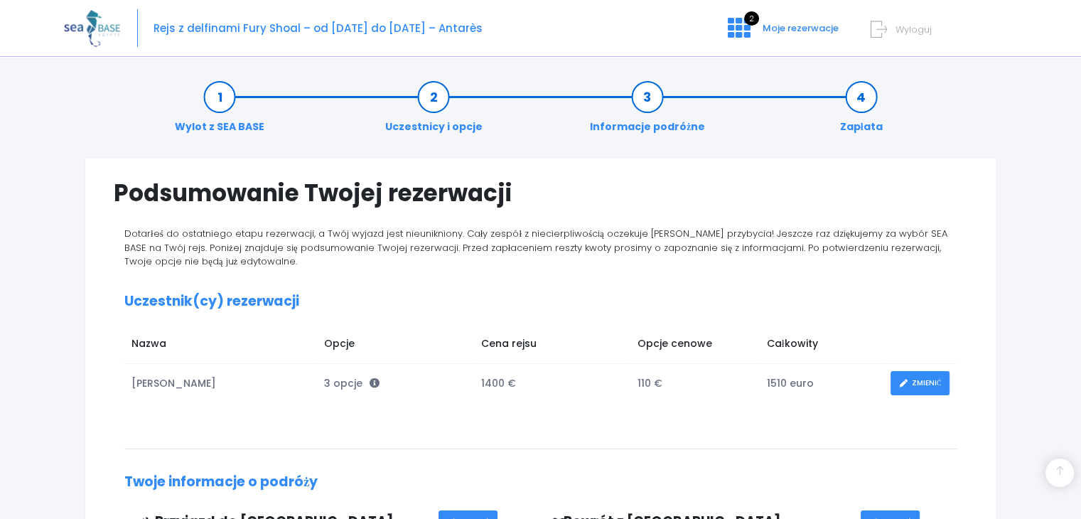
scroll to position [412, 0]
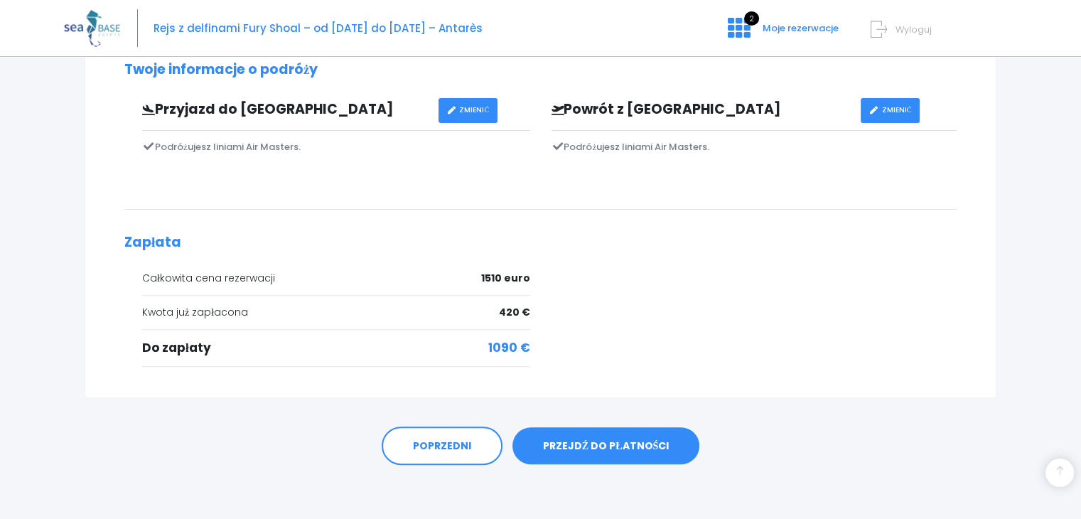
click at [913, 27] on font "Wyloguj" at bounding box center [914, 30] width 36 height 14
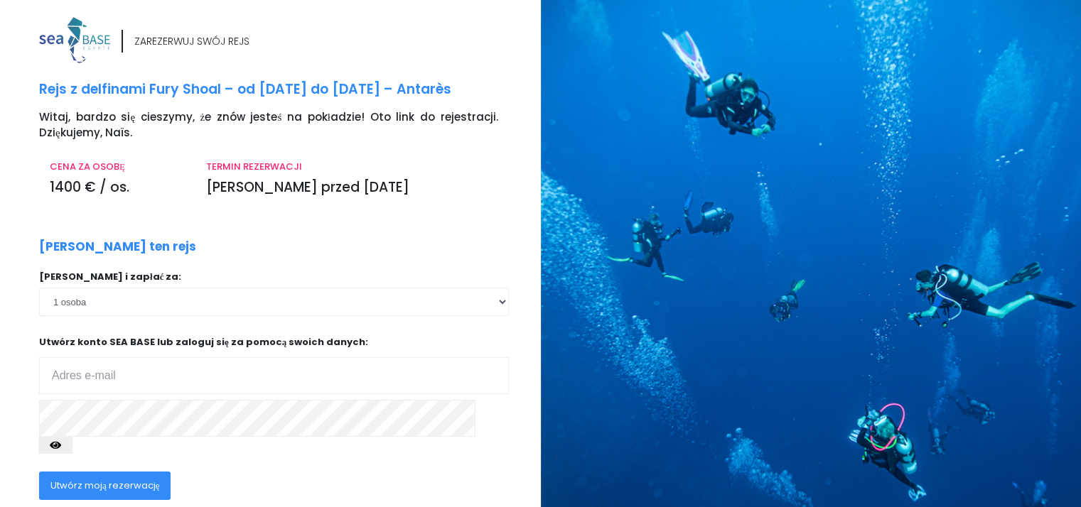
type input "[EMAIL_ADDRESS][DOMAIN_NAME]"
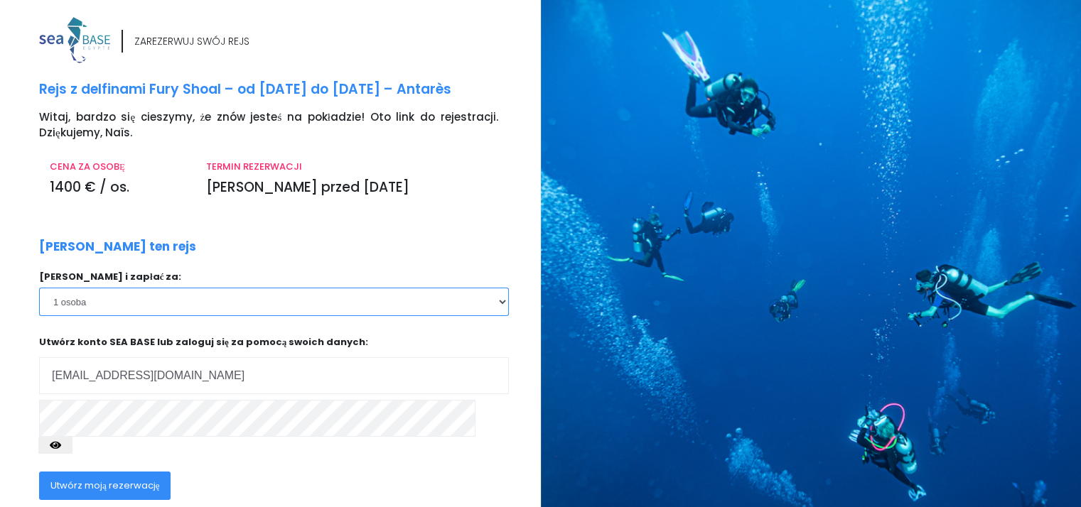
click at [500, 302] on select "1 osoba 2 osoby 3 osoby" at bounding box center [274, 302] width 470 height 28
select select "2"
click at [39, 288] on select "1 osoba 2 osoby 3 osoby" at bounding box center [274, 302] width 470 height 28
click at [134, 479] on font "Utwórz moją rezerwację" at bounding box center [104, 486] width 109 height 14
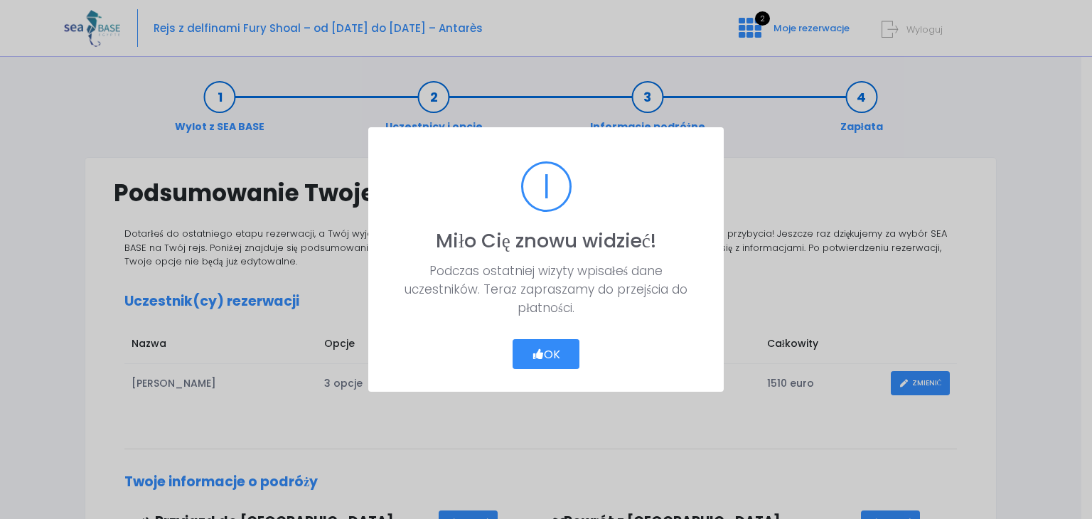
click at [563, 345] on button "OK" at bounding box center [546, 354] width 68 height 30
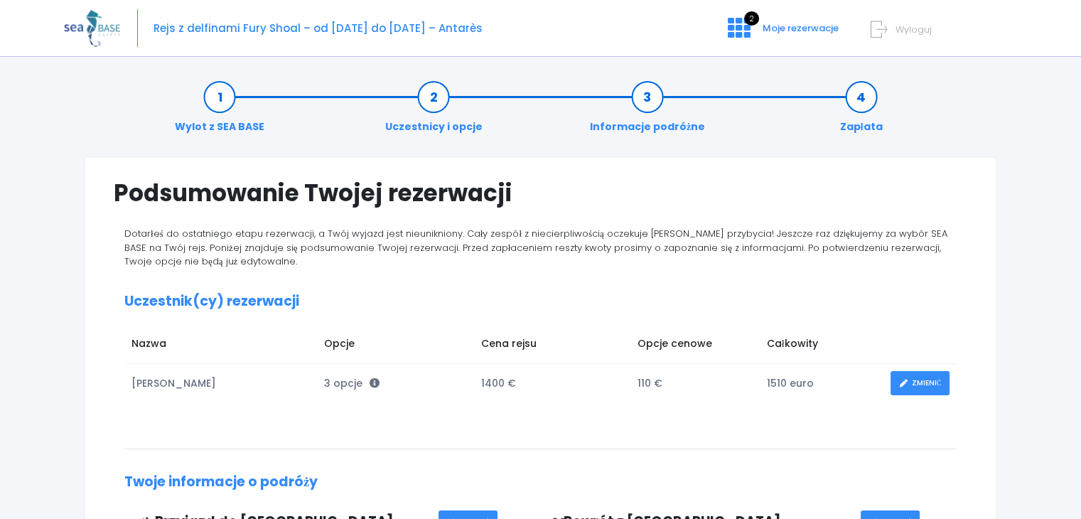
click at [222, 97] on link "Wylot z SEA BASE" at bounding box center [220, 112] width 104 height 45
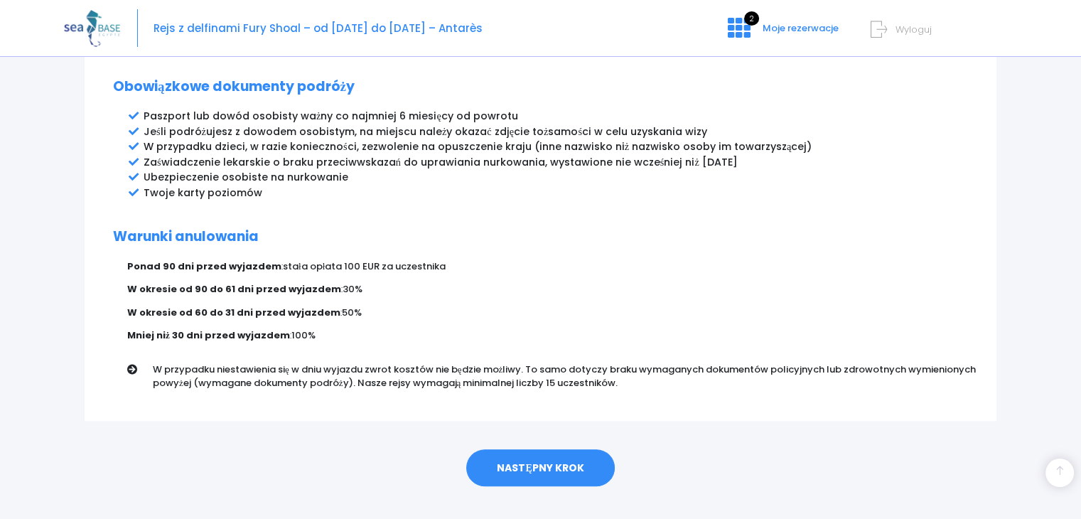
scroll to position [782, 0]
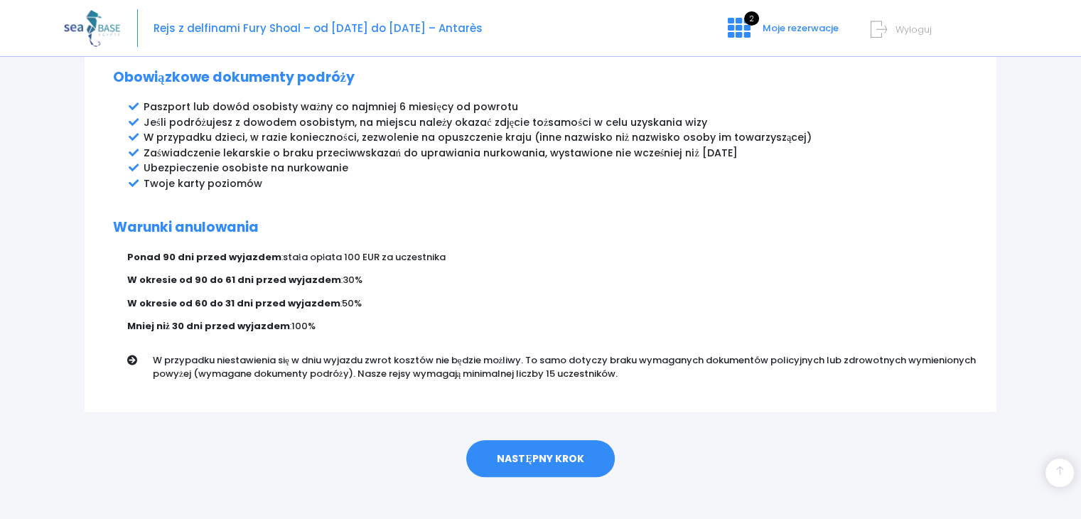
click at [539, 451] on font "NASTĘPNY KROK" at bounding box center [540, 458] width 87 height 14
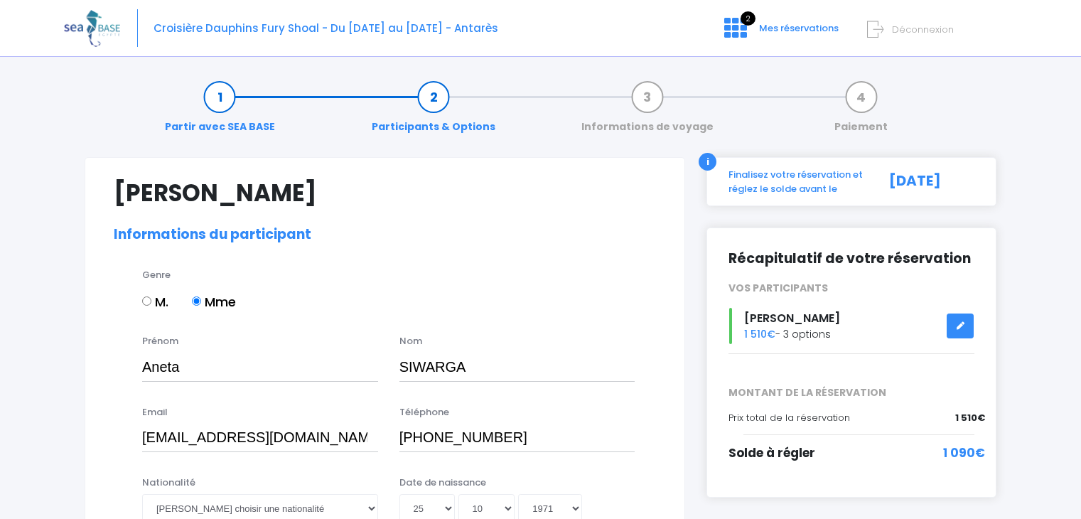
select select "[GEOGRAPHIC_DATA]"
select select "PADI Adventure OW diver"
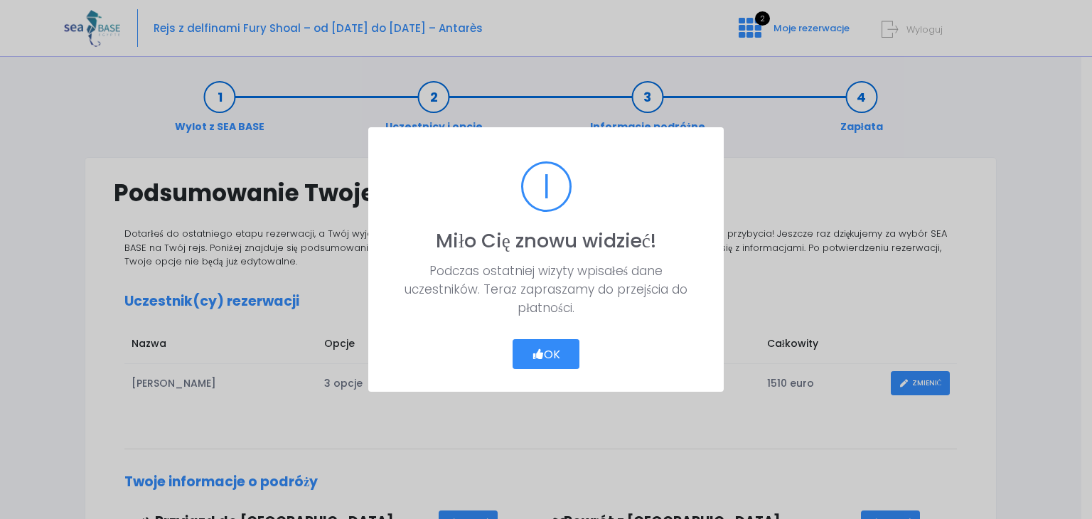
click at [543, 353] on button "OK" at bounding box center [546, 354] width 68 height 30
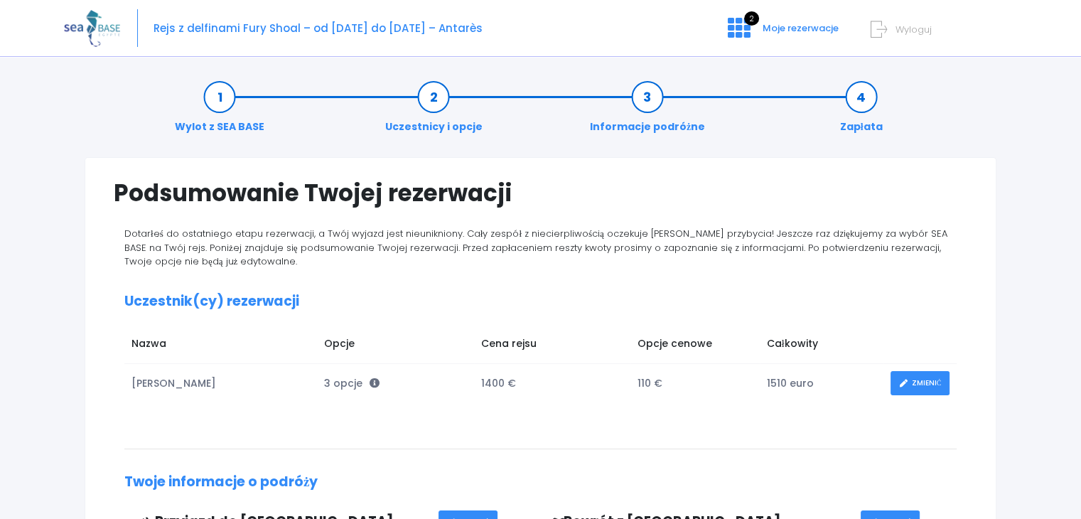
click at [929, 31] on font "Wyloguj" at bounding box center [914, 30] width 36 height 14
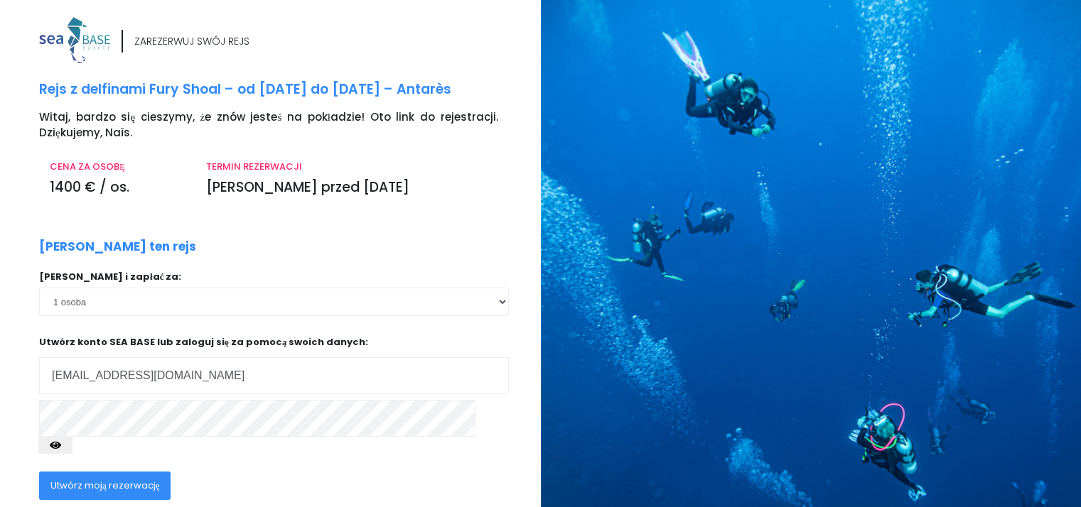
click at [202, 370] on input "anetaswrg@gmail.com" at bounding box center [274, 375] width 470 height 37
type input "aneta@triplex.pl"
click at [144, 479] on font "Utwórz moją rezerwację" at bounding box center [104, 486] width 109 height 14
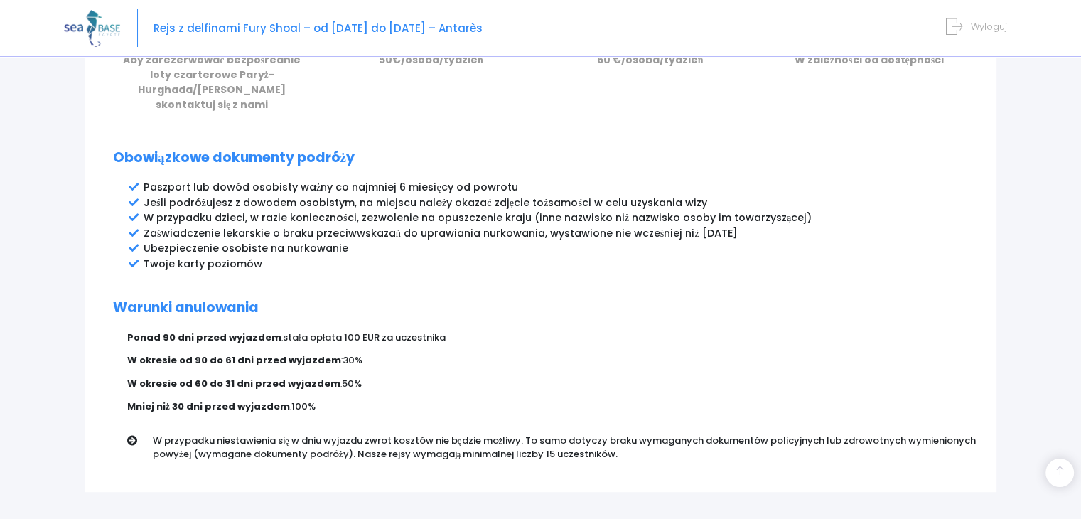
scroll to position [782, 0]
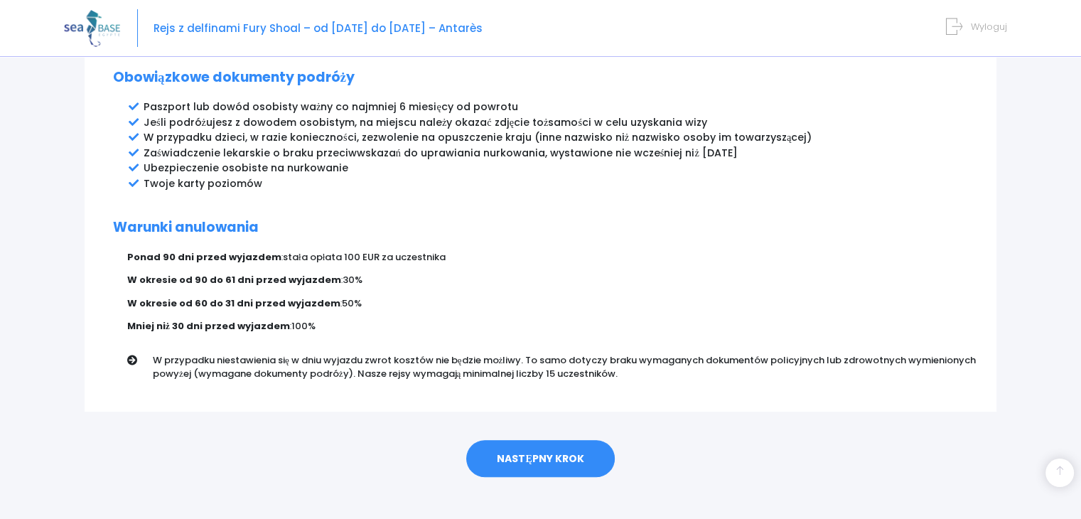
click at [518, 451] on font "NASTĘPNY KROK" at bounding box center [540, 458] width 87 height 14
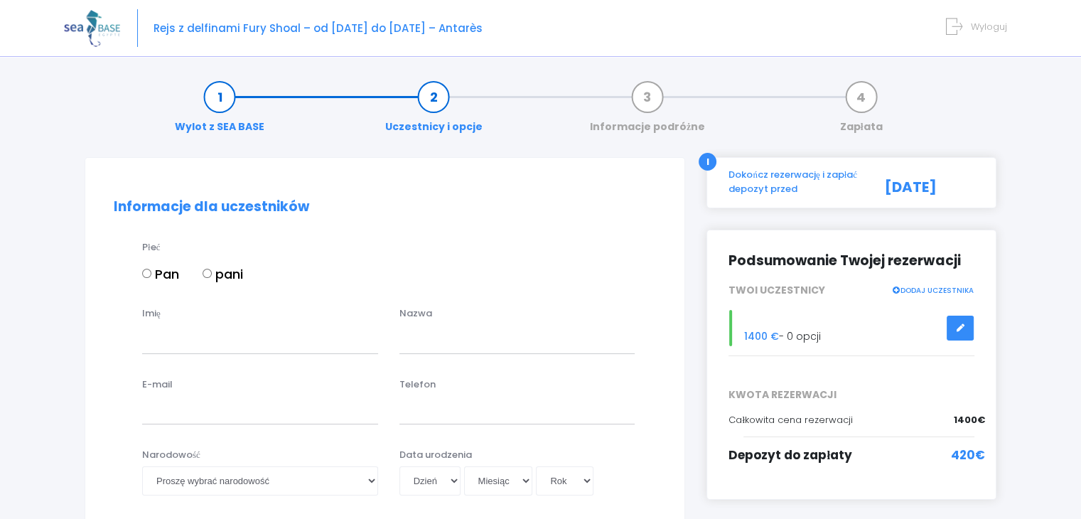
click at [145, 272] on input "Pan" at bounding box center [146, 273] width 9 height 9
radio input "true"
click at [192, 333] on input "Imię" at bounding box center [260, 339] width 236 height 28
type input "JAKUB"
click at [445, 345] on input "text" at bounding box center [517, 339] width 236 height 28
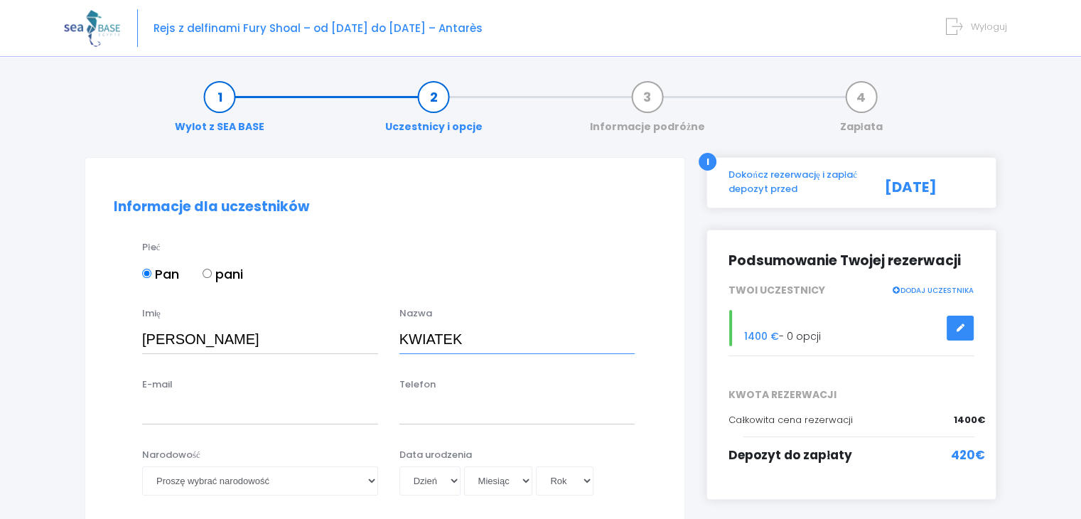
type input "KWIATEK"
click at [279, 411] on input "E-mail" at bounding box center [260, 410] width 236 height 28
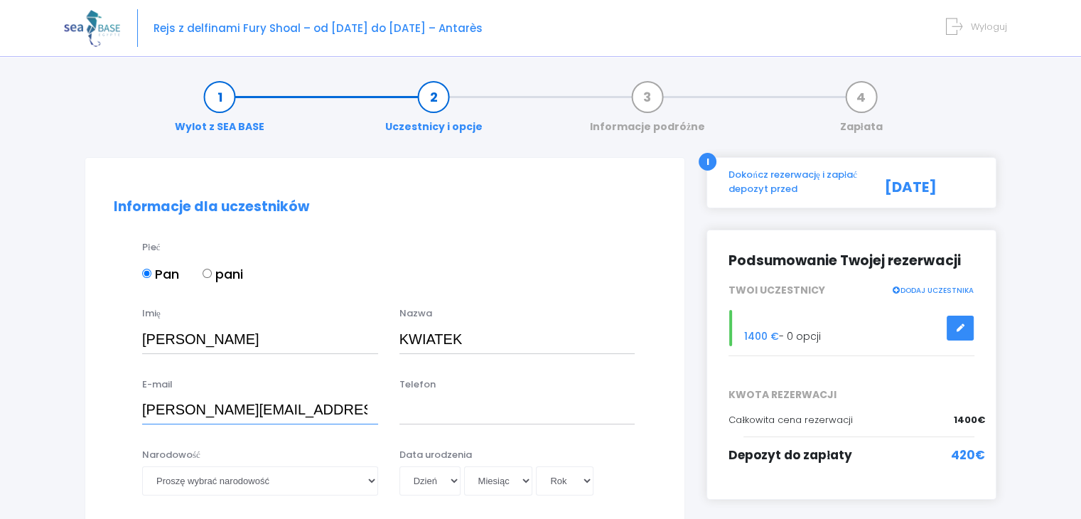
type input "aneta@triplex.pl"
click at [424, 413] on input "Telefon" at bounding box center [517, 410] width 236 height 28
type input "="
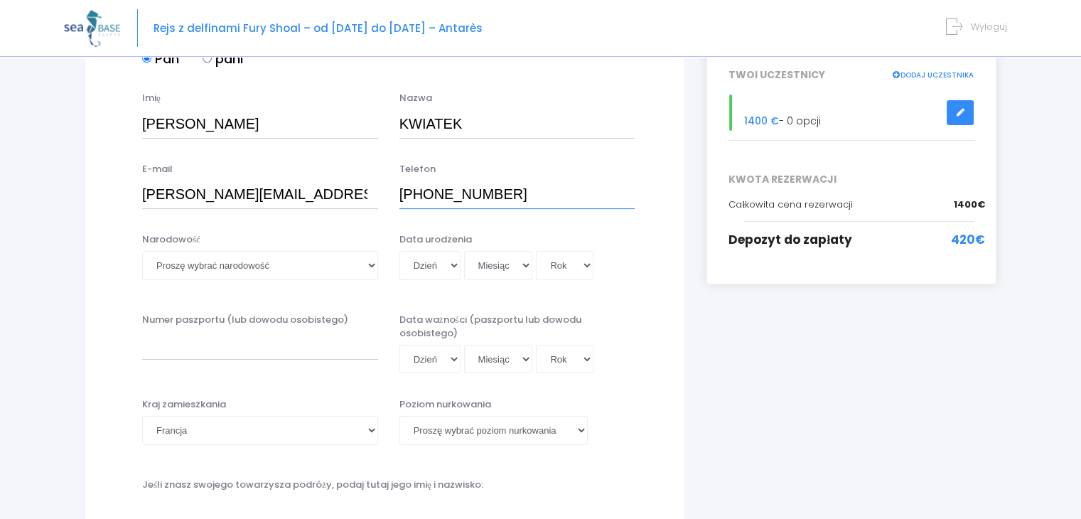
scroll to position [230, 0]
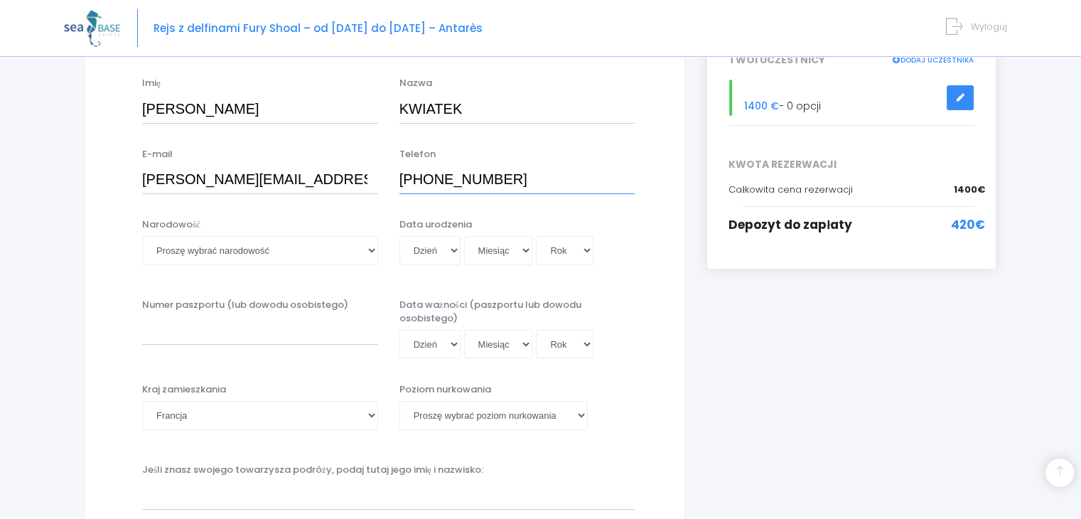
type input "+48601557028"
click at [367, 256] on select "Proszę wybrać narodowość afgański albański algierski niemiecki amerykański Ando…" at bounding box center [260, 250] width 236 height 28
click at [298, 257] on select "Proszę wybrać narodowość afgański albański algierski niemiecki amerykański Ando…" at bounding box center [260, 250] width 236 height 28
click at [299, 250] on select "Proszę wybrać narodowość afgański albański algierski niemiecki amerykański Ando…" at bounding box center [260, 250] width 236 height 28
select select "Polonaise"
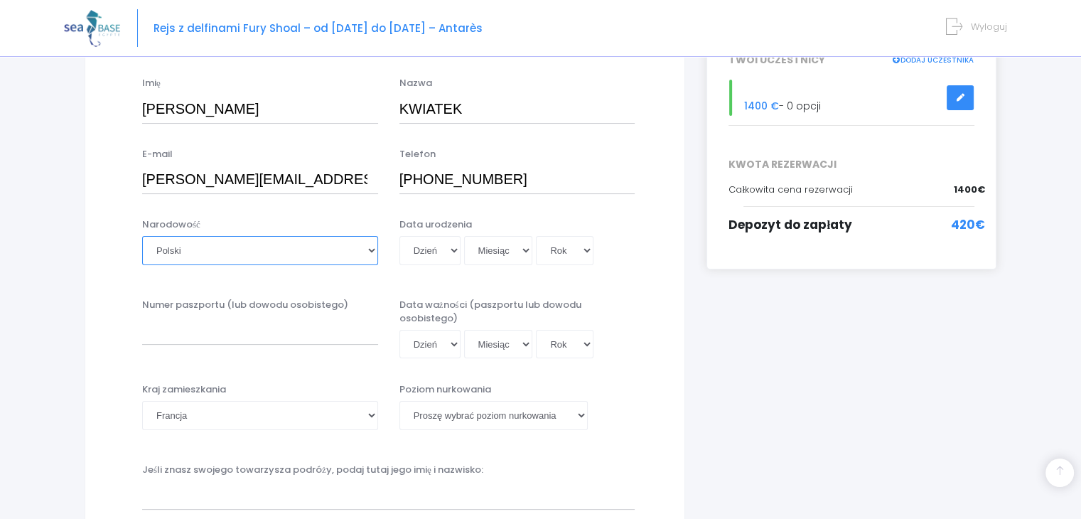
click at [142, 236] on select "Proszę wybrać narodowość afgański albański algierski niemiecki amerykański Ando…" at bounding box center [260, 250] width 236 height 28
click at [461, 248] on div "Dzień 01 02 03 04 05 06 07 08 09 10 11 12 13 14 15 16 17 18 19 20 21 22 23 24 2…" at bounding box center [517, 250] width 236 height 28
click at [450, 249] on select "Dzień 01 02 03 04 05 06 07 08 09 10 11 12 13 14 15 16 17 18 19 20 21 22 23 24 2…" at bounding box center [429, 250] width 61 height 28
select select "16"
click at [399, 236] on select "Dzień 01 02 03 04 05 06 07 08 09 10 11 12 13 14 15 16 17 18 19 20 21 22 23 24 2…" at bounding box center [429, 250] width 61 height 28
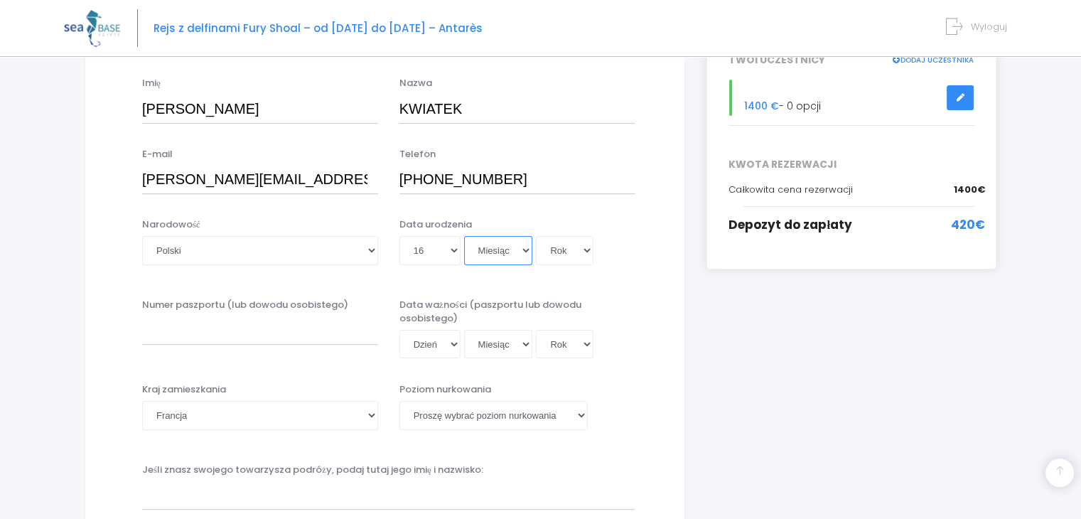
click at [521, 251] on select "Miesiąc 01 02 03 04 05 06 07 08 09 10 11 12" at bounding box center [498, 250] width 69 height 28
select select "02"
click at [464, 236] on select "Miesiąc 01 02 03 04 05 06 07 08 09 10 11 12" at bounding box center [498, 250] width 69 height 28
click at [586, 248] on select "Rok 2045 2044 2043 2042 2041 2040 2039 2038 2037 2036 2035 2034 2033 2032 2031 …" at bounding box center [565, 250] width 58 height 28
select select "2011"
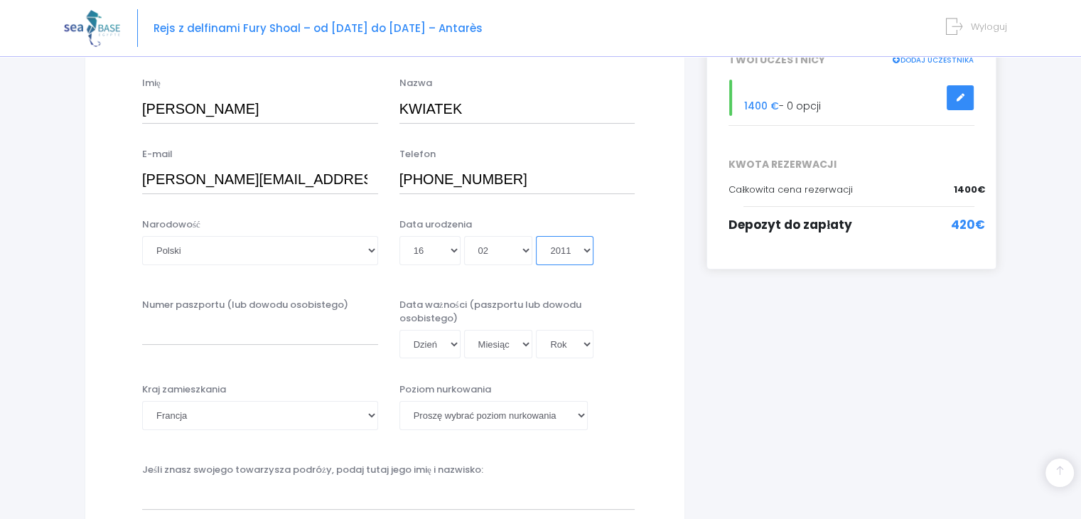
type input "2011-02-16"
drag, startPoint x: 586, startPoint y: 248, endPoint x: 412, endPoint y: 306, distance: 183.6
click at [326, 336] on input "Numer paszportu (lub dowodu osobistego)" at bounding box center [260, 330] width 236 height 28
type input "f"
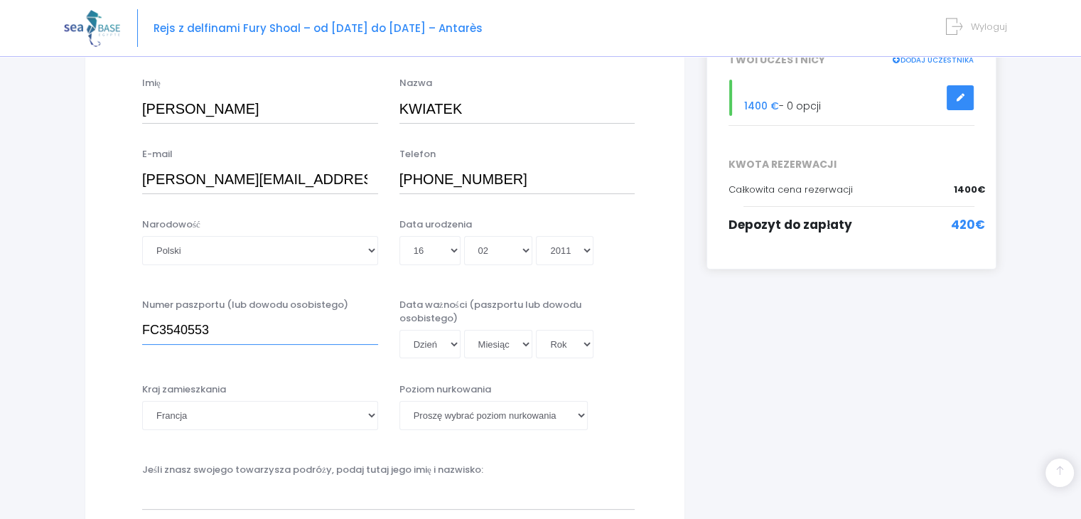
type input "FC3540553"
click at [453, 339] on select "Dzień 01 02 03 04 05 06 07 08 09 10 11 12 13 14 15 16 17 18 19 20 21 22 23 24 2…" at bounding box center [429, 344] width 61 height 28
select select "31"
click at [490, 343] on select "Miesiąc 01 02 03 04 05 06 07 08 09 10 11 12" at bounding box center [498, 344] width 69 height 28
select select "03"
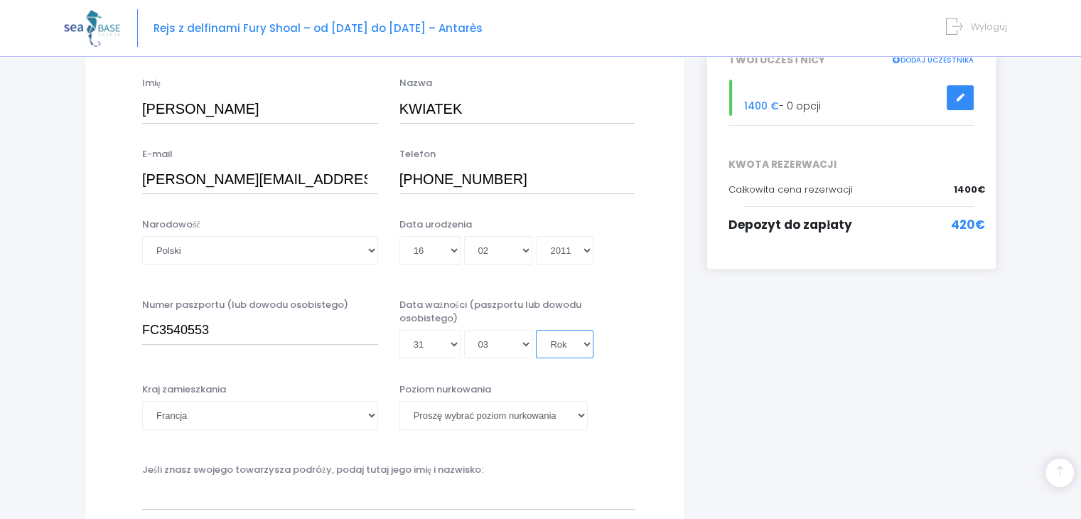
click at [586, 342] on select "Rok 2045 2044 2043 2042 2041 2040 2039 2038 2037 2036 2035 2034 2033 2032 2031 …" at bounding box center [565, 344] width 58 height 28
select select "2023"
click at [536, 358] on select "Rok 2045 2044 2043 2042 2041 2040 2039 2038 2037 2036 2035 2034 2033 2032 2031 …" at bounding box center [565, 344] width 58 height 28
type input "2023-03-31"
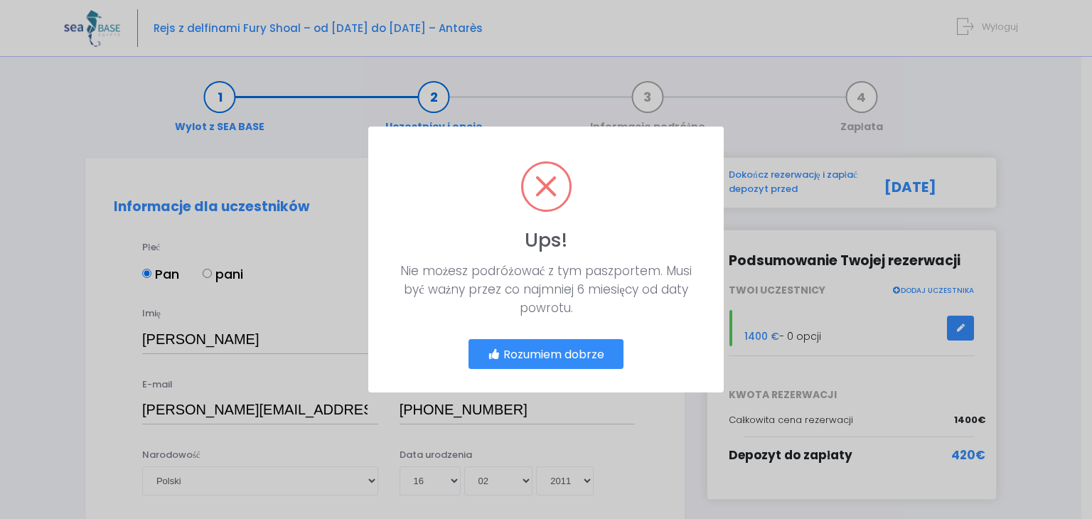
click at [340, 305] on div "? ! I Ups! × Nie możesz podróżować z tym paszportem. Musi być ważny przez co na…" at bounding box center [546, 259] width 1092 height 519
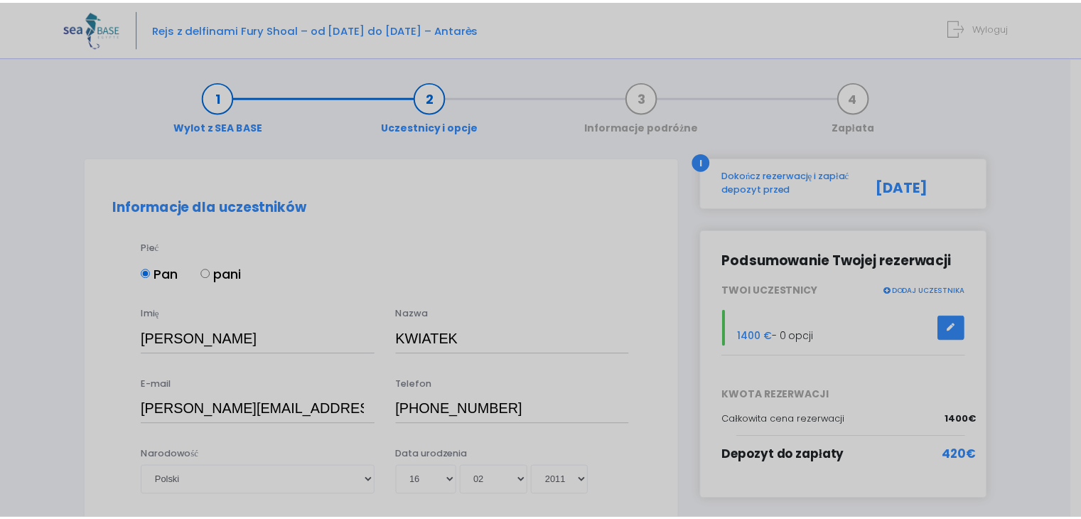
scroll to position [315, 0]
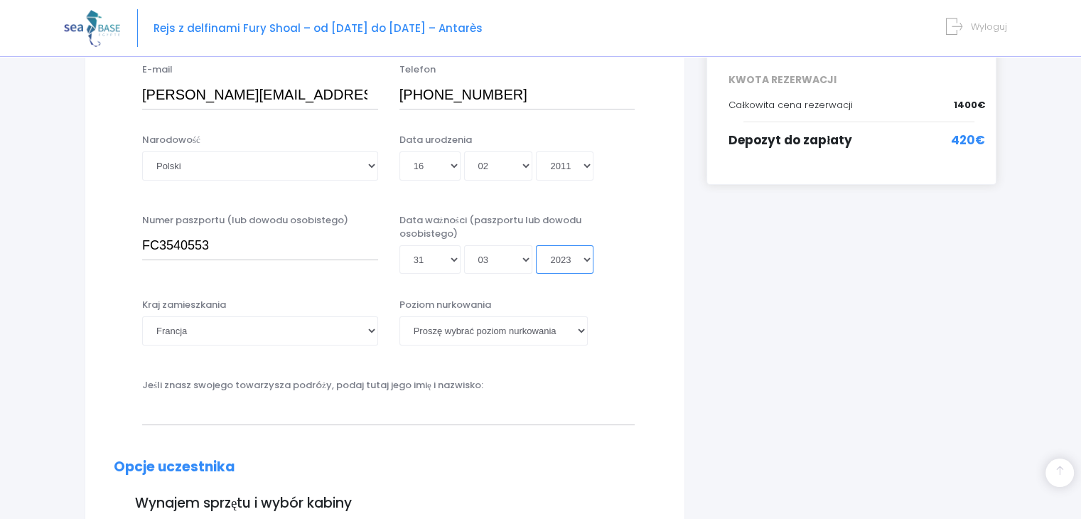
click at [584, 265] on select "Rok 2045 2044 2043 2042 2041 2040 2039 2038 2037 2036 2035 2034 2033 2032 2031 …" at bounding box center [565, 259] width 58 height 28
select select "2033"
type input "2033-03-31"
click at [564, 262] on select "Rok 2045 2044 2043 2042 2041 2040 2039 2038 2037 2036 2035 2034 2033 2032 2031 …" at bounding box center [565, 259] width 58 height 28
click at [304, 326] on select "Afganistan Republika Południowej Afryki Albania Algieria Niemcy Andora Angola A…" at bounding box center [260, 330] width 236 height 28
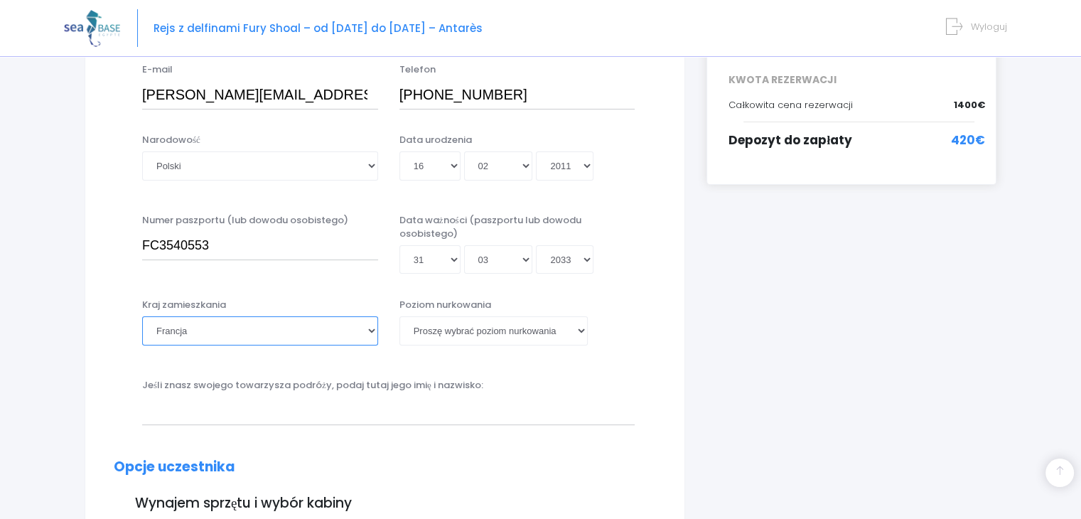
select select "Pologne"
click at [142, 316] on select "Afganistan Republika Południowej Afryki Albania Algieria Niemcy Andora Angola A…" at bounding box center [260, 330] width 236 height 28
click at [583, 333] on select "Proszę wybrać poziom nurkowania Nienurkujący Młody skoczek OW Nurek Adventure O…" at bounding box center [493, 330] width 188 height 28
select select "PADI Adventure OW diver"
click at [399, 316] on select "Proszę wybrać poziom nurkowania Nienurkujący Młody skoczek OW Nurek Adventure O…" at bounding box center [493, 330] width 188 height 28
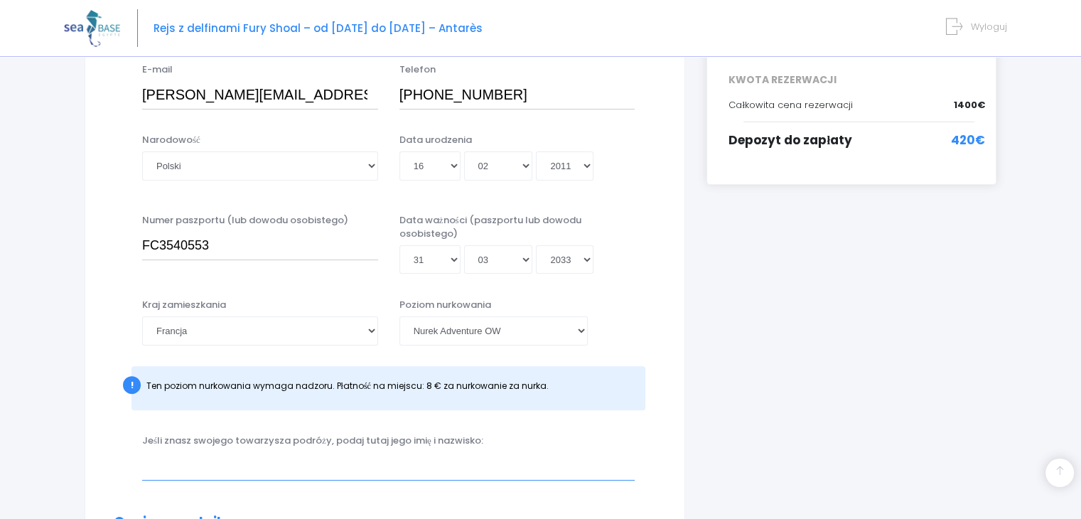
click at [551, 456] on input "text" at bounding box center [388, 466] width 493 height 28
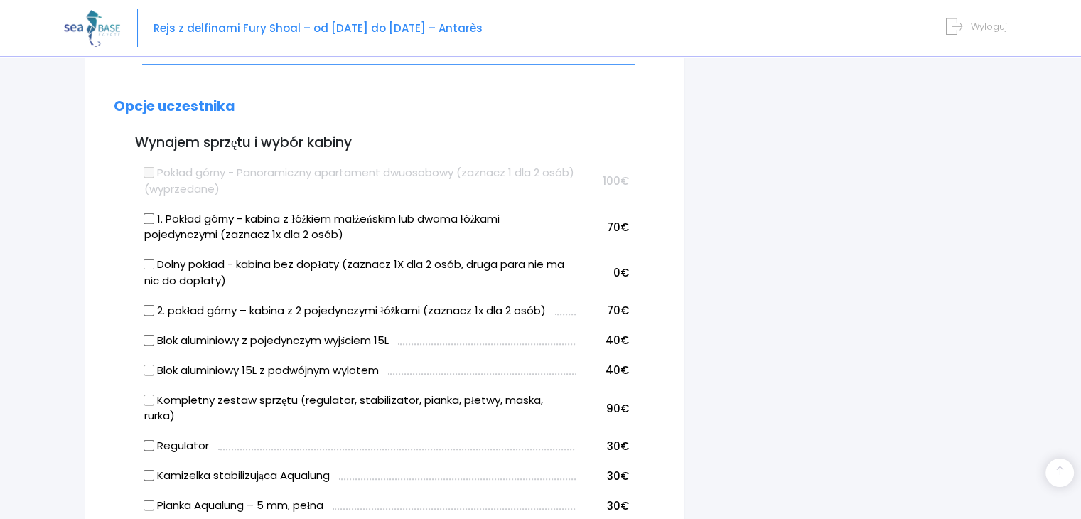
scroll to position [744, 0]
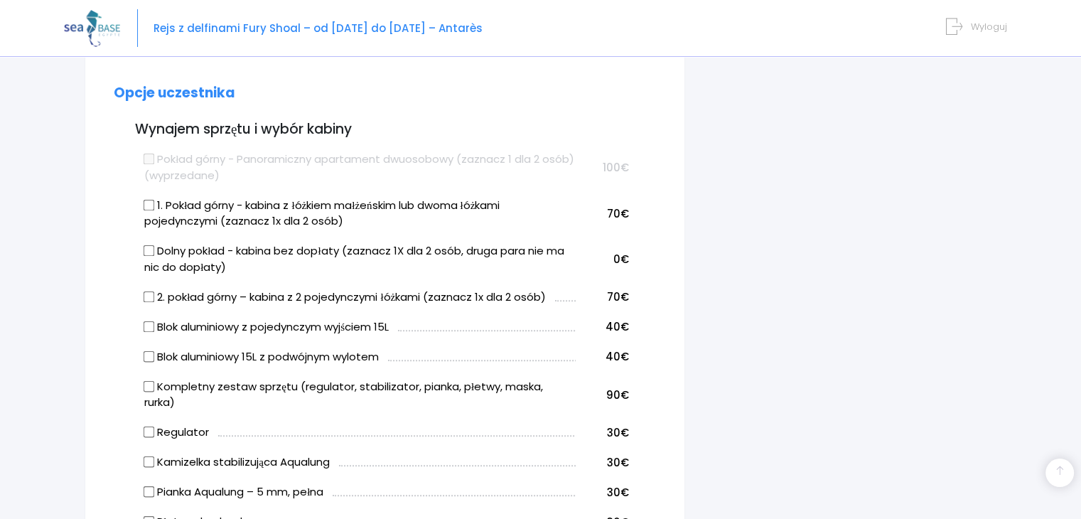
type input "ANETA SIWARGA"
click at [148, 296] on input "2. pokład górny – kabina z 2 pojedynczymi łóżkami (zaznacz 1x dla 2 osób)" at bounding box center [149, 296] width 11 height 11
checkbox input "true"
click at [146, 328] on input "Blok aluminiowy z pojedynczym wyjściem 15L" at bounding box center [149, 326] width 11 height 11
checkbox input "true"
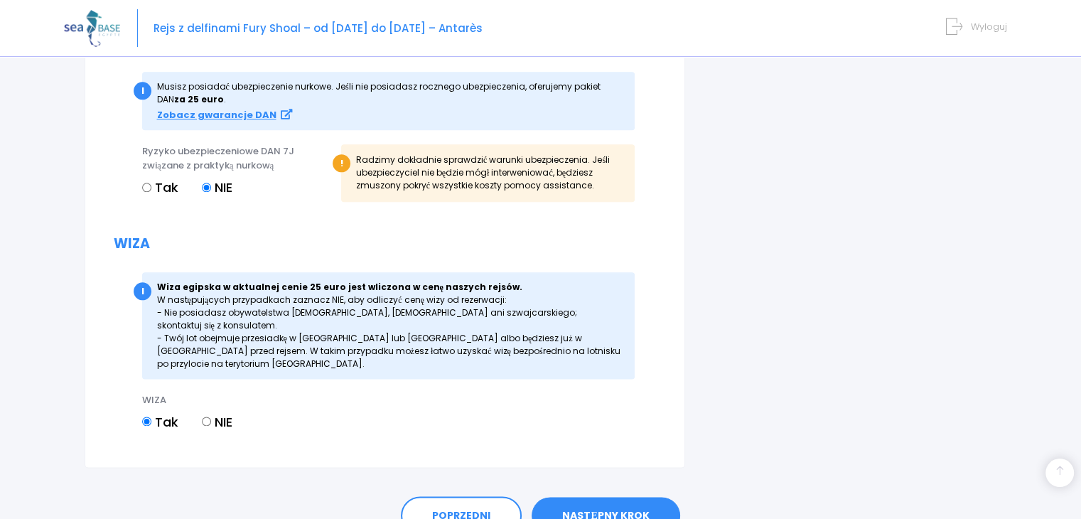
scroll to position [1730, 0]
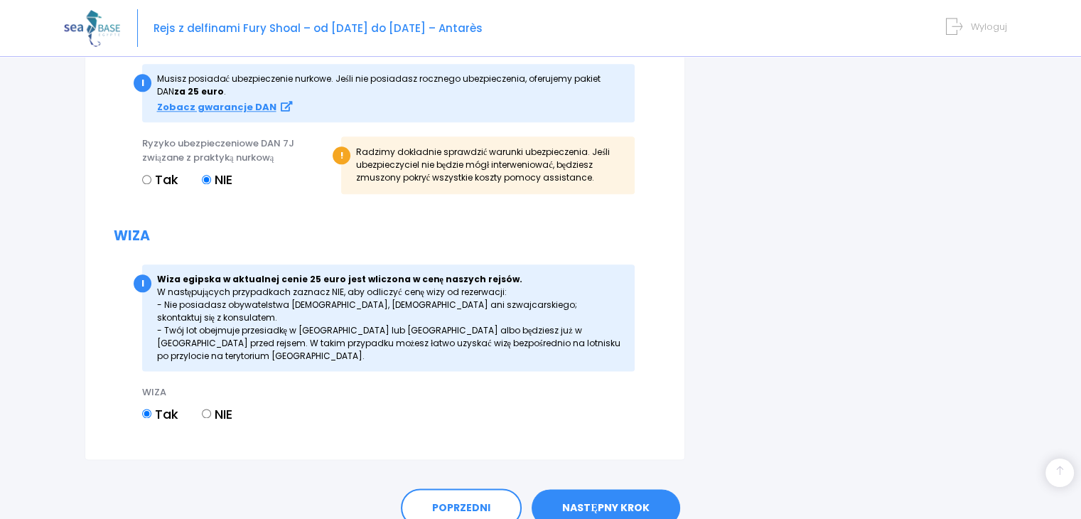
click at [628, 500] on font "NASTĘPNY KROK" at bounding box center [605, 507] width 87 height 14
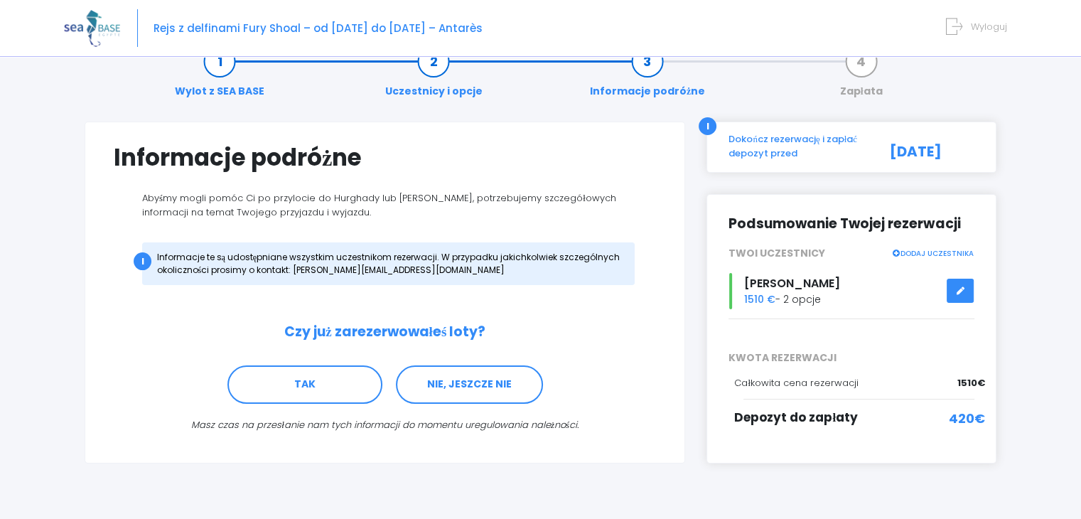
scroll to position [65, 0]
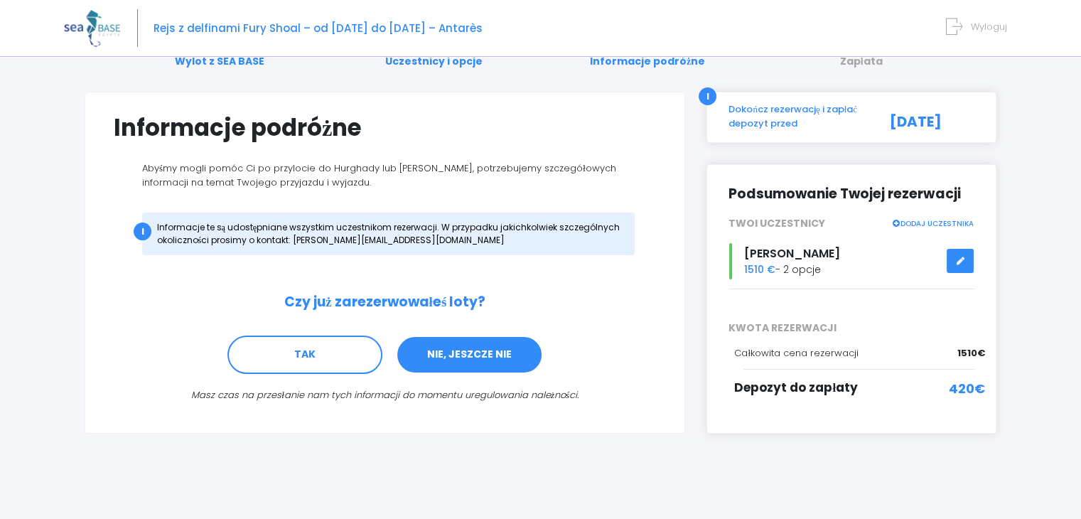
click at [502, 355] on font "NIE, JESZCZE NIE" at bounding box center [469, 355] width 85 height 14
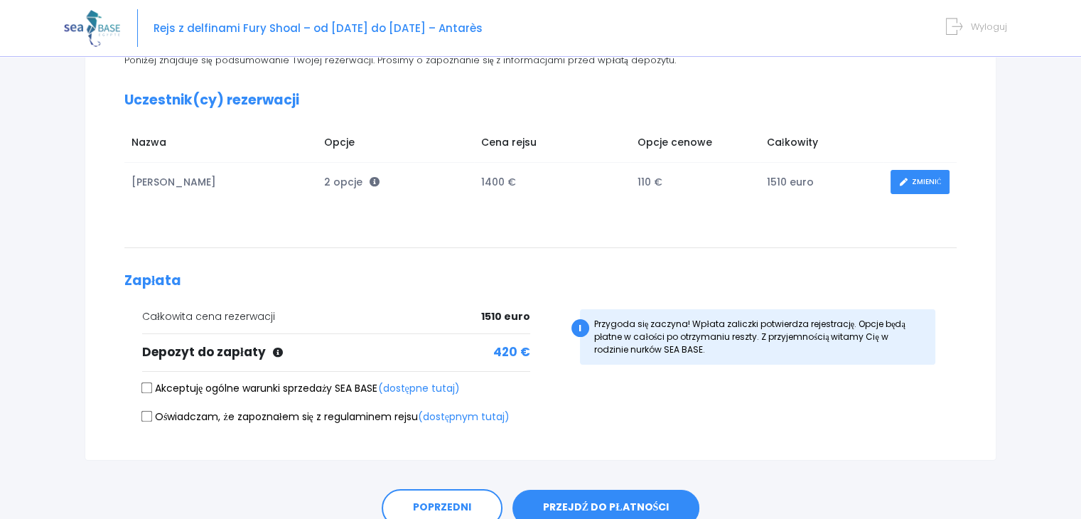
scroll to position [196, 0]
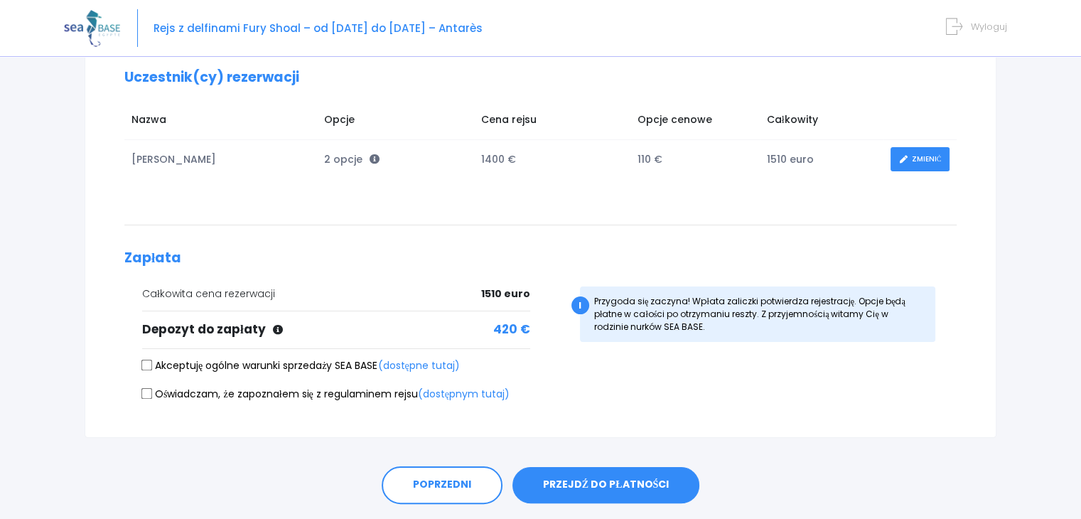
click at [142, 365] on input "Akceptuję ogólne warunki sprzedaży SEA BASE (dostępne tutaj)" at bounding box center [146, 364] width 11 height 11
checkbox input "true"
click at [154, 393] on label "Oświadczam, że zapoznałem się z regulaminem rejsu (dostępnym tutaj)" at bounding box center [325, 394] width 367 height 15
click at [153, 393] on input "Oświadczam, że zapoznałem się z regulaminem rejsu (dostępnym tutaj)" at bounding box center [146, 393] width 11 height 11
checkbox input "true"
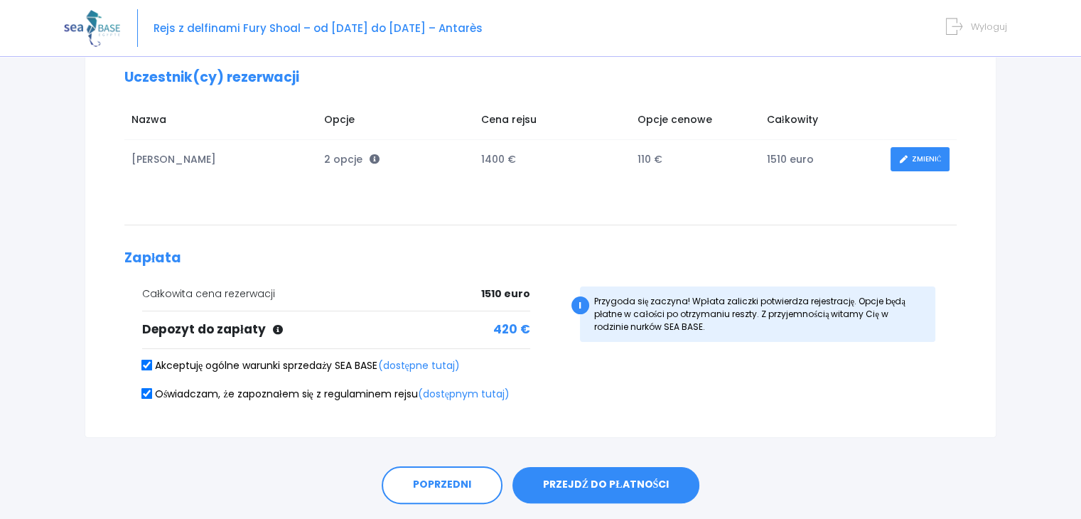
click at [648, 480] on font "PRZEJDŹ DO PŁATNOŚCI" at bounding box center [606, 485] width 126 height 14
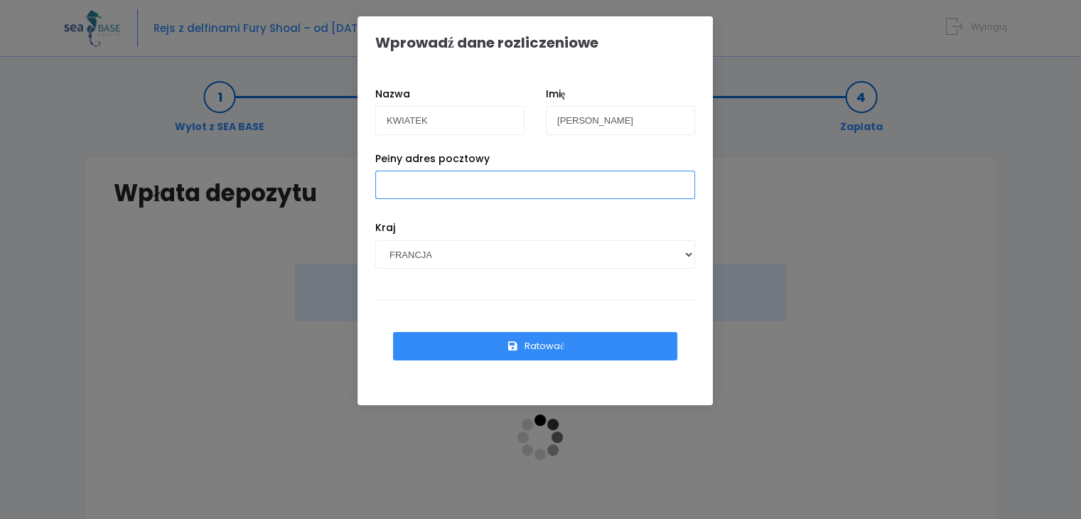
click at [504, 180] on input "Pełny adres pocztowy" at bounding box center [535, 185] width 320 height 28
type input "[STREET_ADDRESS],"
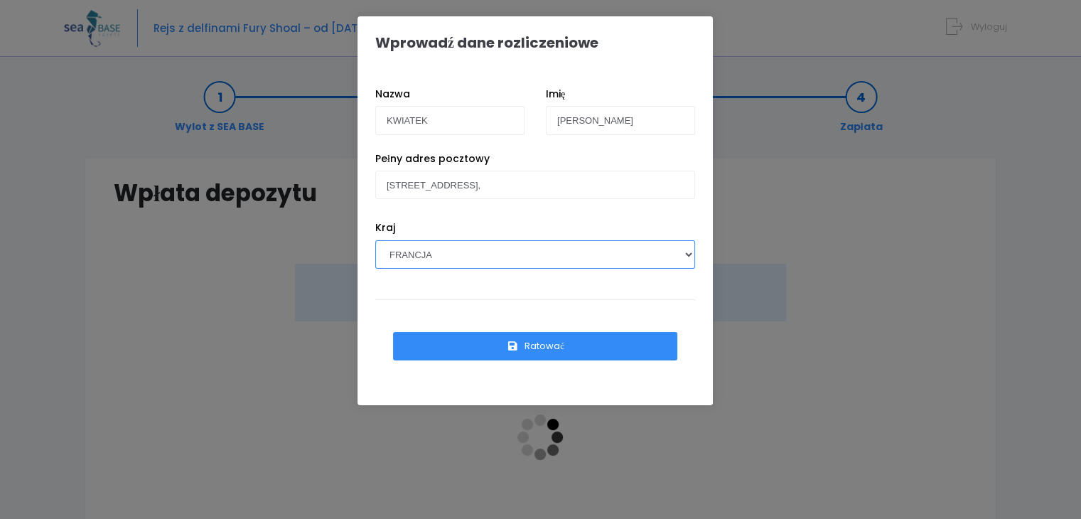
click at [509, 244] on select "AFGANISTAN [GEOGRAPHIC_DATA] [GEOGRAPHIC_DATA] [GEOGRAPHIC_DATA] [GEOGRAPHIC_DA…" at bounding box center [535, 254] width 320 height 28
select select "PL"
click at [375, 240] on select "AFGANISTAN [GEOGRAPHIC_DATA] [GEOGRAPHIC_DATA] [GEOGRAPHIC_DATA] [GEOGRAPHIC_DA…" at bounding box center [535, 254] width 320 height 28
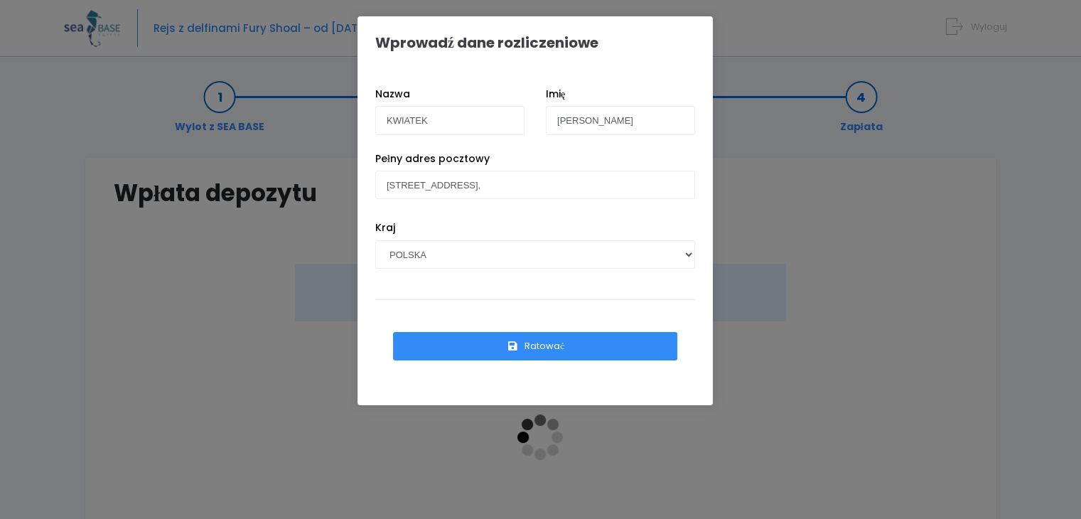
click at [537, 344] on font "Ratować" at bounding box center [545, 346] width 40 height 14
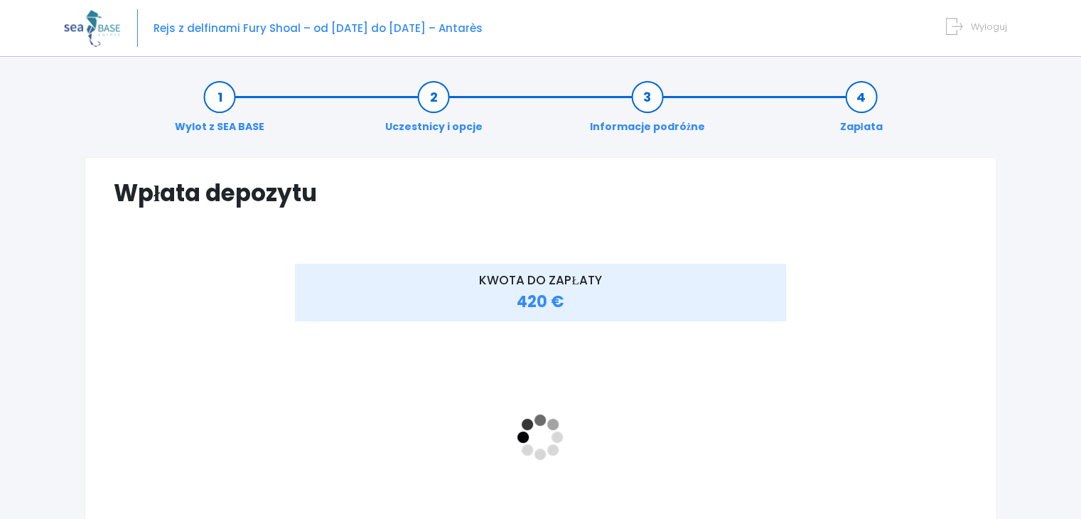
click at [652, 107] on link "Informacje podróżne" at bounding box center [647, 112] width 129 height 45
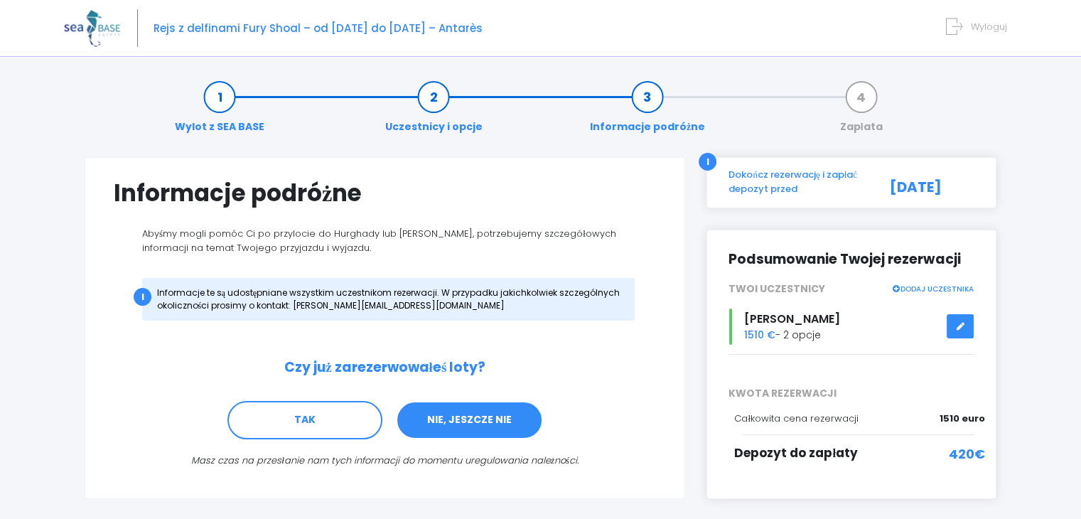
click at [506, 414] on font "NIE, JESZCZE NIE" at bounding box center [469, 420] width 85 height 14
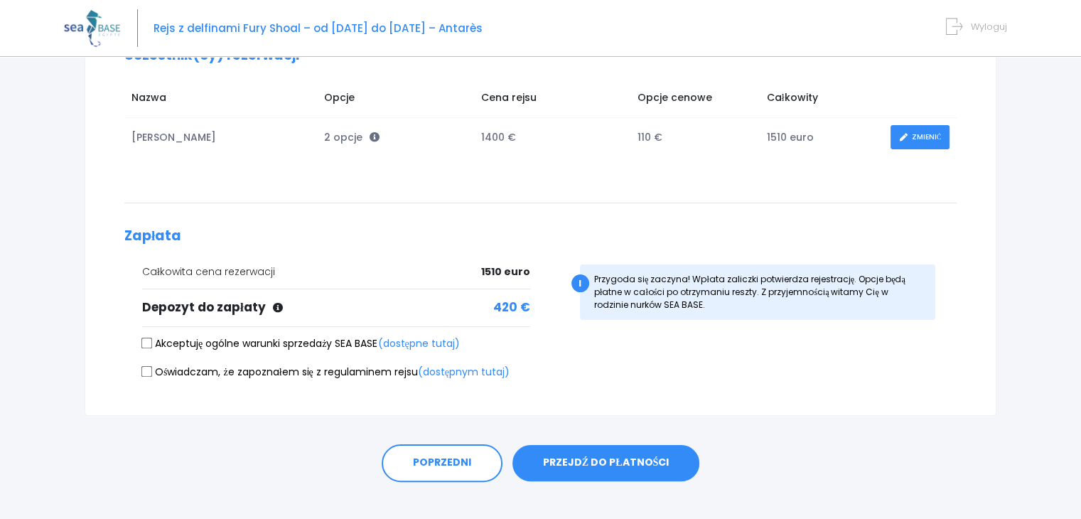
scroll to position [236, 0]
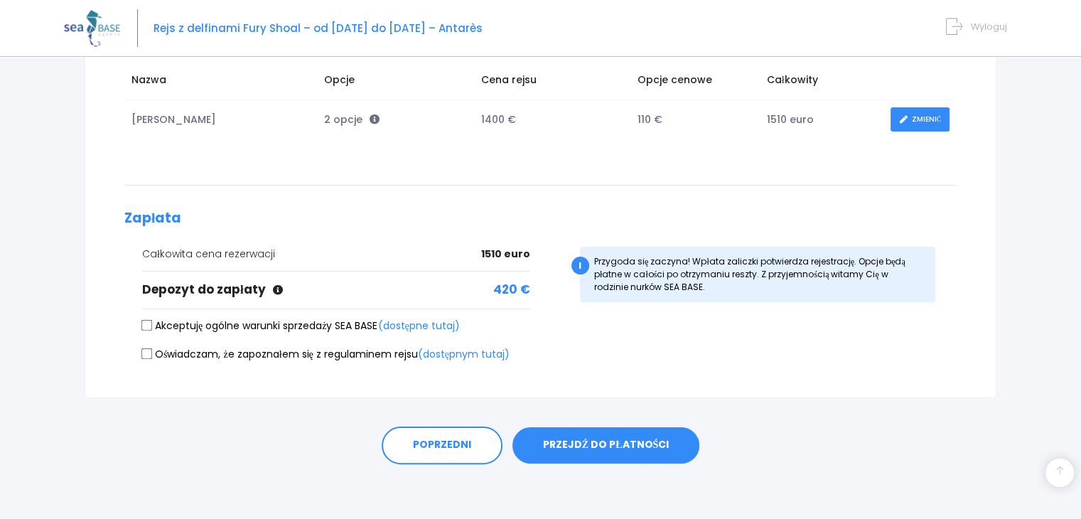
click at [142, 320] on input "Akceptuję ogólne warunki sprzedaży SEA BASE (dostępne tutaj)" at bounding box center [146, 324] width 11 height 11
checkbox input "true"
click at [146, 355] on input "Oświadczam, że zapoznałem się z regulaminem rejsu (dostępnym tutaj)" at bounding box center [146, 353] width 11 height 11
checkbox input "true"
click at [606, 442] on font "PRZEJDŹ DO PŁATNOŚCI" at bounding box center [606, 445] width 126 height 14
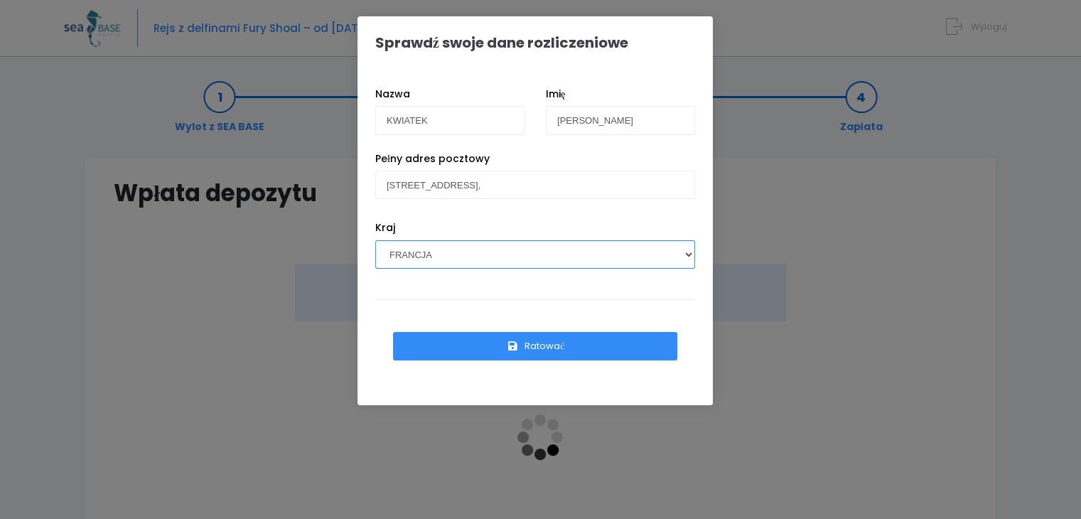
click at [671, 264] on select "AFGANISTAN [GEOGRAPHIC_DATA] [GEOGRAPHIC_DATA] [GEOGRAPHIC_DATA] [GEOGRAPHIC_DA…" at bounding box center [535, 254] width 320 height 28
select select "PL"
click at [375, 240] on select "AFGANISTAN REPUBLIKA POŁUDNIOWEJ AFRYKI WYSPY ÅLANDZKIE ALBANIA ALGIERIA NIEMCY…" at bounding box center [535, 254] width 320 height 28
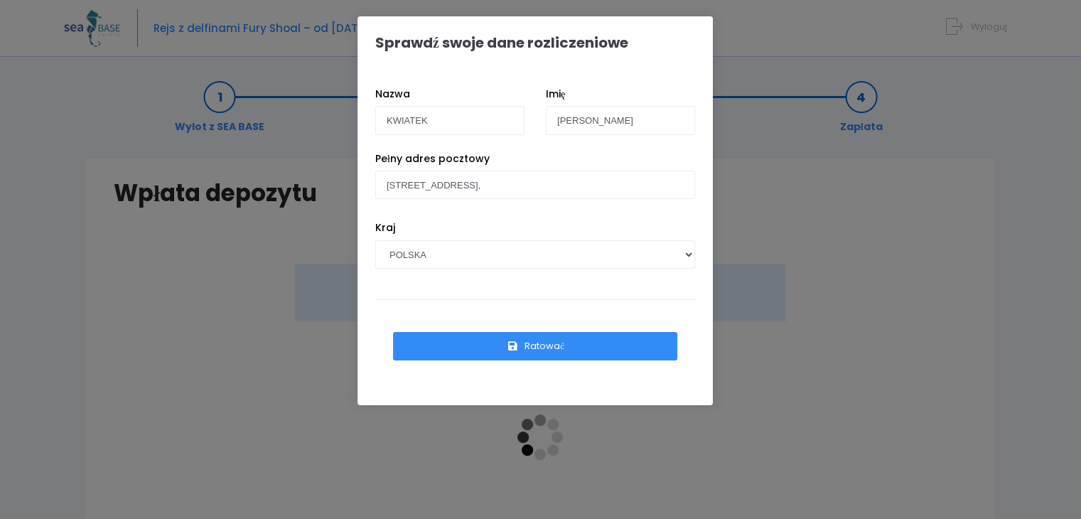
click at [557, 343] on font "Ratować" at bounding box center [545, 346] width 40 height 14
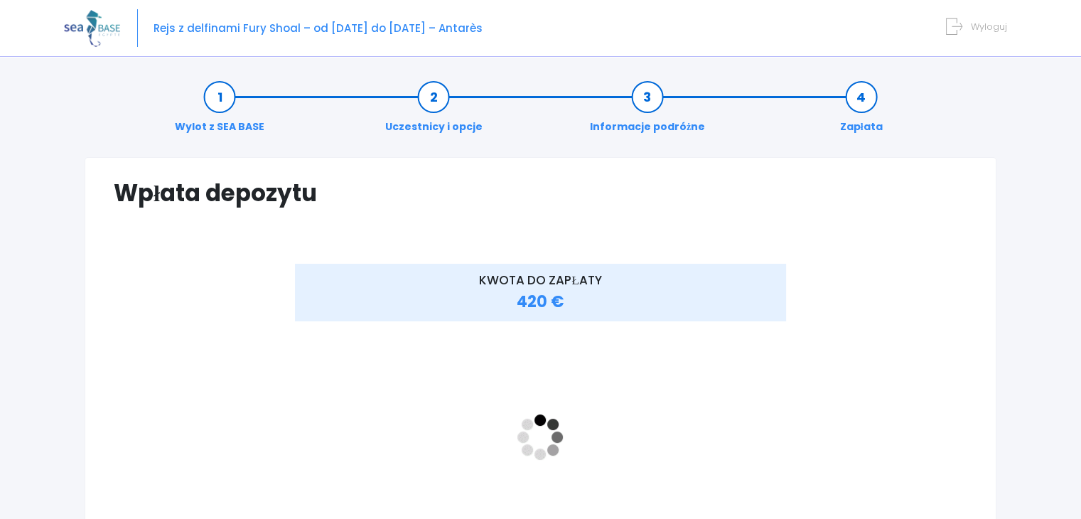
click at [857, 95] on link "Zapłata" at bounding box center [861, 112] width 57 height 45
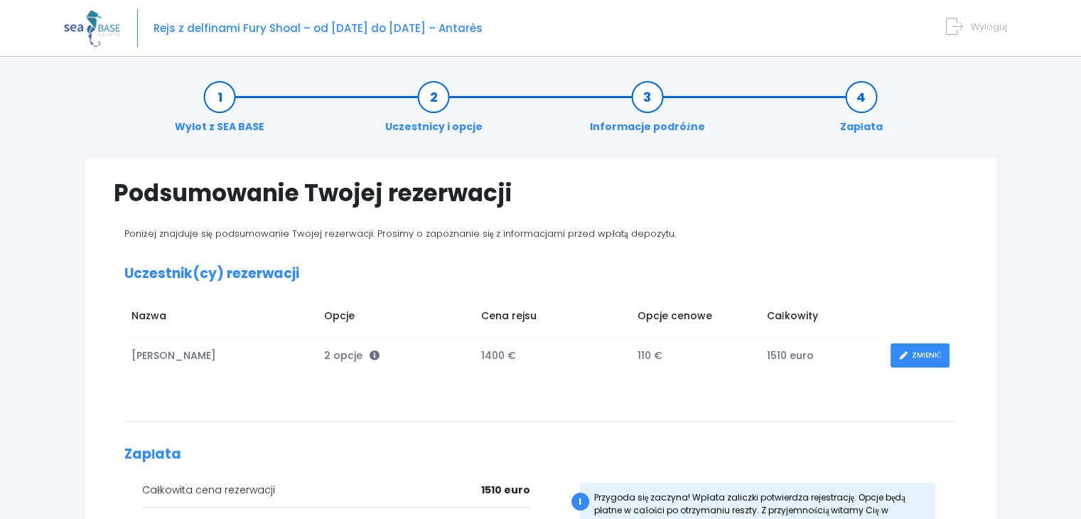
scroll to position [236, 0]
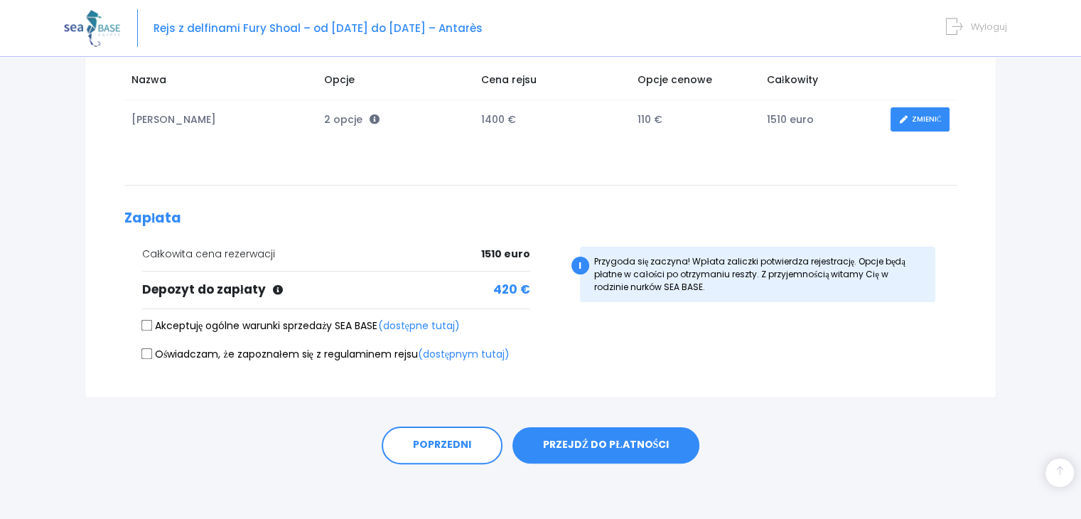
click at [619, 433] on button "PRZEJDŹ DO PŁATNOŚCI" at bounding box center [605, 445] width 187 height 37
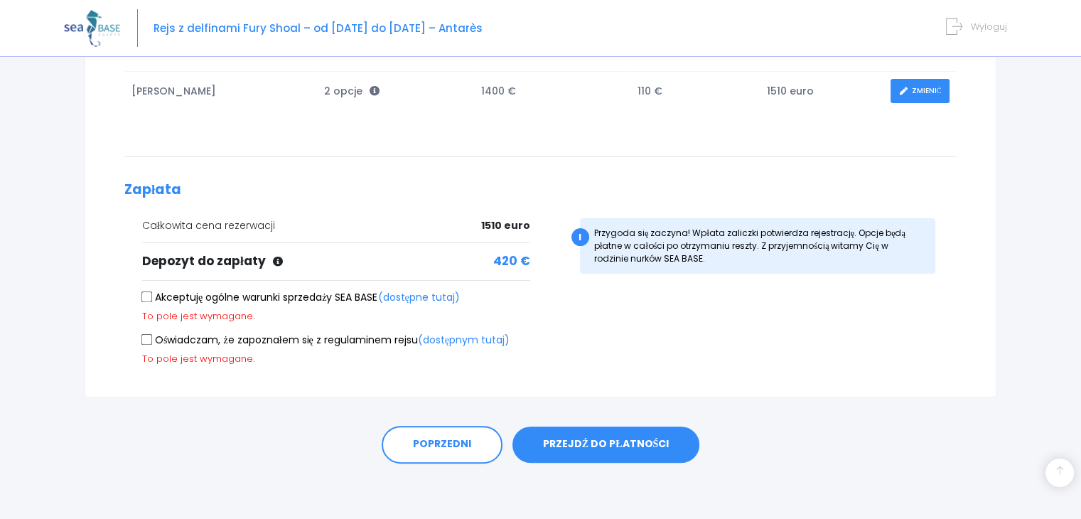
click at [145, 298] on input "Akceptuję ogólne warunki sprzedaży SEA BASE (dostępne tutaj)" at bounding box center [146, 296] width 11 height 11
checkbox input "true"
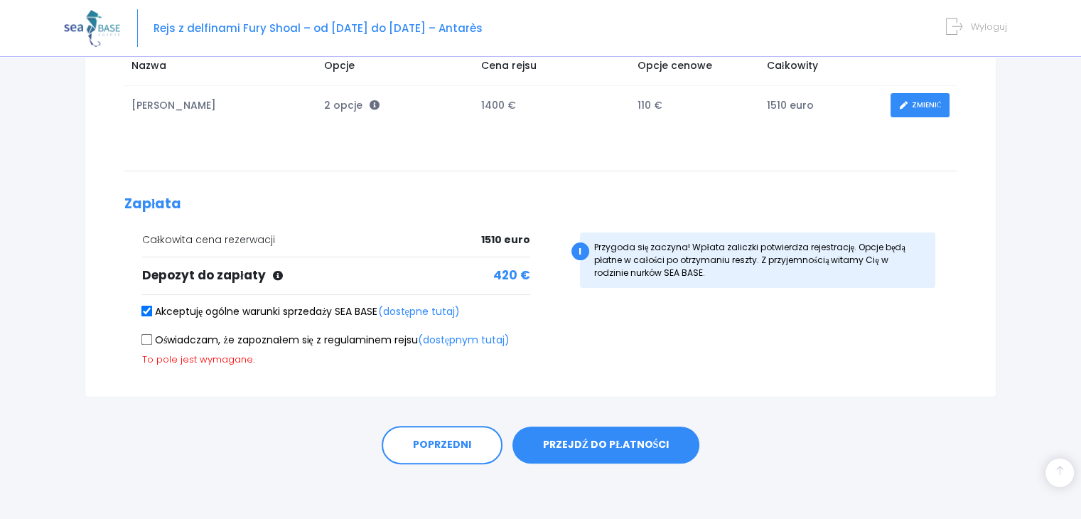
click at [148, 339] on input "Oświadczam, że zapoznałem się z regulaminem rejsu (dostępnym tutaj)" at bounding box center [146, 339] width 11 height 11
checkbox input "true"
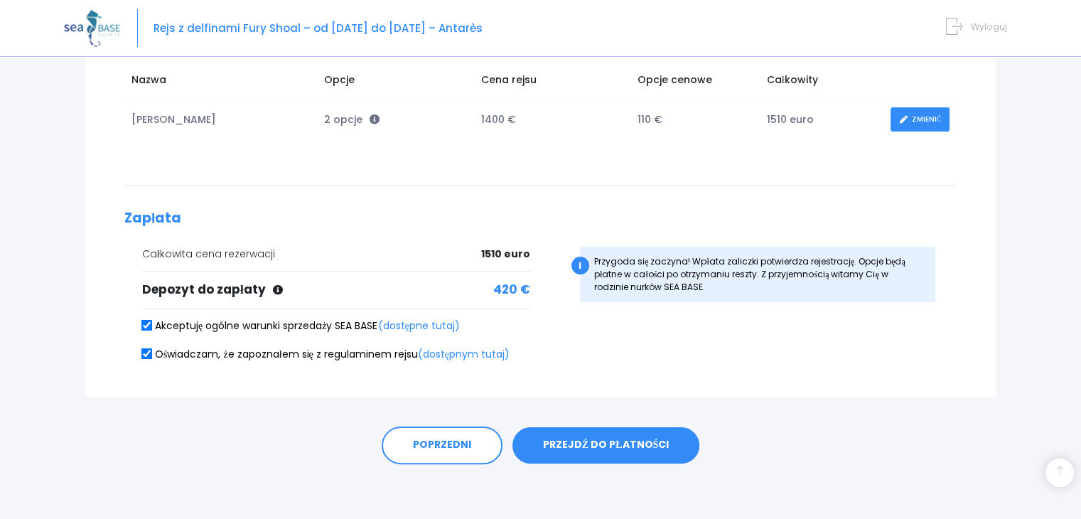
click at [576, 431] on button "PRZEJDŹ DO PŁATNOŚCI" at bounding box center [605, 445] width 187 height 37
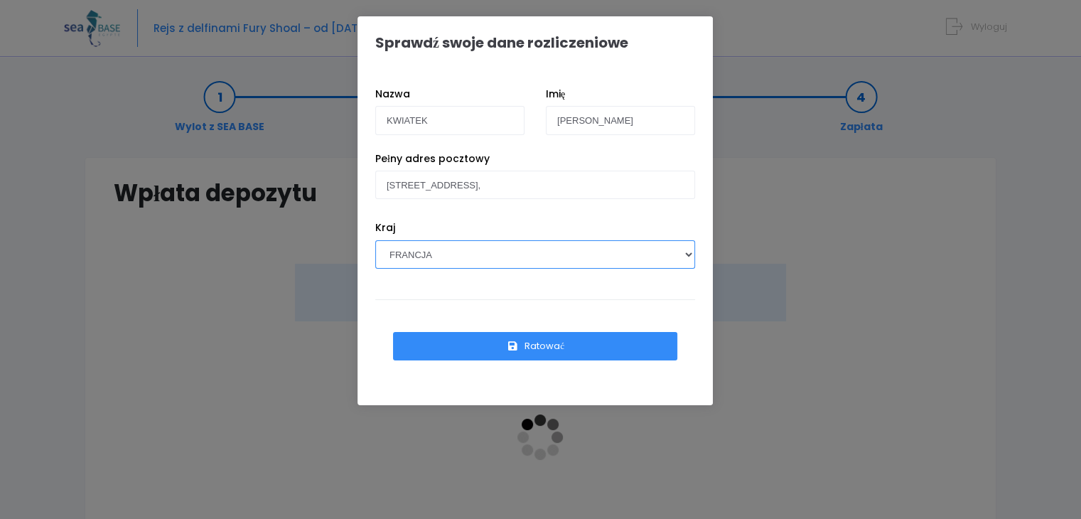
click at [670, 257] on select "AFGANISTAN [GEOGRAPHIC_DATA] [GEOGRAPHIC_DATA] [GEOGRAPHIC_DATA] [GEOGRAPHIC_DA…" at bounding box center [535, 254] width 320 height 28
click at [375, 240] on select "AFGANISTAN [GEOGRAPHIC_DATA] [GEOGRAPHIC_DATA] [GEOGRAPHIC_DATA] [GEOGRAPHIC_DA…" at bounding box center [535, 254] width 320 height 28
click at [619, 259] on select "AFGANISTAN [GEOGRAPHIC_DATA] [GEOGRAPHIC_DATA] [GEOGRAPHIC_DATA] [GEOGRAPHIC_DA…" at bounding box center [535, 254] width 320 height 28
select select "PL"
click at [375, 240] on select "AFGANISTAN [GEOGRAPHIC_DATA] [GEOGRAPHIC_DATA] [GEOGRAPHIC_DATA] [GEOGRAPHIC_DA…" at bounding box center [535, 254] width 320 height 28
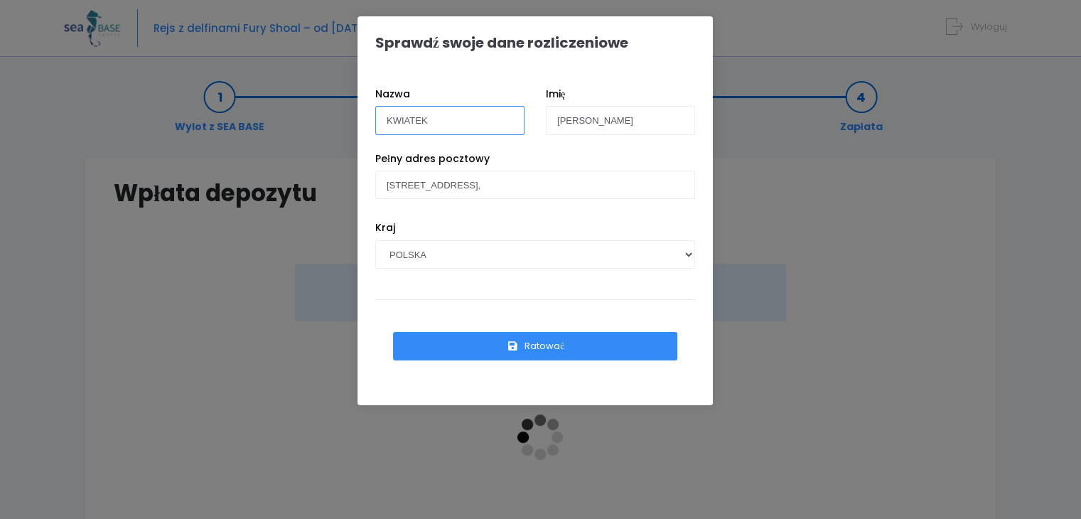
click at [461, 114] on input "KWIATEK" at bounding box center [449, 120] width 149 height 28
type input "K"
type input "SIWARGA"
click at [600, 117] on input "Jakub" at bounding box center [620, 120] width 149 height 28
type input "J"
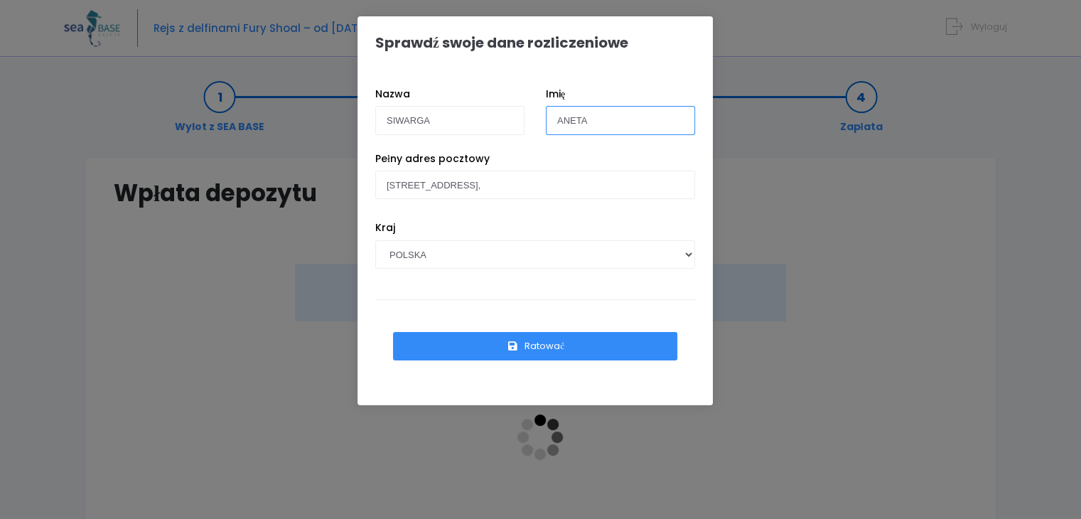
type input "ANETA"
click at [557, 348] on font "Ratować" at bounding box center [545, 346] width 40 height 14
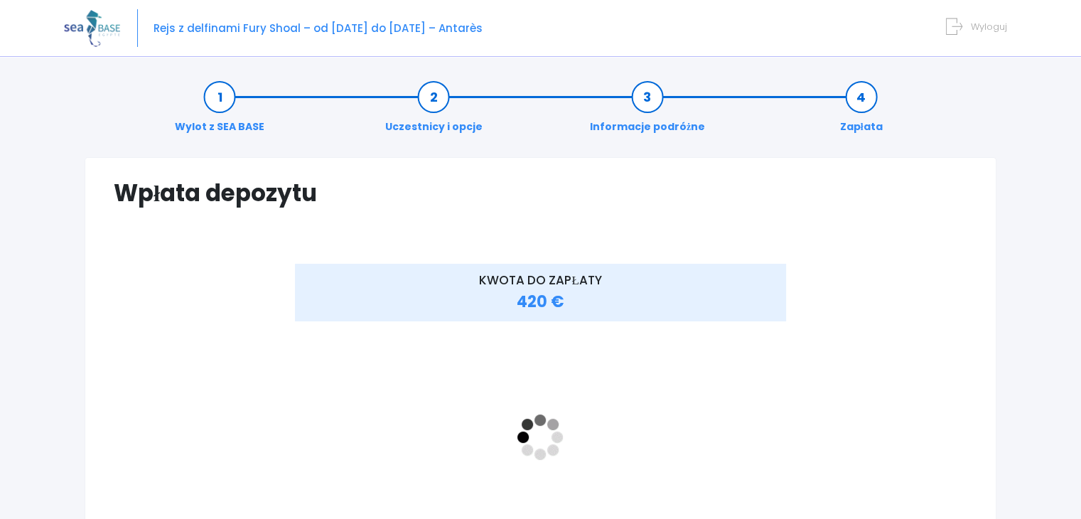
click at [856, 95] on link "Zapłata" at bounding box center [861, 112] width 57 height 45
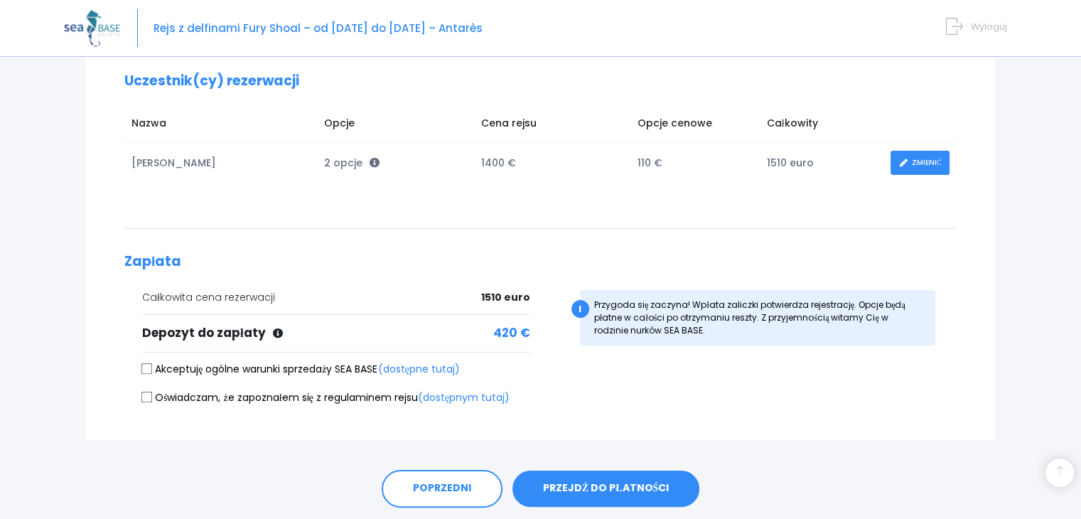
scroll to position [236, 0]
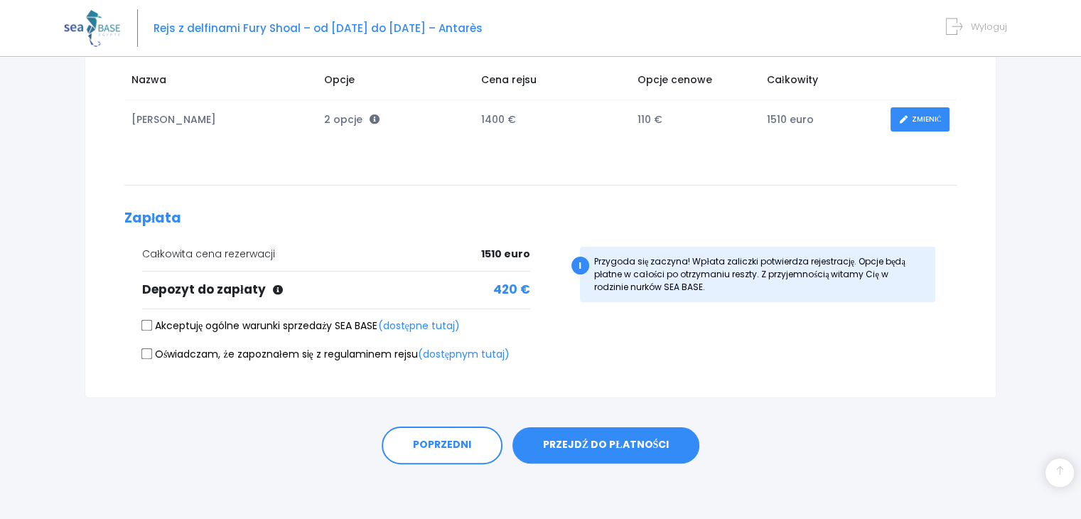
click at [616, 444] on font "PRZEJDŹ DO PŁATNOŚCI" at bounding box center [606, 445] width 126 height 14
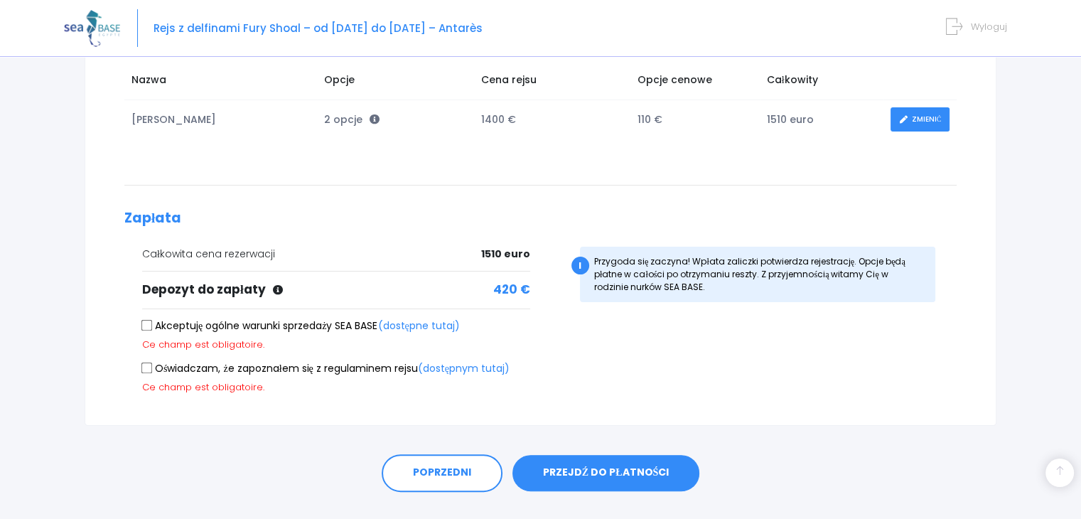
scroll to position [264, 0]
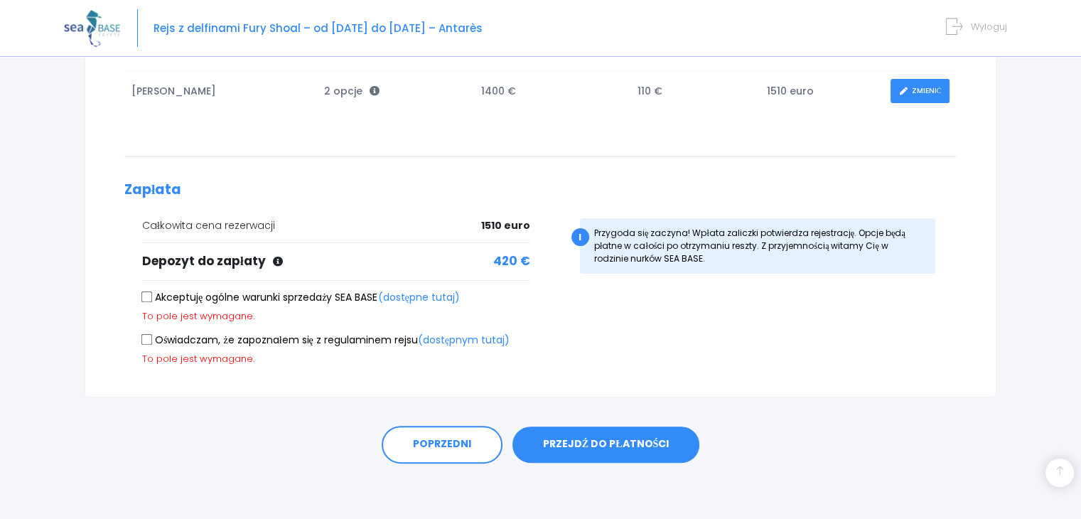
click at [149, 297] on input "Akceptuję ogólne warunki sprzedaży SEA BASE (dostępne tutaj)" at bounding box center [146, 296] width 11 height 11
checkbox input "true"
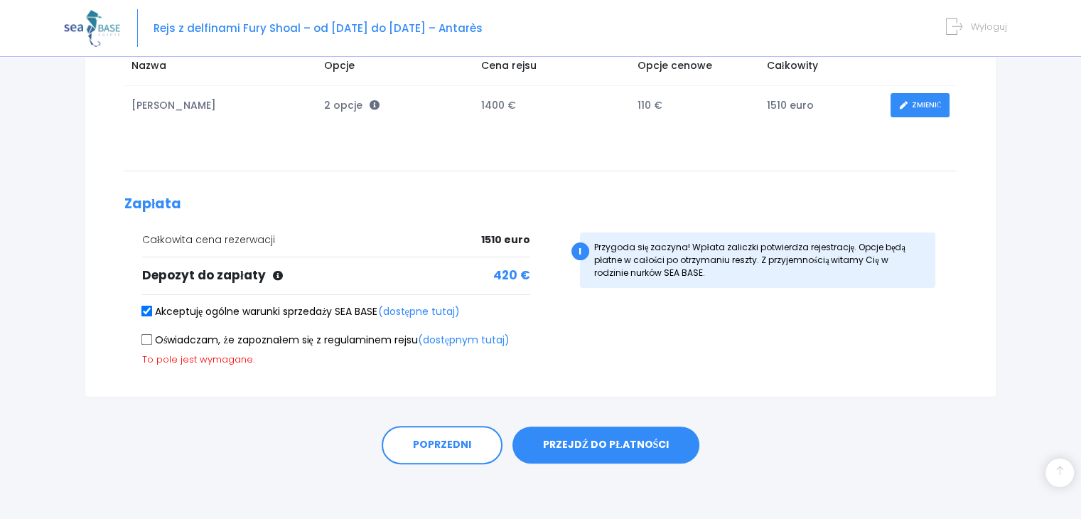
click at [148, 336] on input "Oświadczam, że zapoznałem się z regulaminem rejsu (dostępnym tutaj)" at bounding box center [146, 339] width 11 height 11
checkbox input "true"
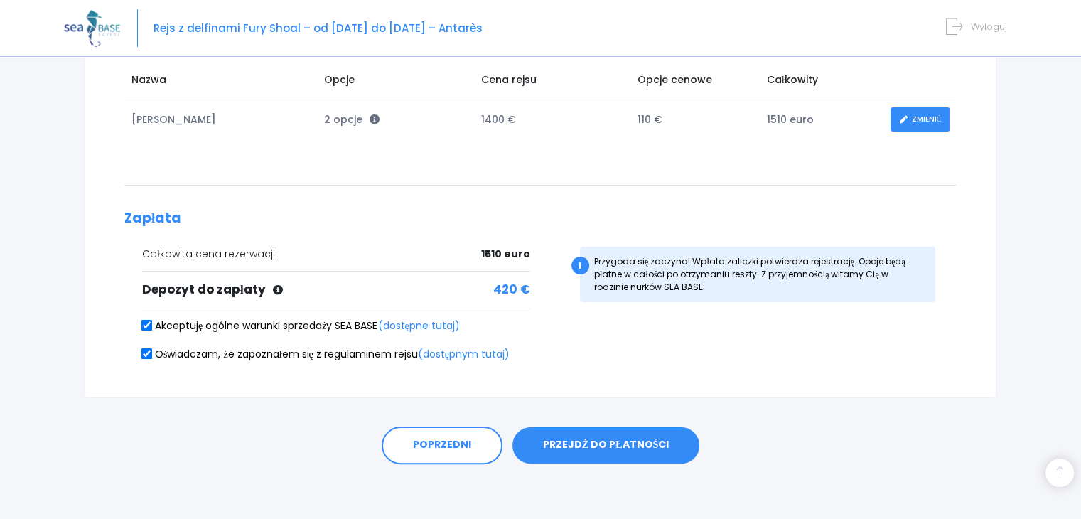
click at [603, 443] on font "PRZEJDŹ DO PŁATNOŚCI" at bounding box center [606, 445] width 126 height 14
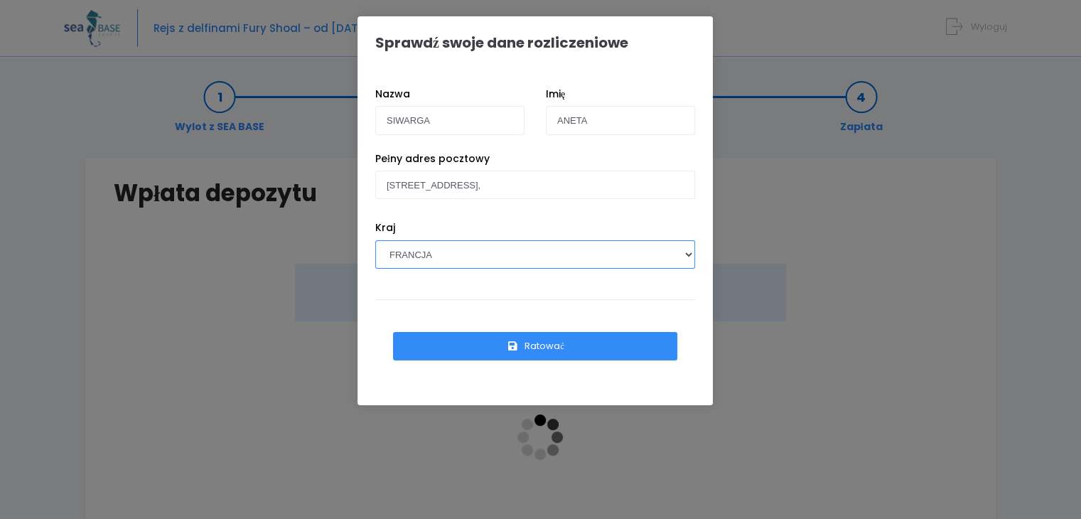
click at [458, 248] on select "AFGANISTAN [GEOGRAPHIC_DATA] [GEOGRAPHIC_DATA] [GEOGRAPHIC_DATA] [GEOGRAPHIC_DA…" at bounding box center [535, 254] width 320 height 28
select select "PL"
click at [375, 240] on select "AFGANISTAN REPUBLIKA POŁUDNIOWEJ AFRYKI WYSPY ÅLANDZKIE ALBANIA ALGIERIA NIEMCY…" at bounding box center [535, 254] width 320 height 28
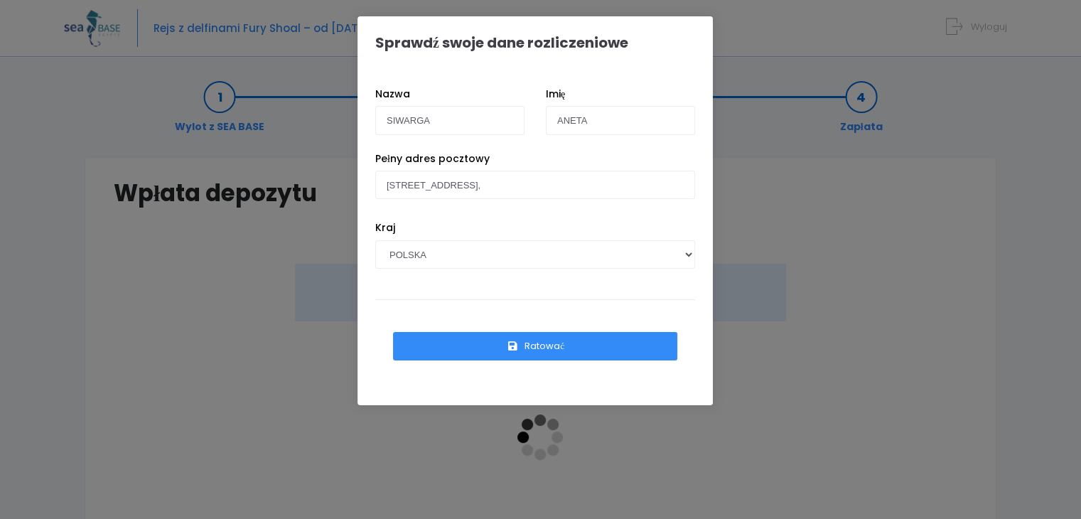
click at [517, 340] on button "Ratować" at bounding box center [535, 346] width 284 height 28
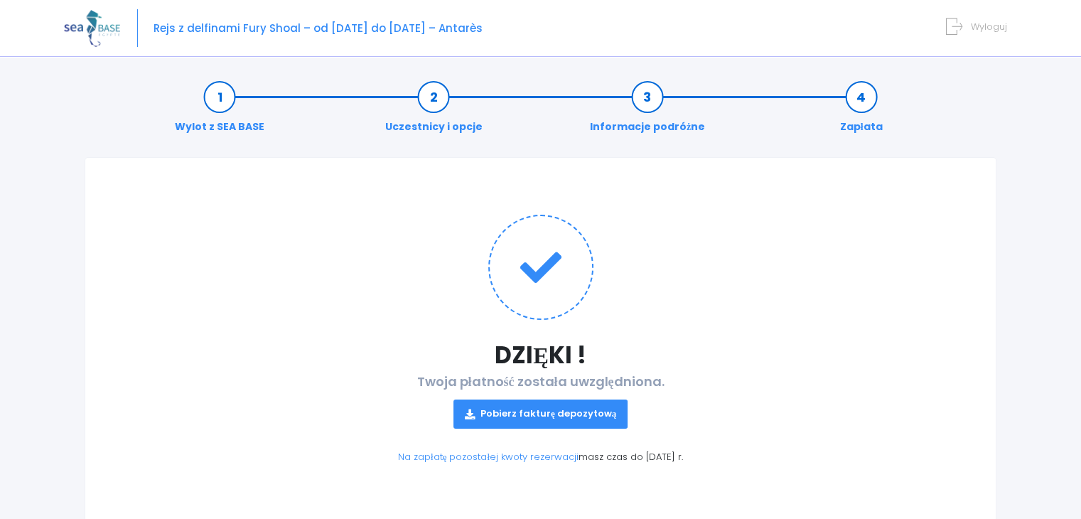
click at [575, 404] on link "Pobierz fakturę depozytową" at bounding box center [540, 413] width 174 height 29
